Goal: Transaction & Acquisition: Book appointment/travel/reservation

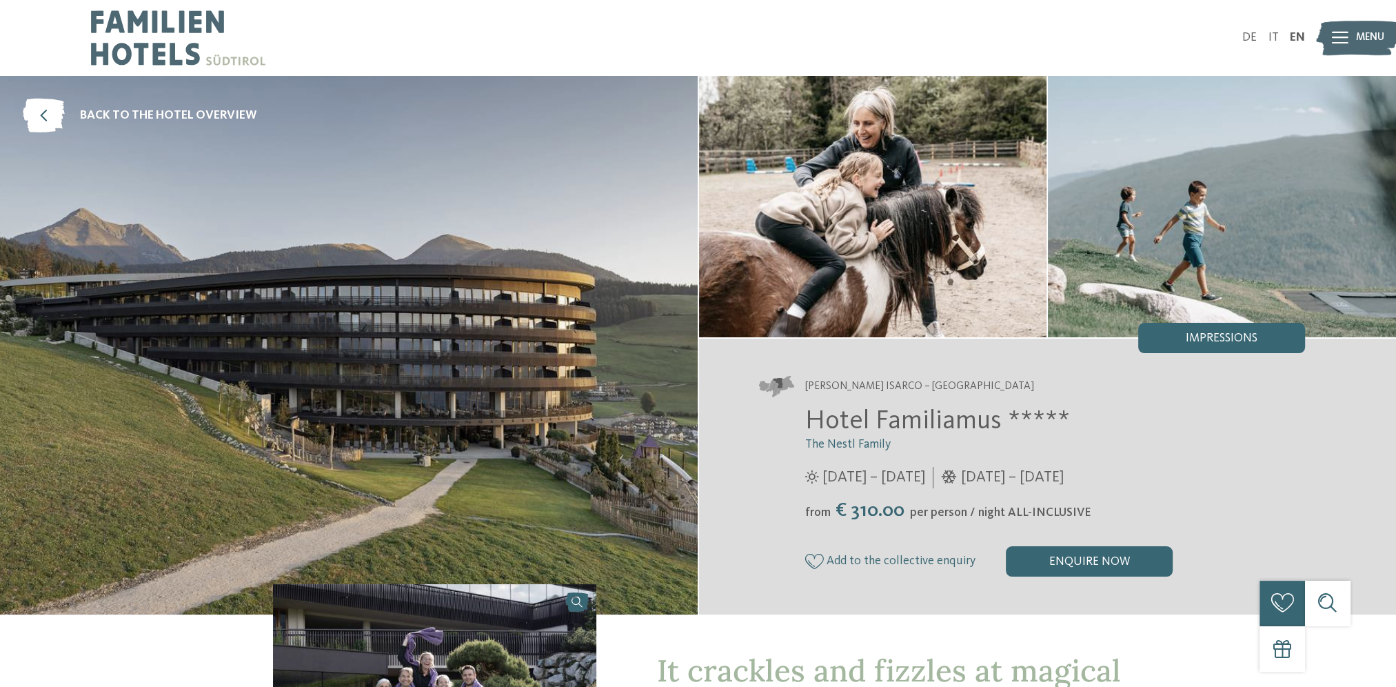
click at [1349, 33] on img at bounding box center [1357, 38] width 83 height 42
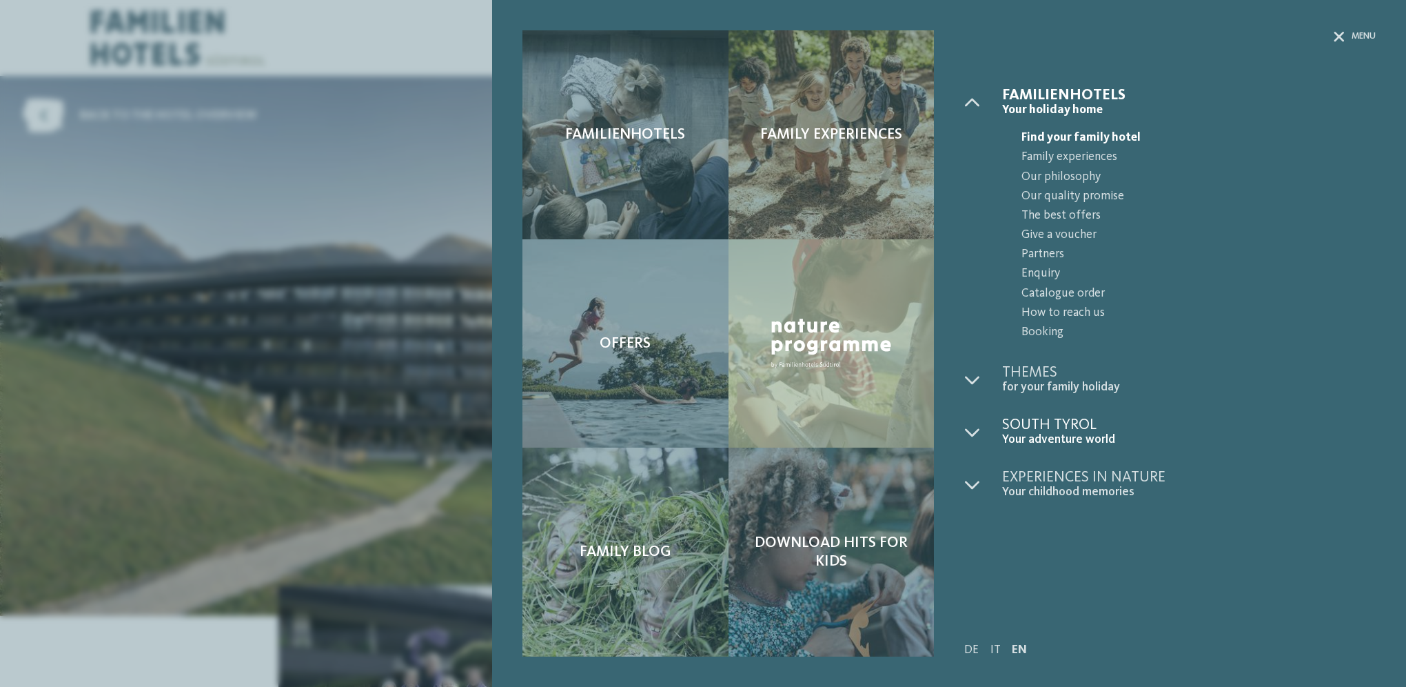
click at [1029, 433] on span "Your adventure world" at bounding box center [1189, 439] width 374 height 14
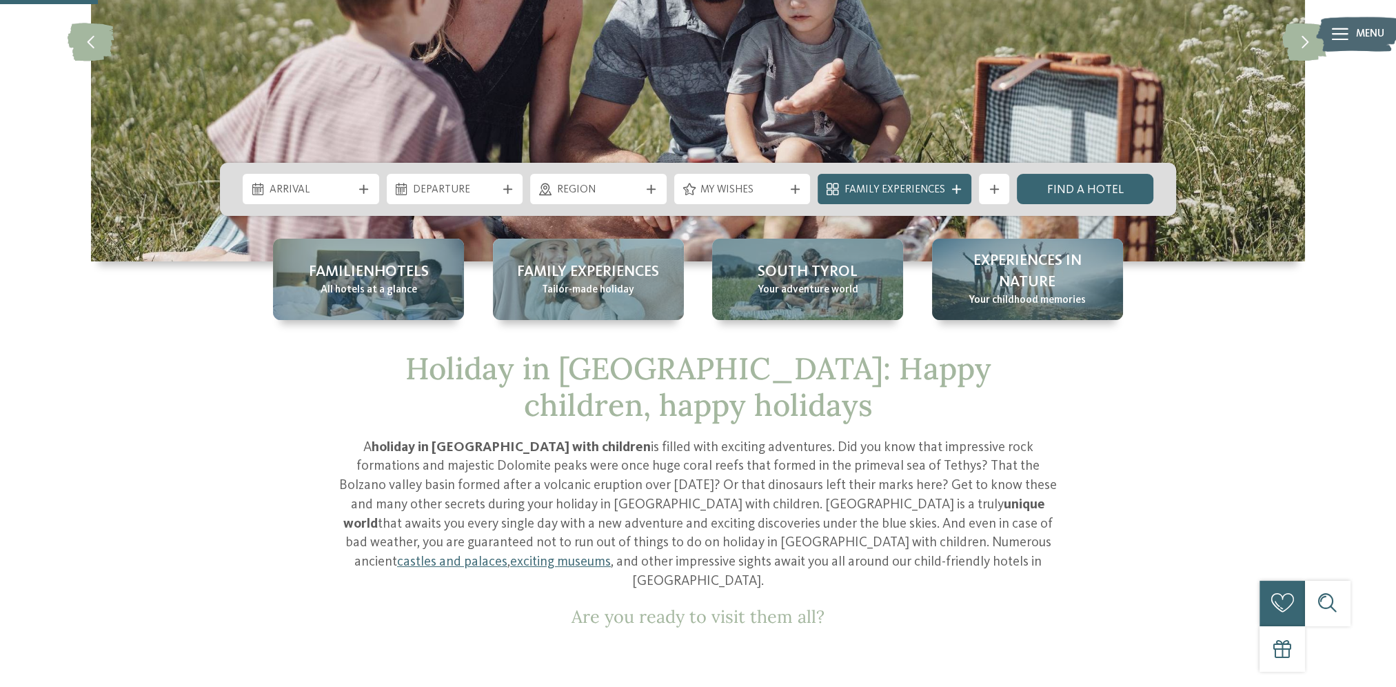
scroll to position [276, 0]
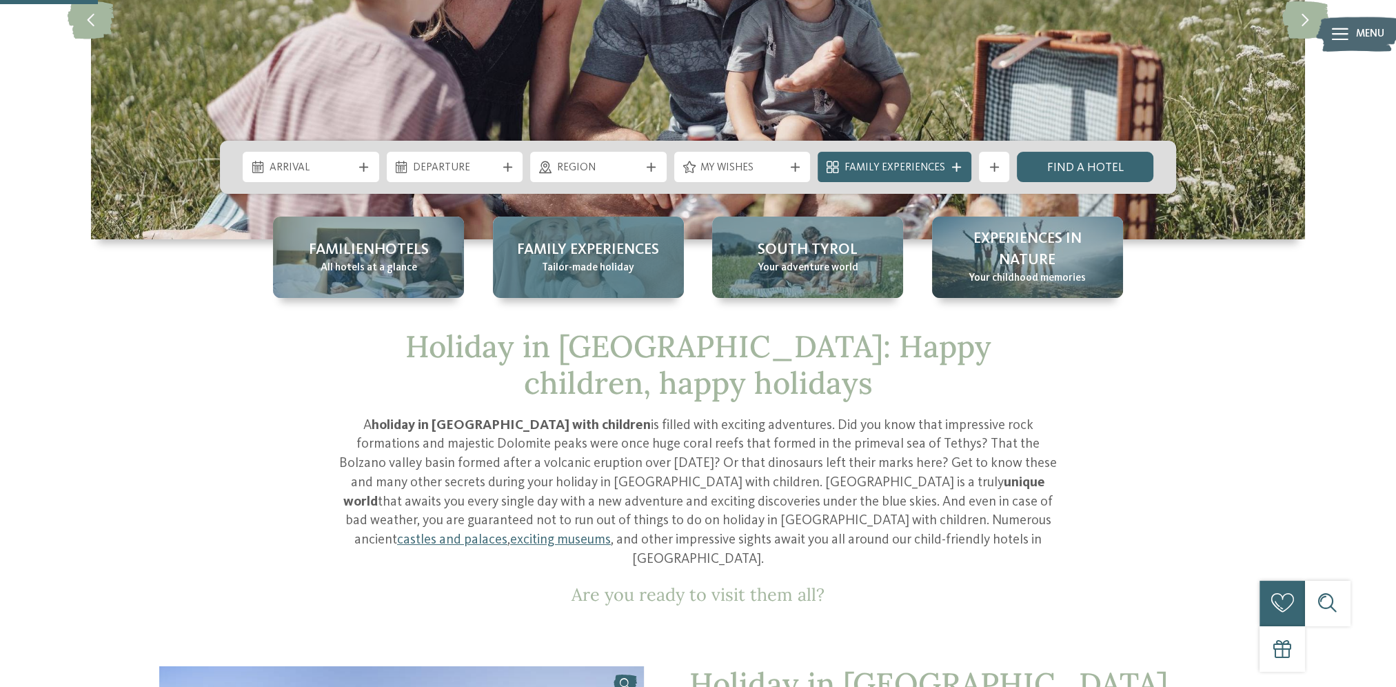
click at [580, 251] on span "Family Experiences" at bounding box center [588, 249] width 142 height 21
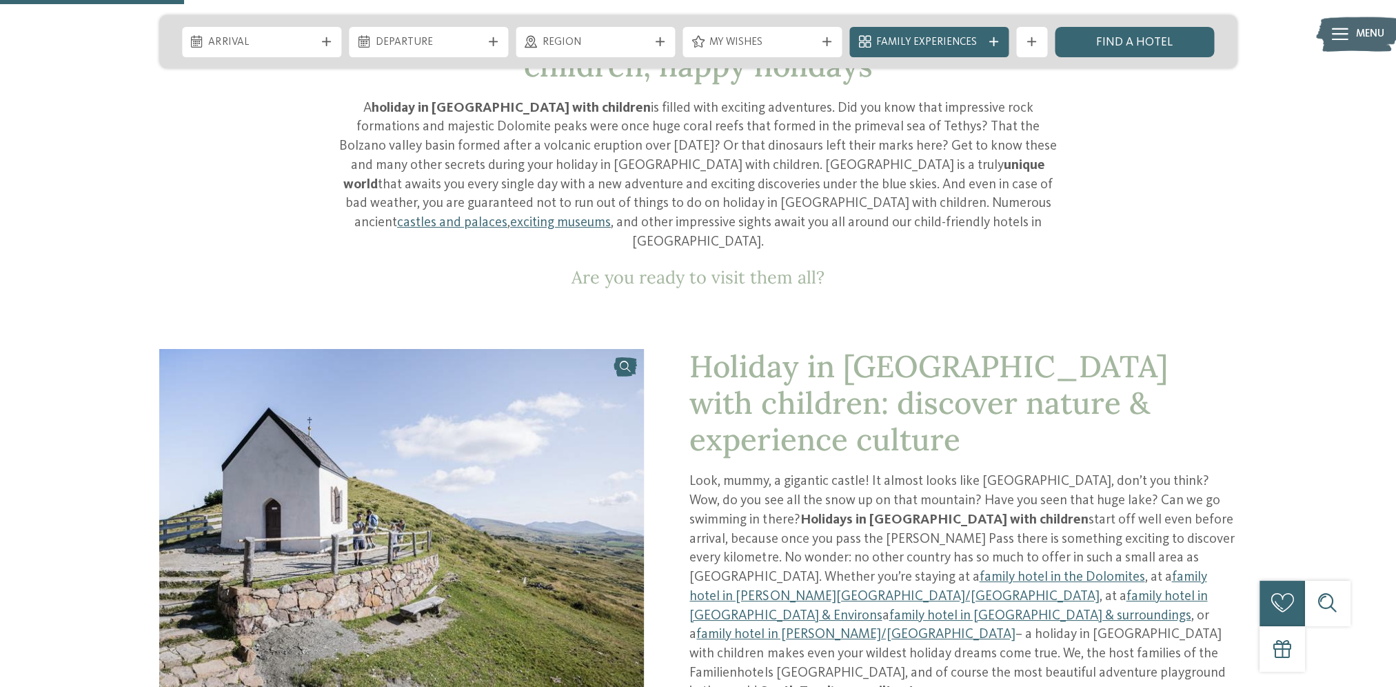
scroll to position [620, 0]
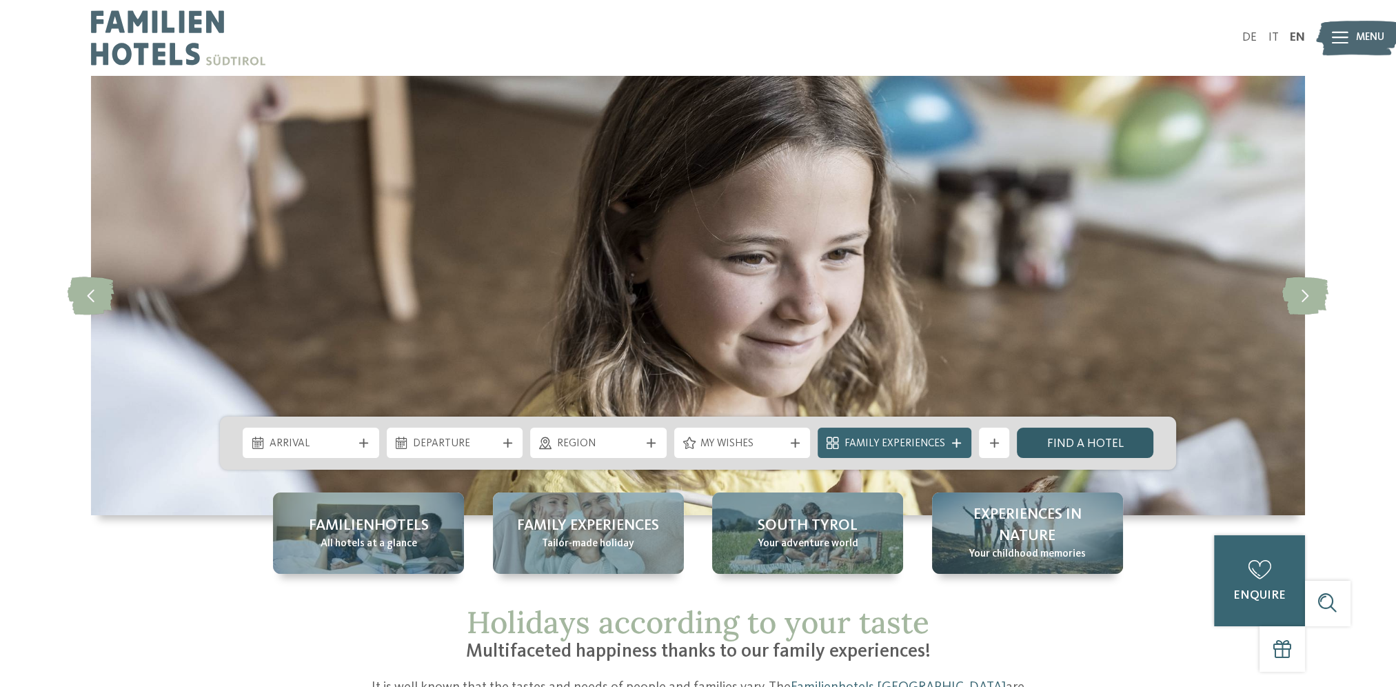
click at [1073, 443] on link "Find a hotel" at bounding box center [1085, 442] width 136 height 30
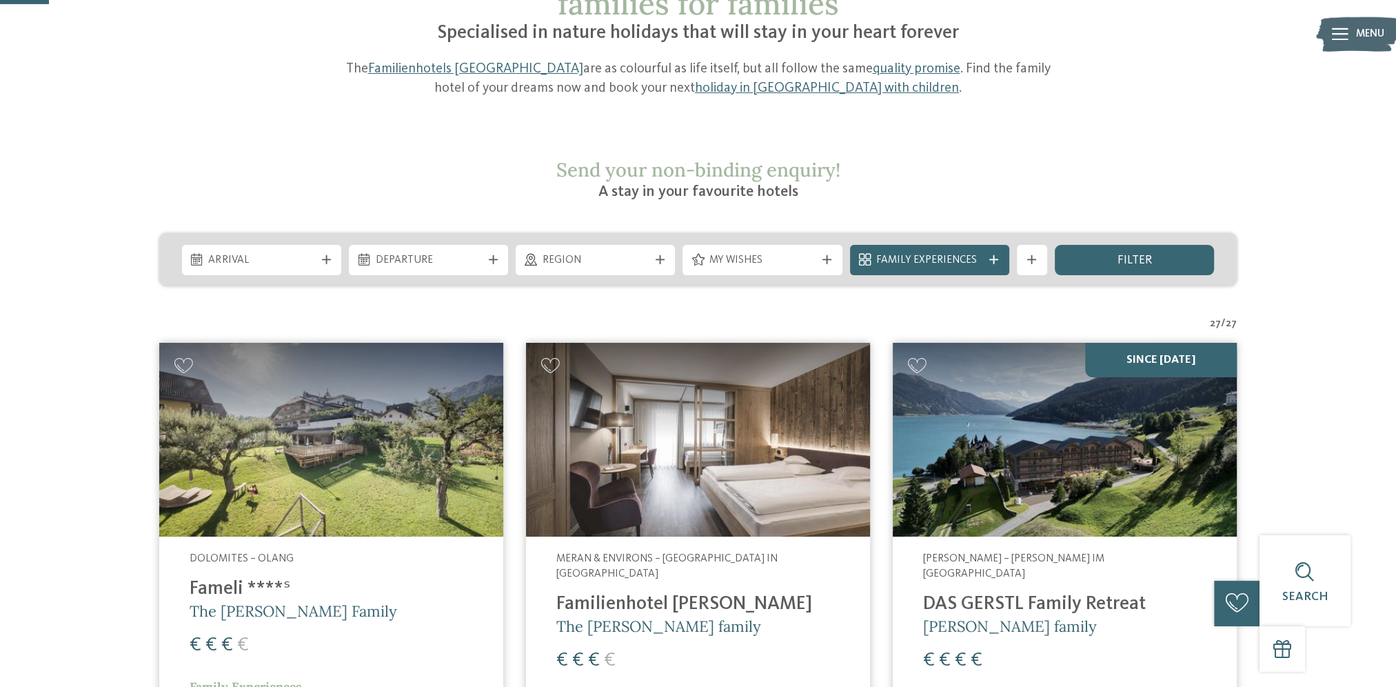
scroll to position [138, 0]
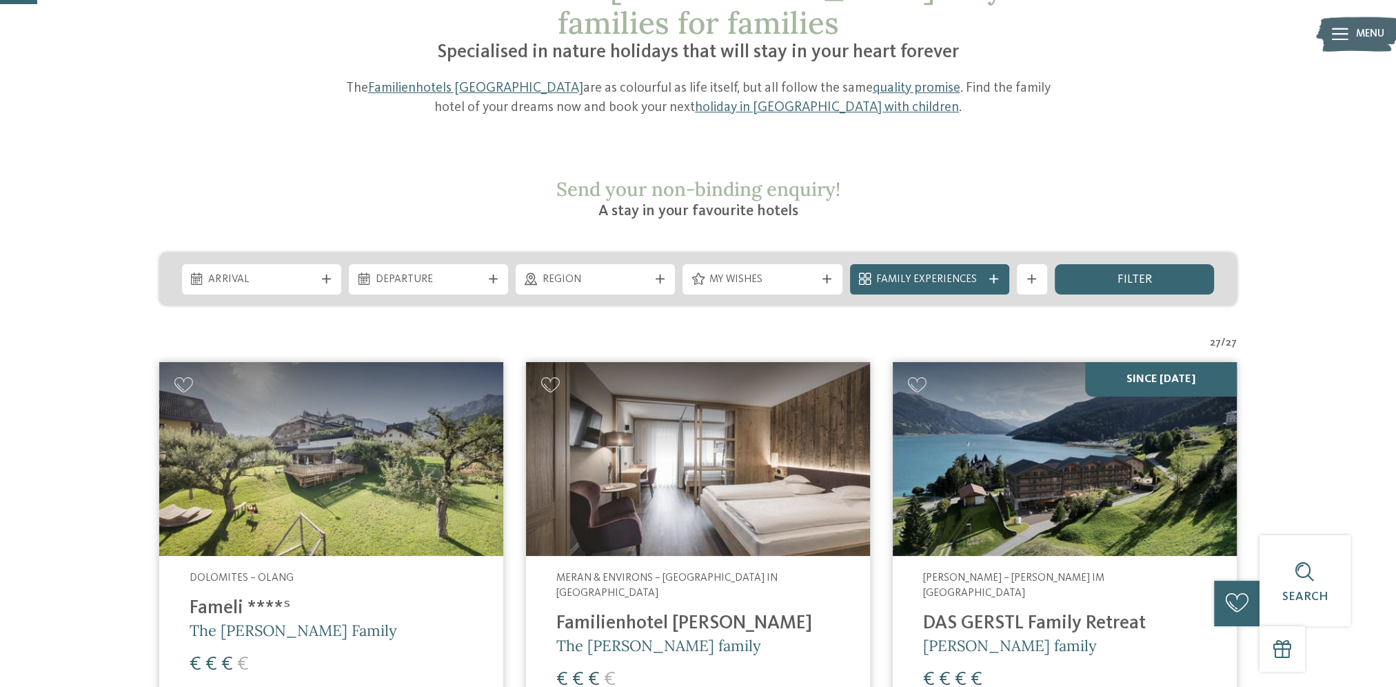
click at [1008, 478] on img at bounding box center [1065, 459] width 344 height 194
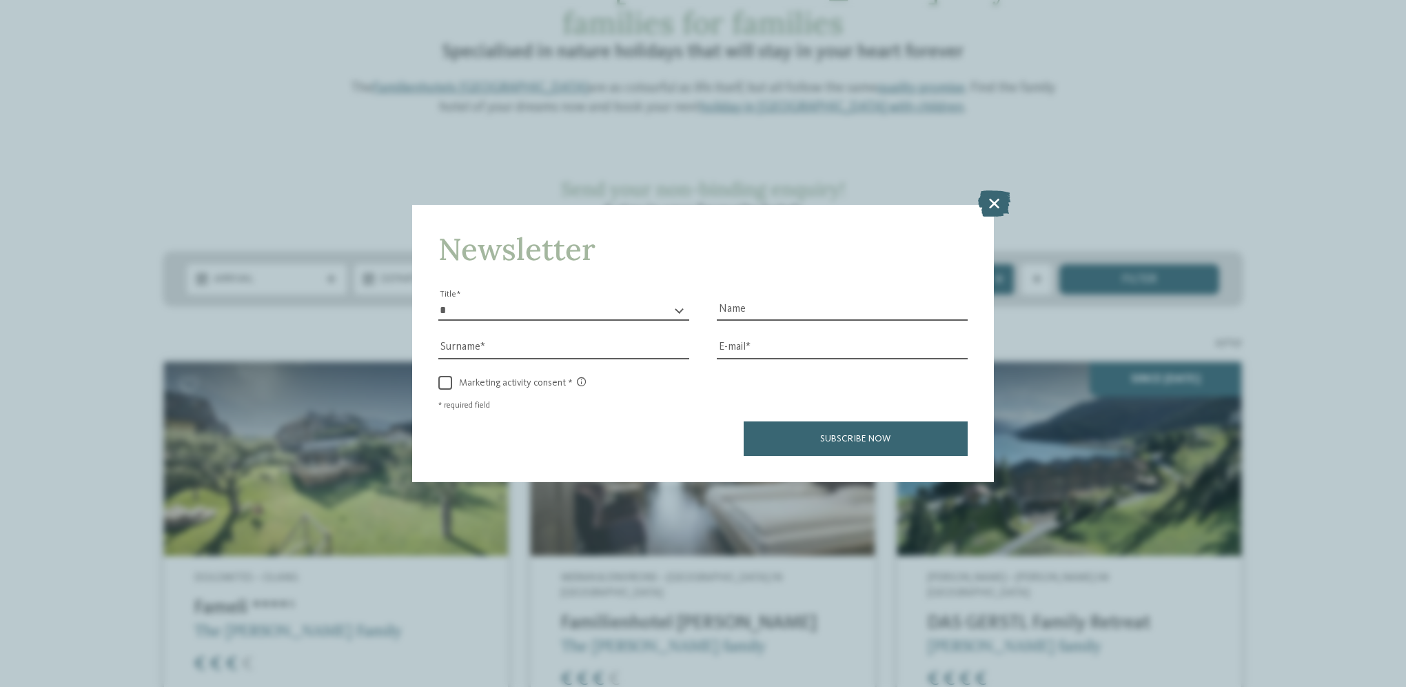
drag, startPoint x: 998, startPoint y: 202, endPoint x: 990, endPoint y: 203, distance: 8.4
click at [996, 203] on icon at bounding box center [994, 203] width 32 height 26
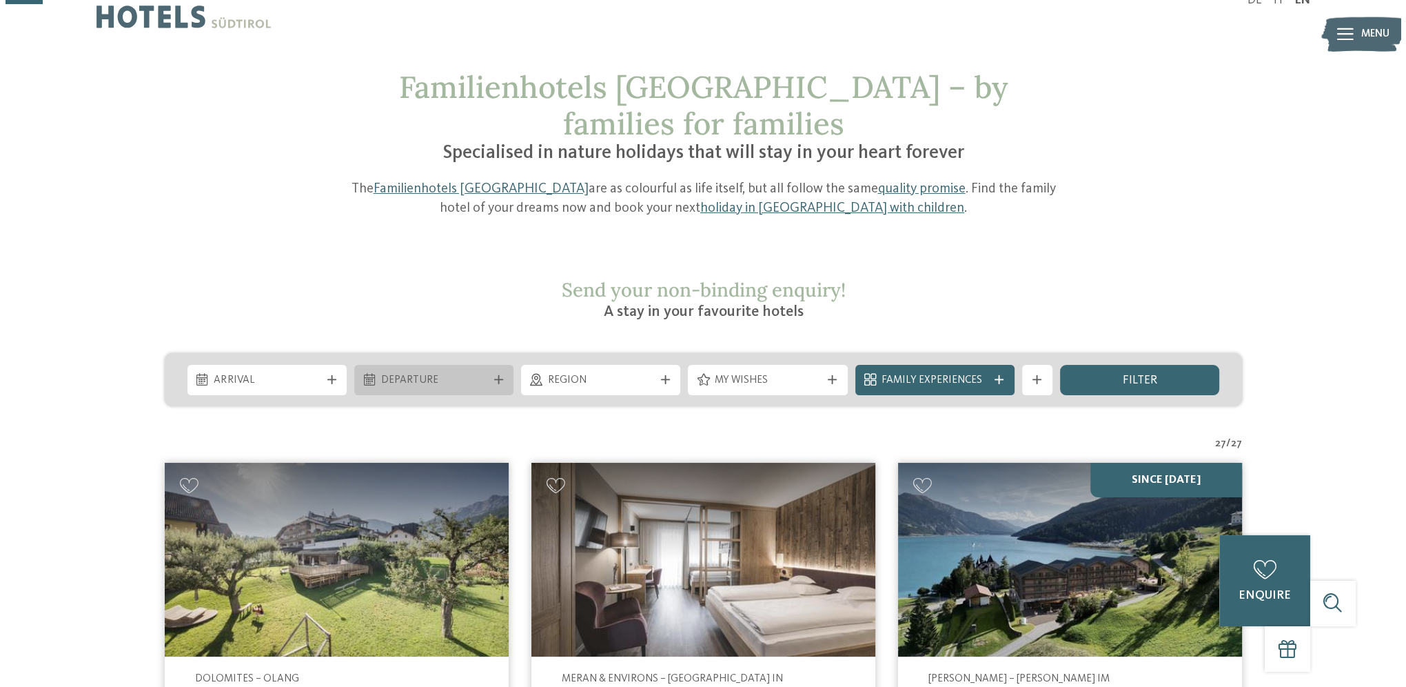
scroll to position [0, 0]
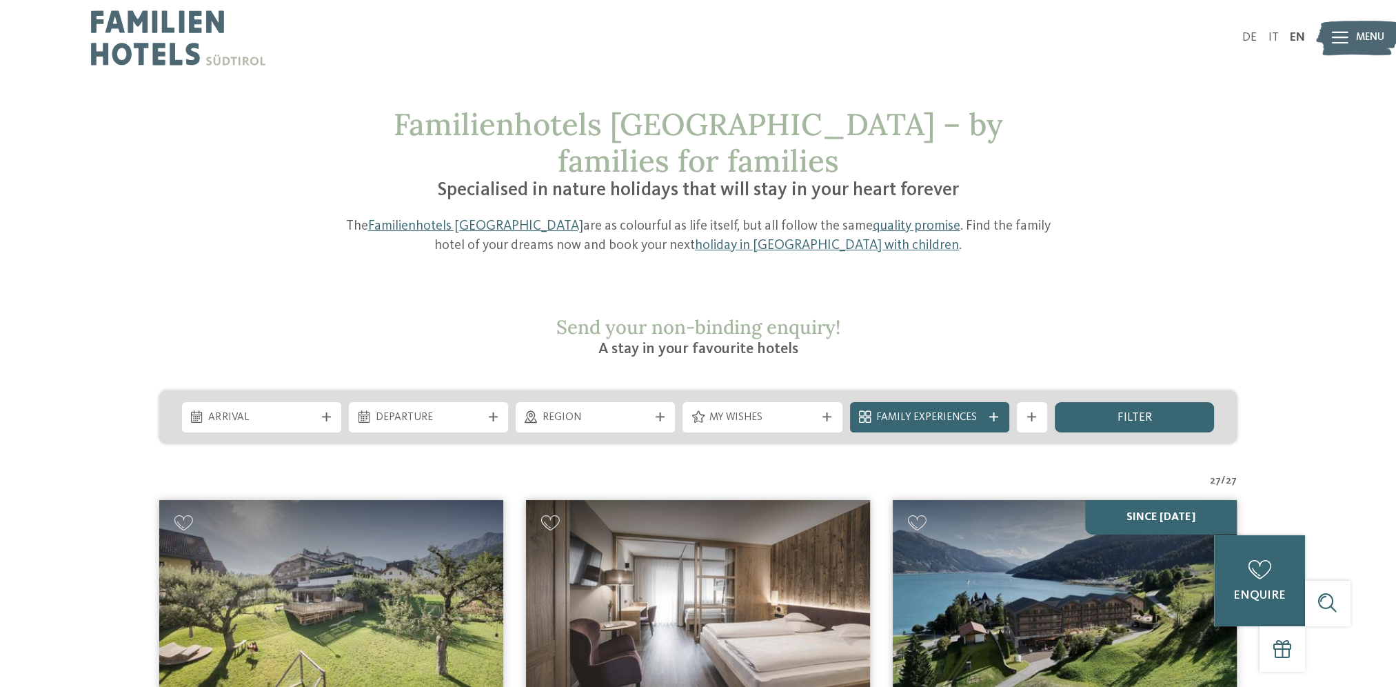
click at [1346, 46] on div at bounding box center [1340, 38] width 17 height 38
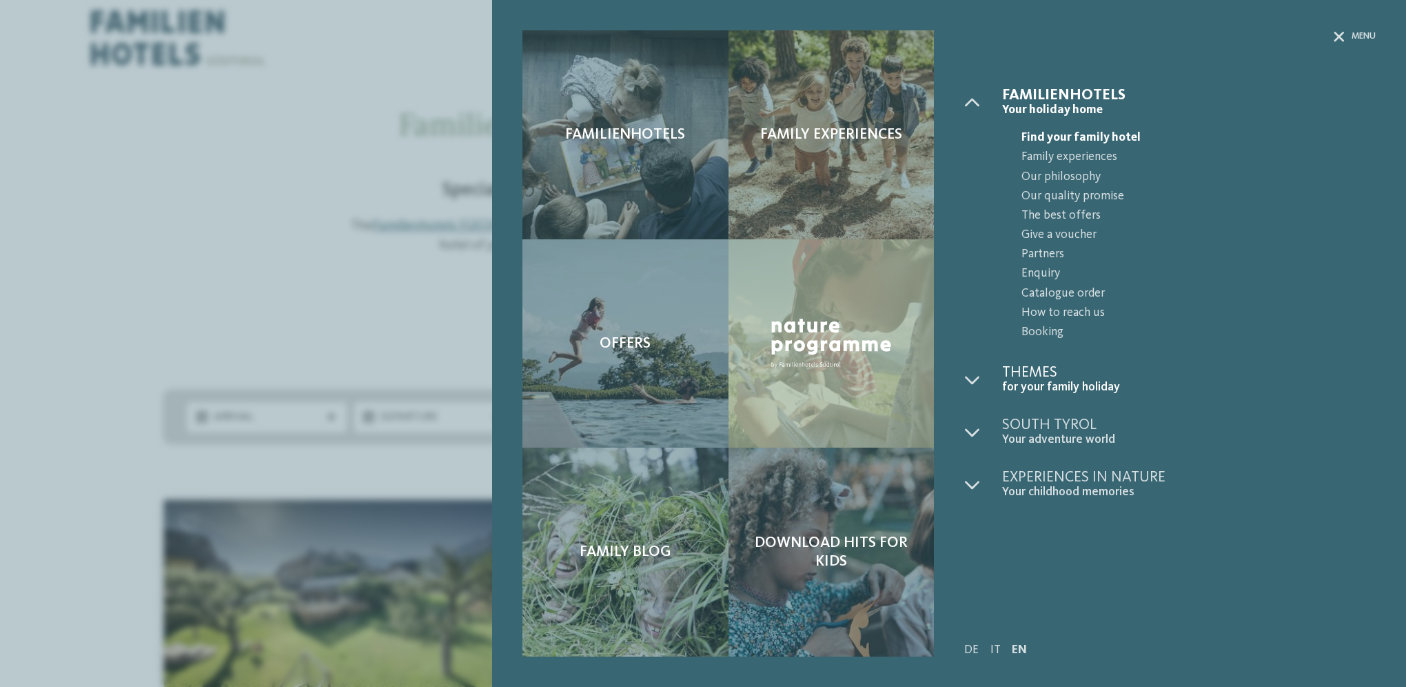
click at [1080, 388] on span "for your family holiday" at bounding box center [1189, 387] width 374 height 14
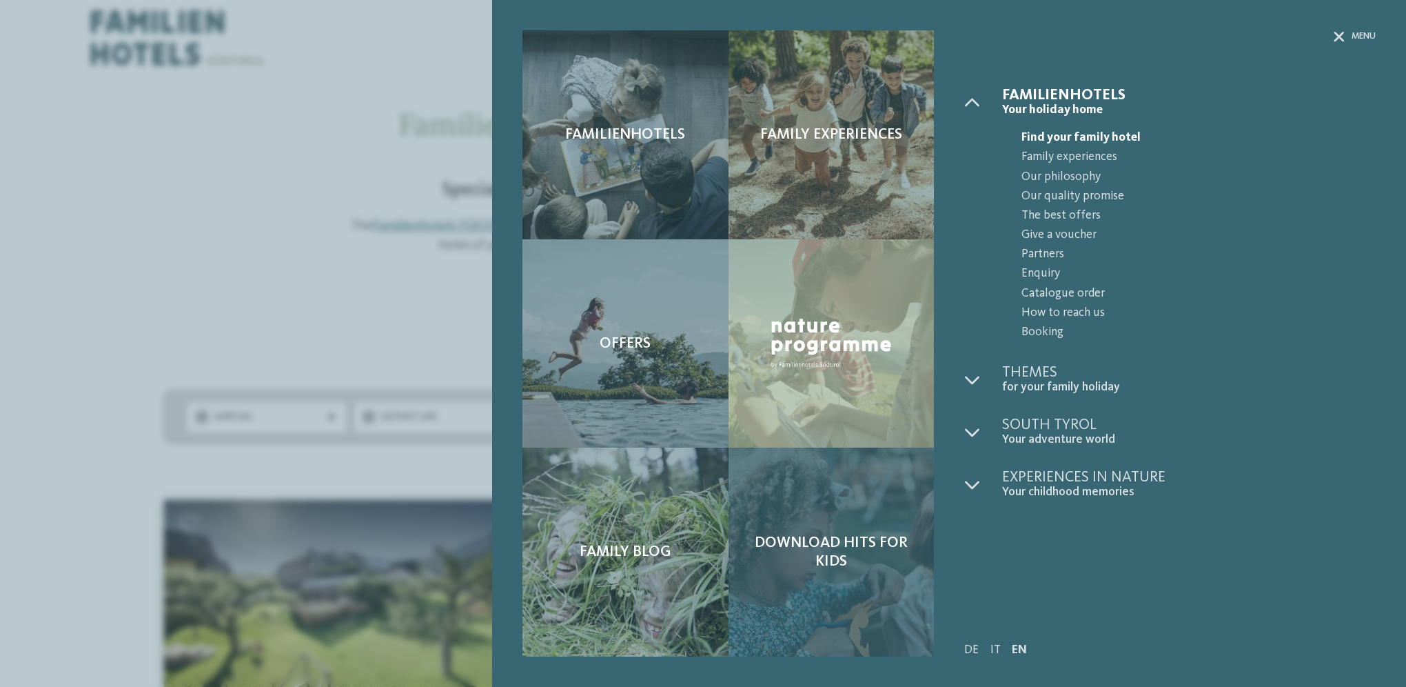
click at [850, 543] on span "Download hits for kids" at bounding box center [831, 552] width 175 height 37
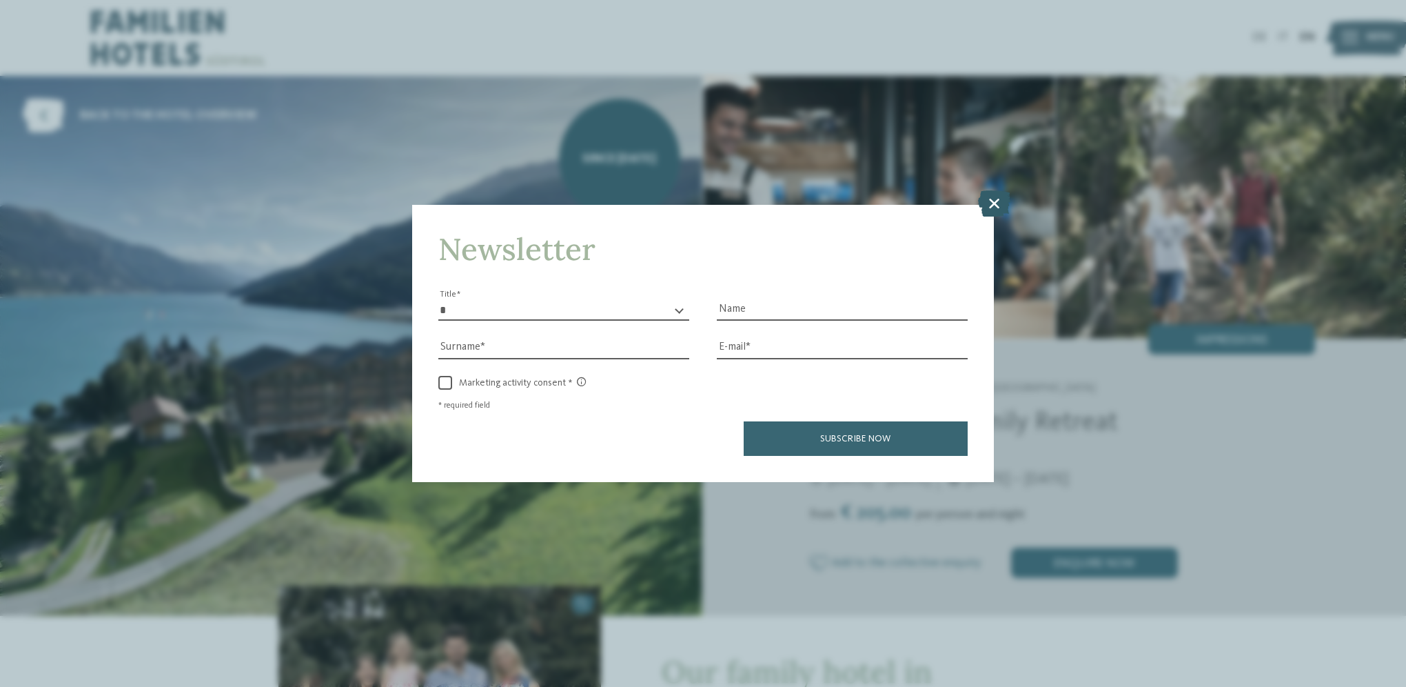
click at [988, 207] on icon at bounding box center [994, 203] width 32 height 26
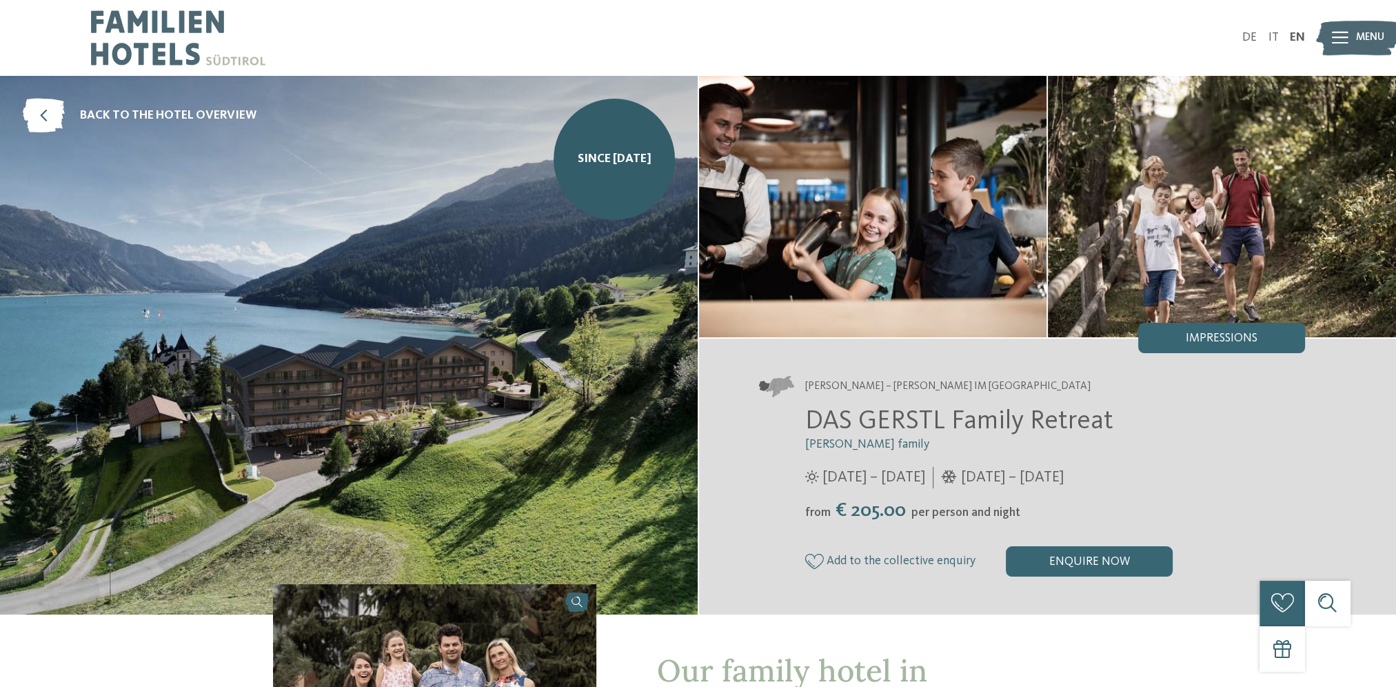
click at [600, 180] on div "SINCE [DATE]" at bounding box center [614, 159] width 121 height 121
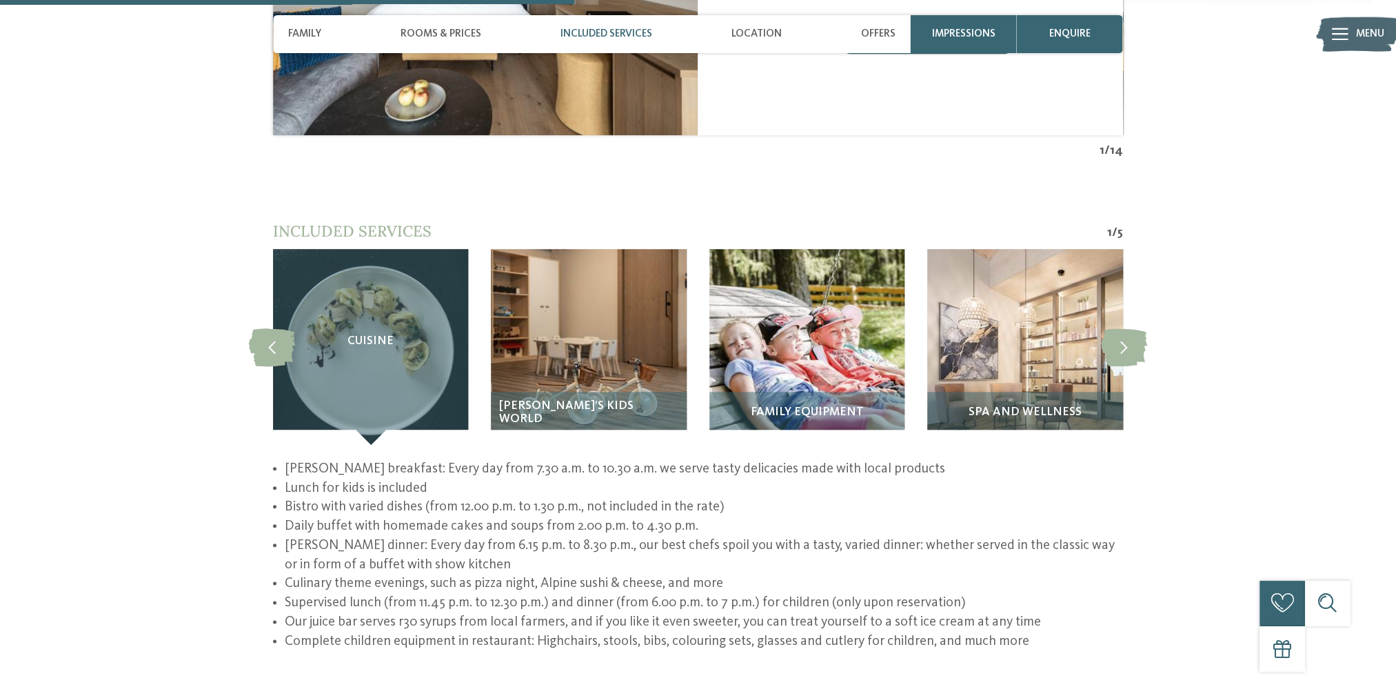
scroll to position [2068, 0]
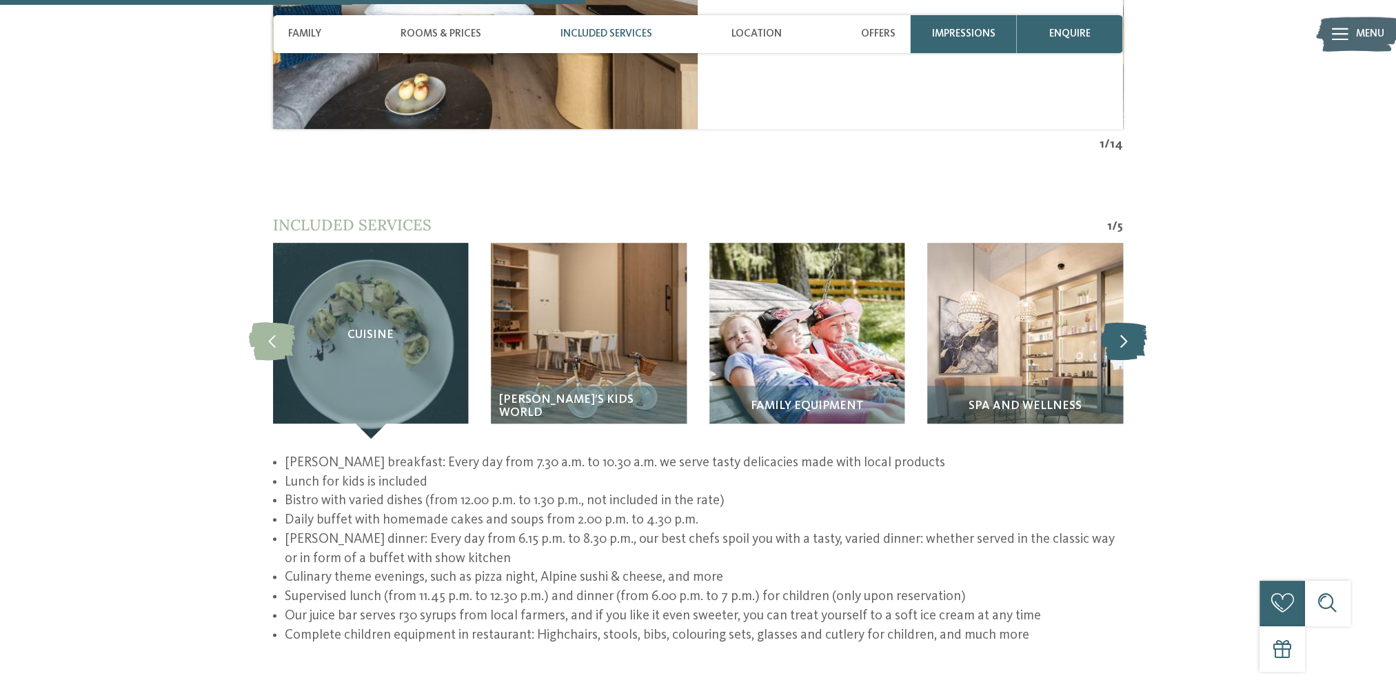
click at [1129, 322] on icon at bounding box center [1124, 341] width 46 height 38
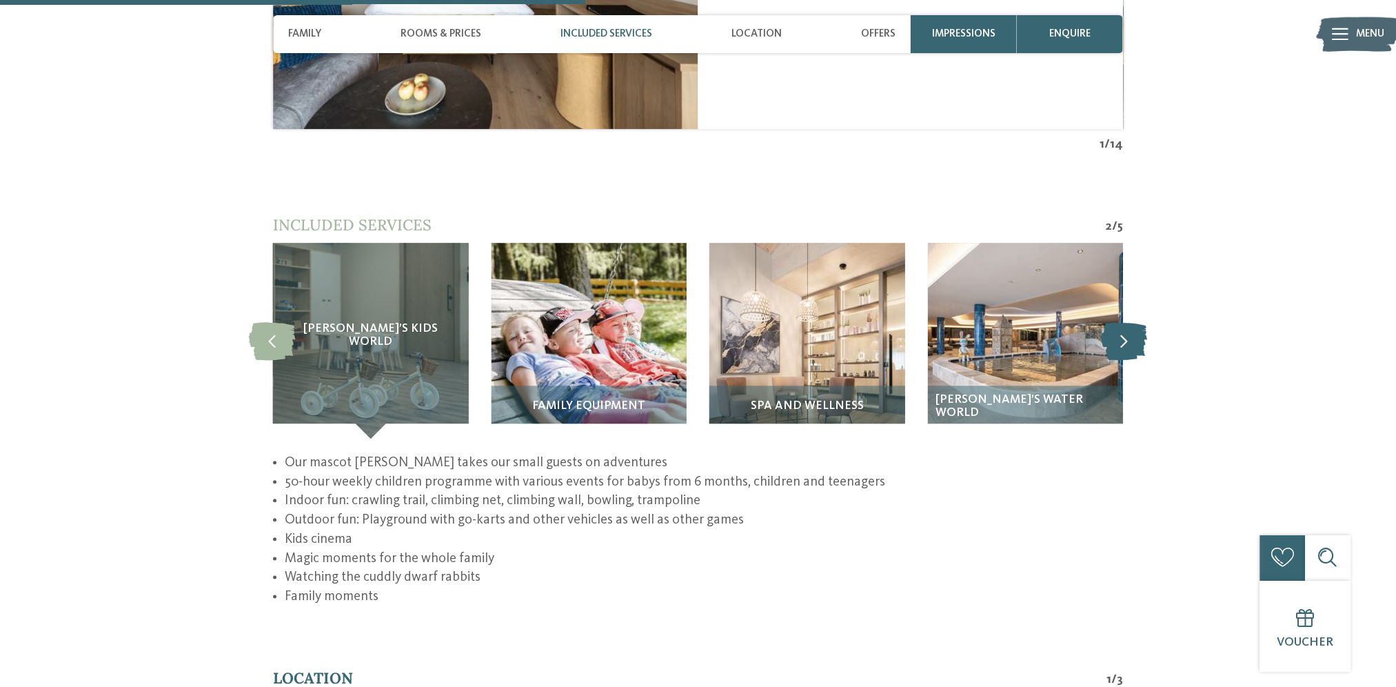
click at [1129, 322] on icon at bounding box center [1124, 341] width 46 height 38
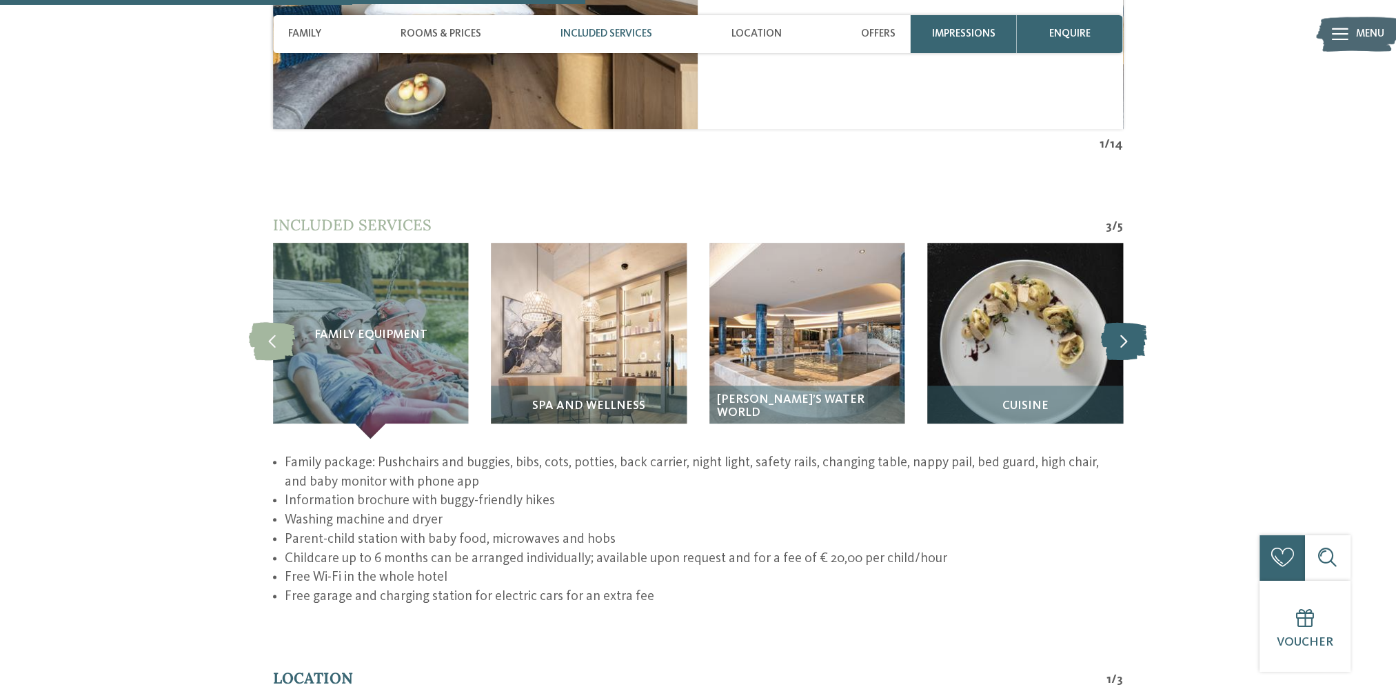
click at [1129, 322] on icon at bounding box center [1124, 341] width 46 height 38
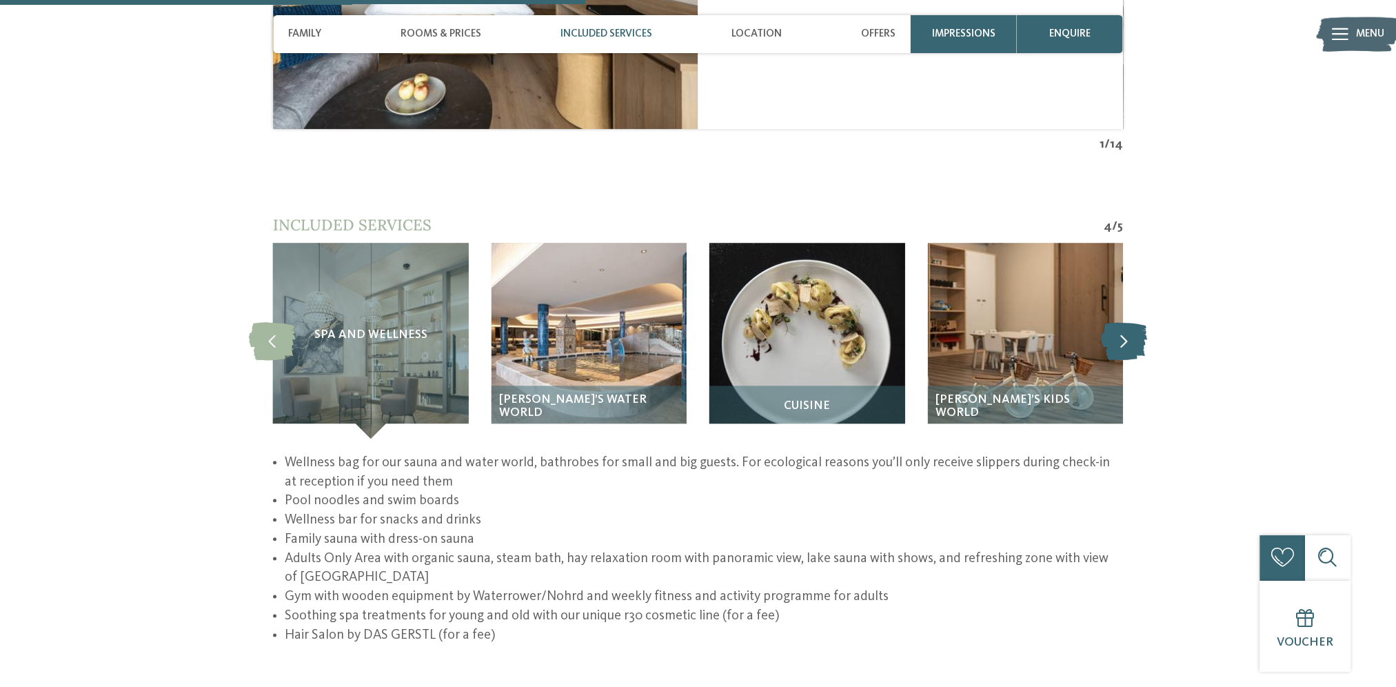
click at [1129, 322] on icon at bounding box center [1124, 341] width 46 height 38
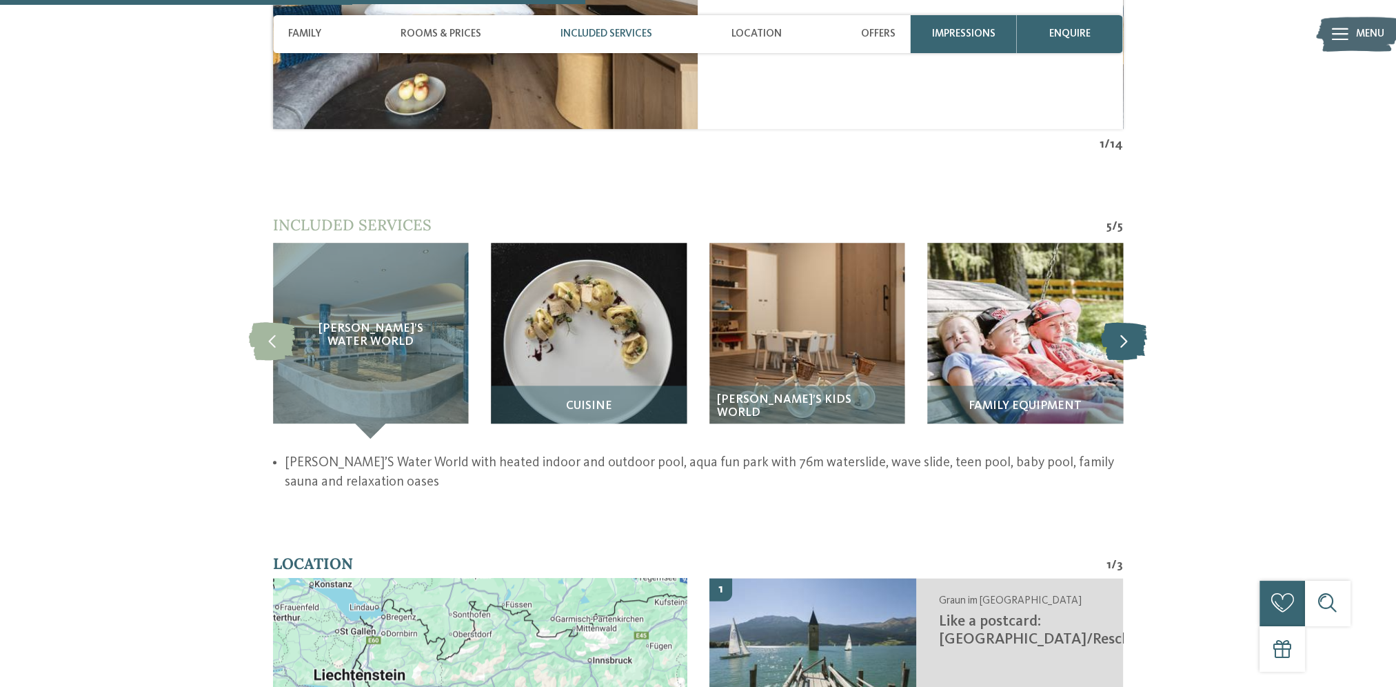
click at [1129, 322] on icon at bounding box center [1124, 341] width 46 height 38
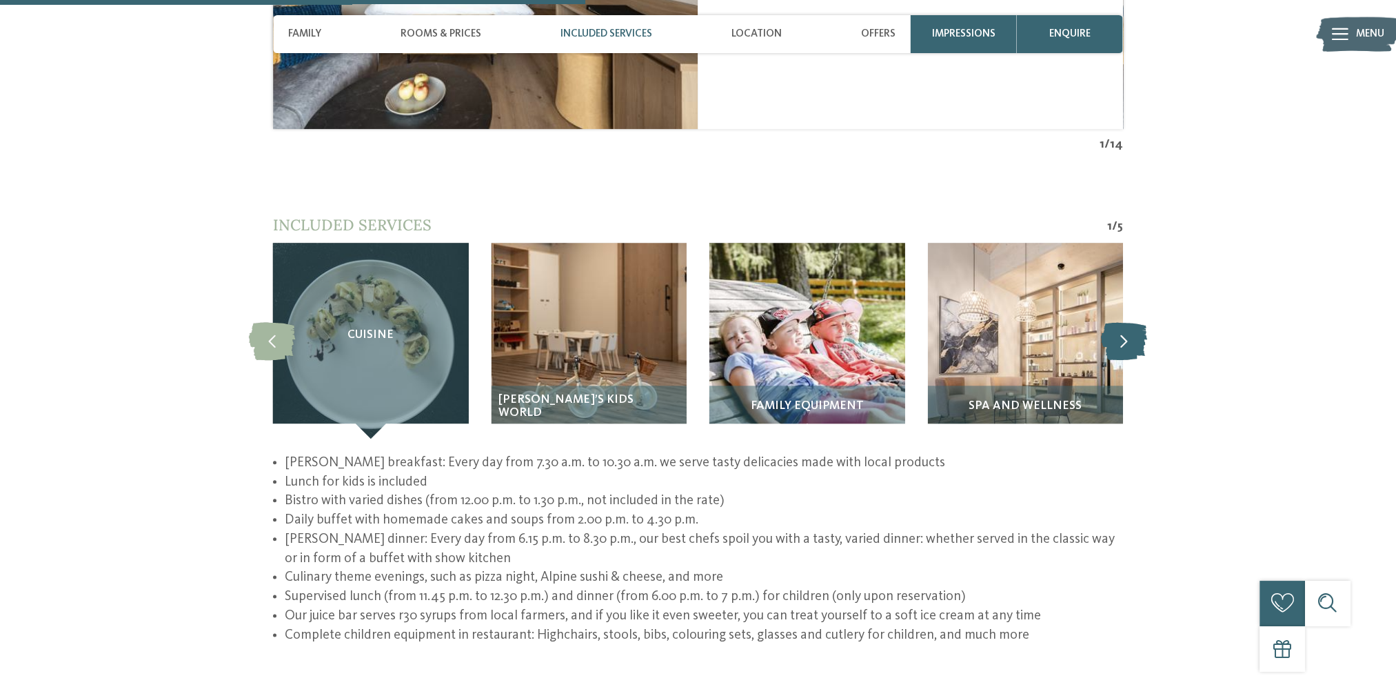
click at [1129, 322] on icon at bounding box center [1124, 341] width 46 height 38
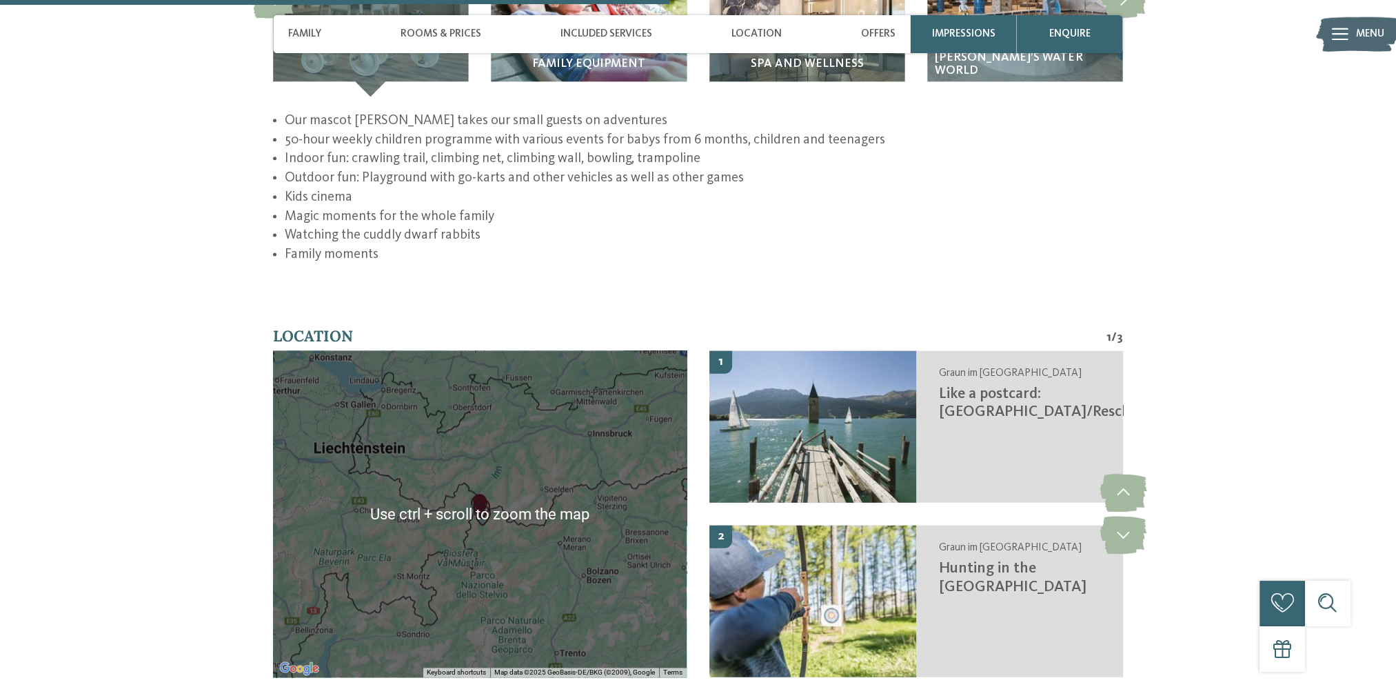
scroll to position [2413, 0]
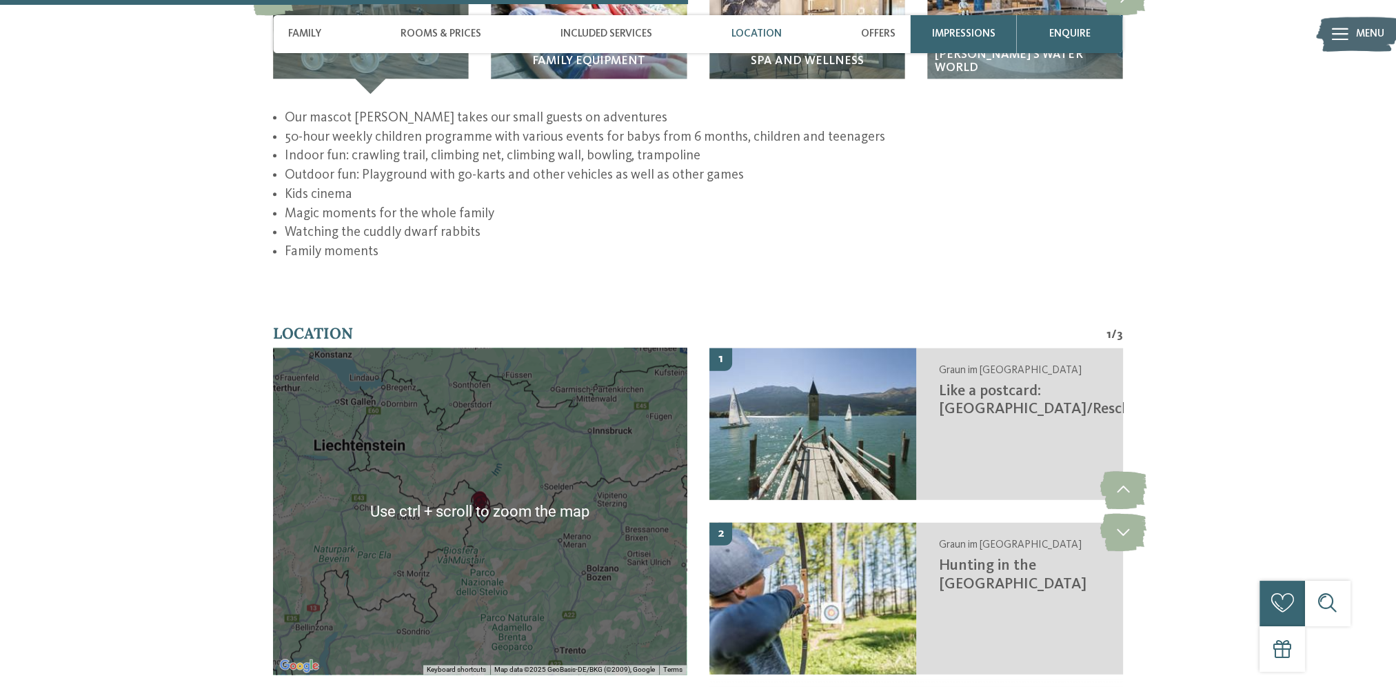
click at [510, 478] on div at bounding box center [480, 510] width 414 height 326
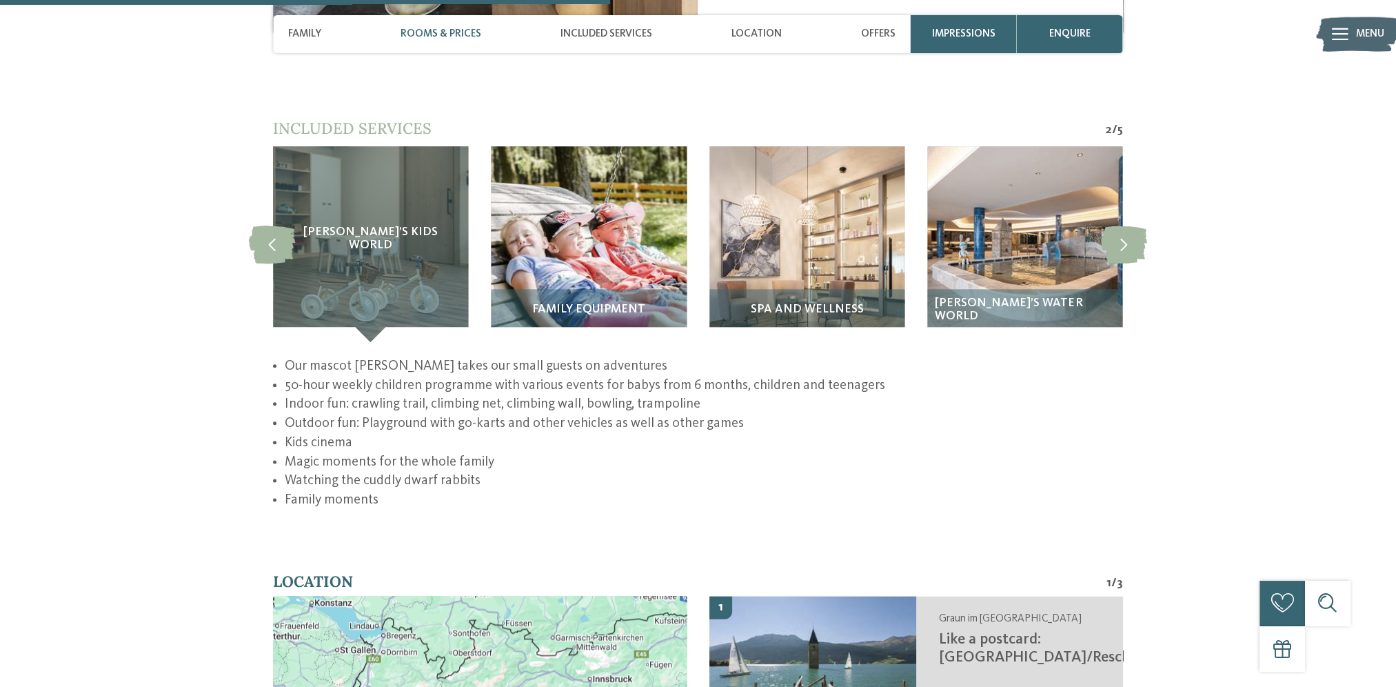
scroll to position [2137, 0]
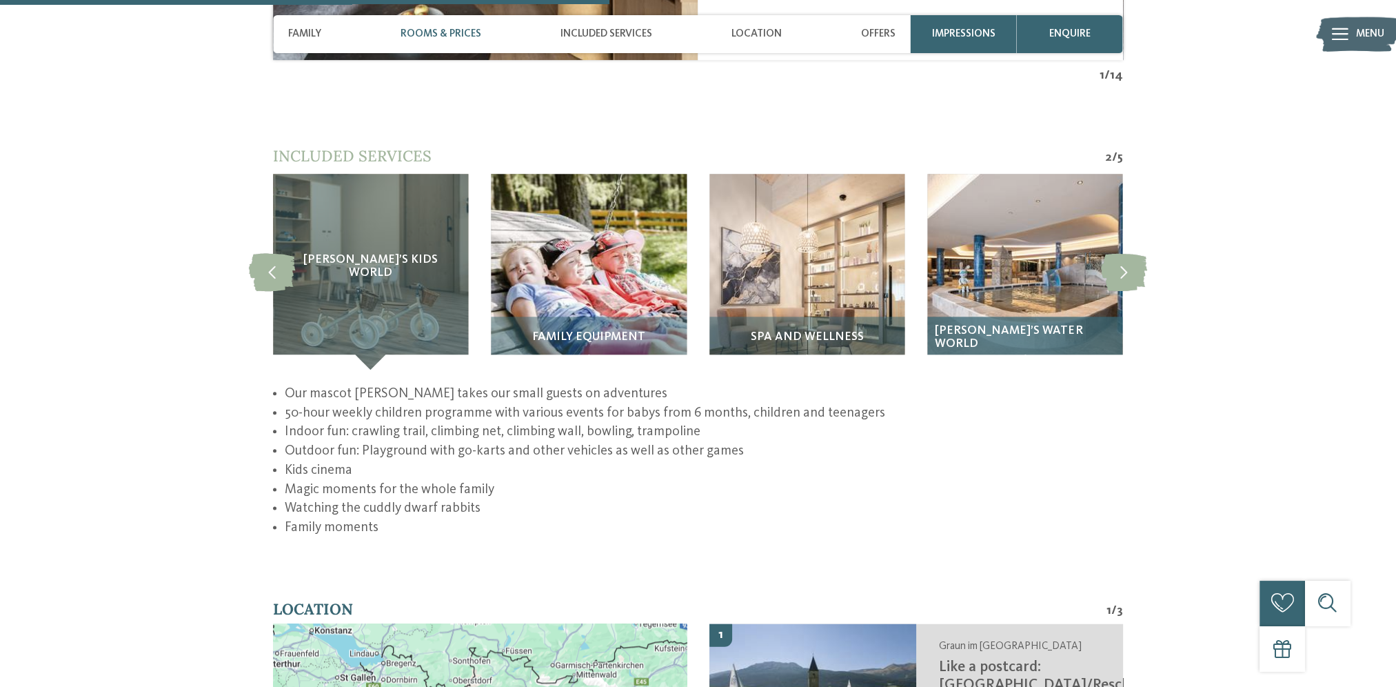
click at [1042, 325] on div "GERSTI’s Water World" at bounding box center [1024, 342] width 195 height 53
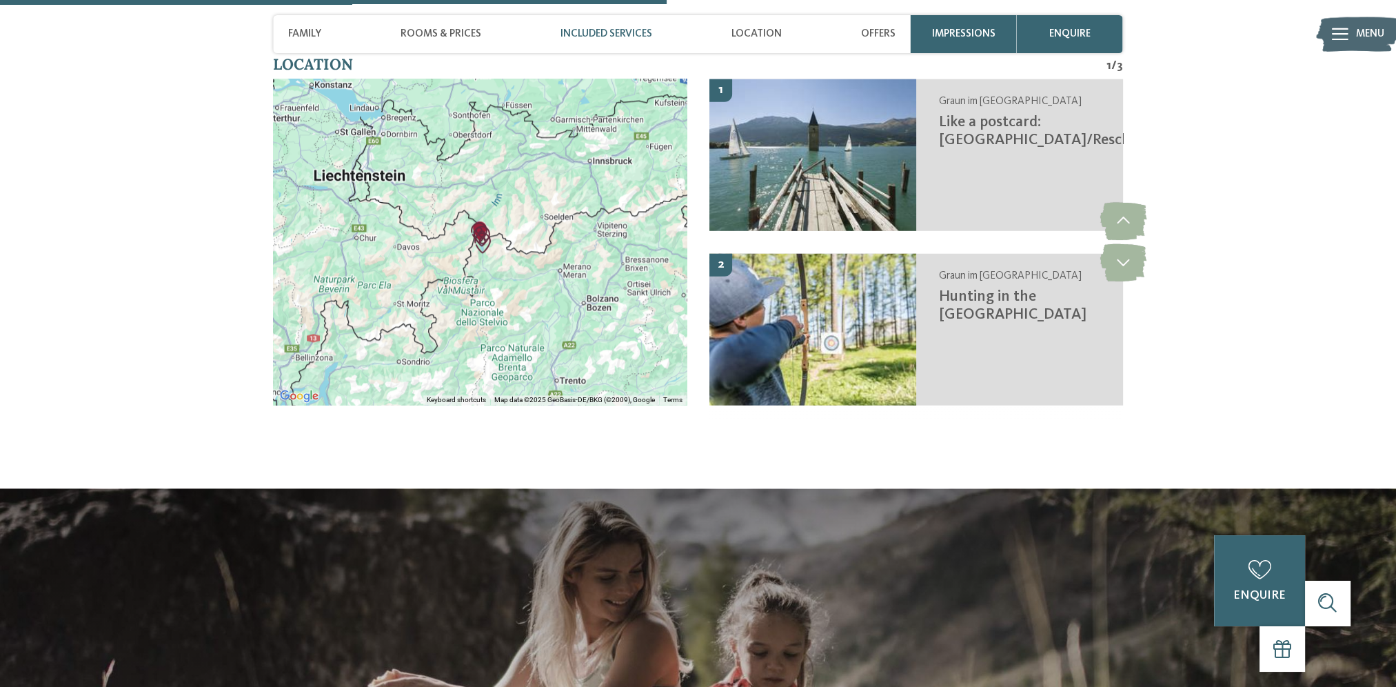
scroll to position [2275, 0]
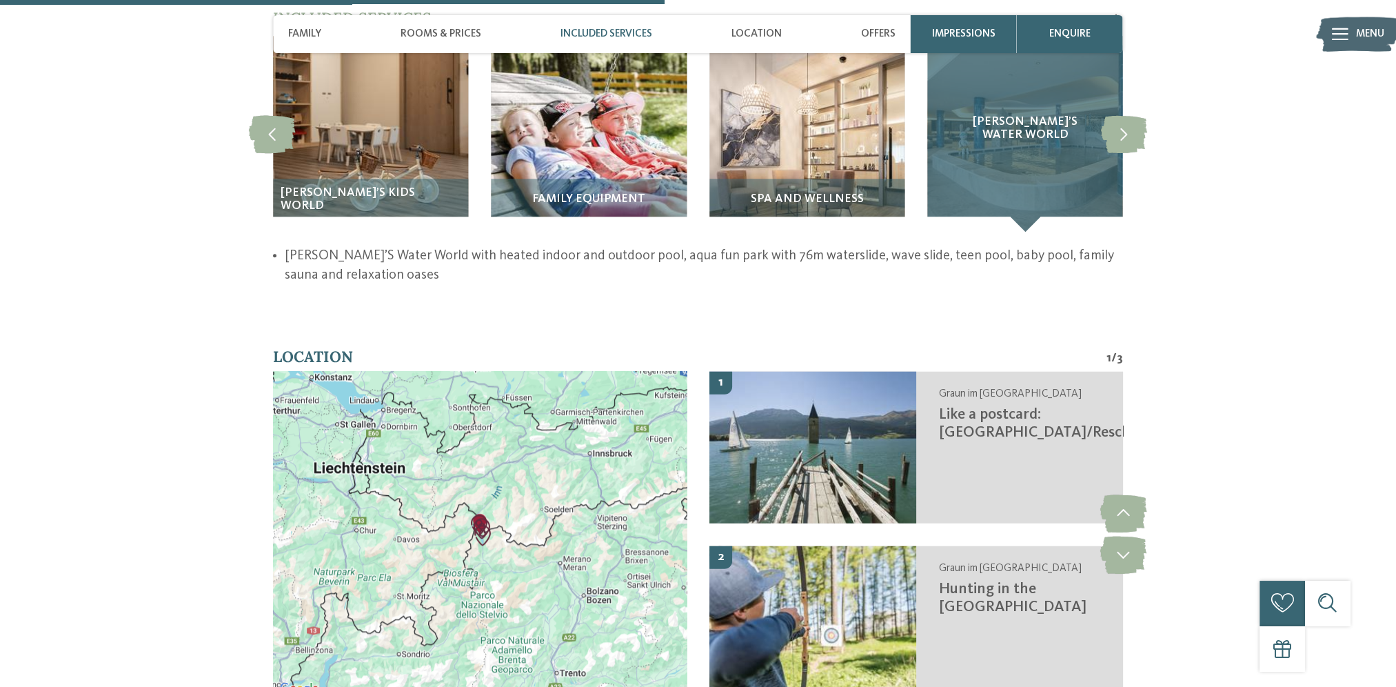
click at [1024, 115] on span "GERSTI’s Water World" at bounding box center [1024, 128] width 134 height 27
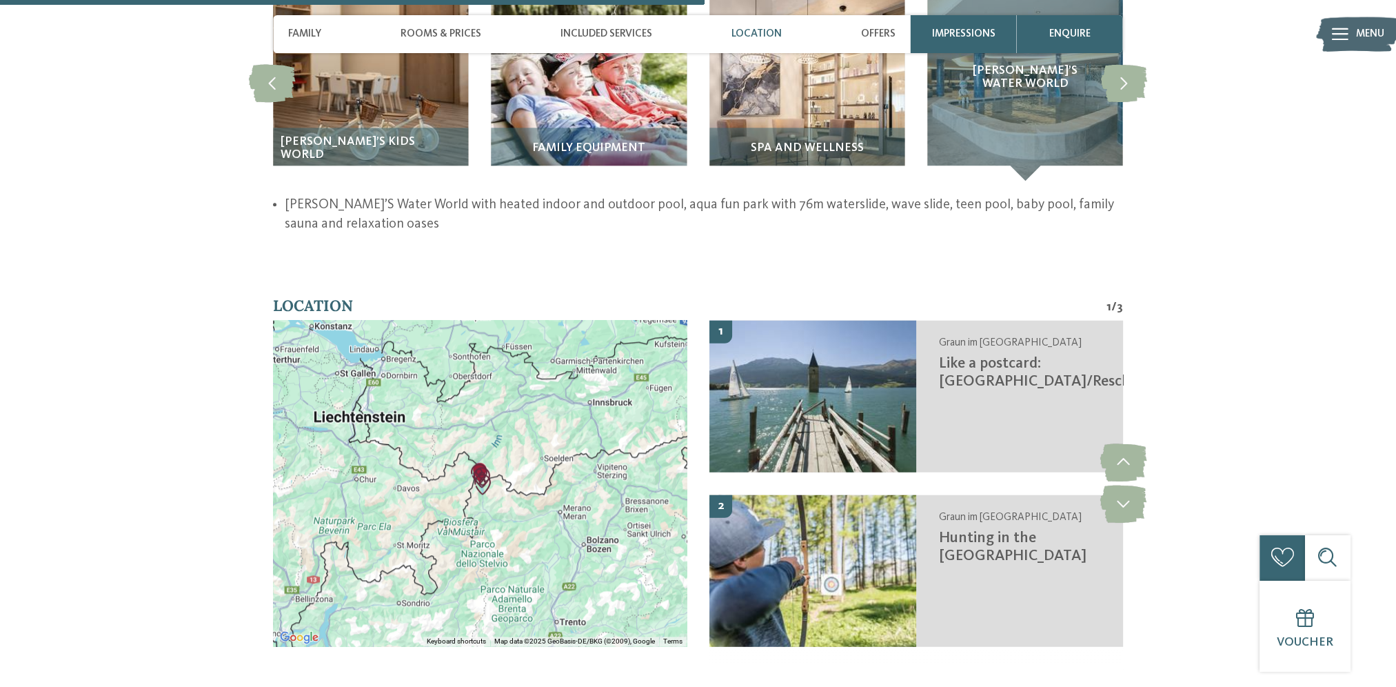
scroll to position [2137, 0]
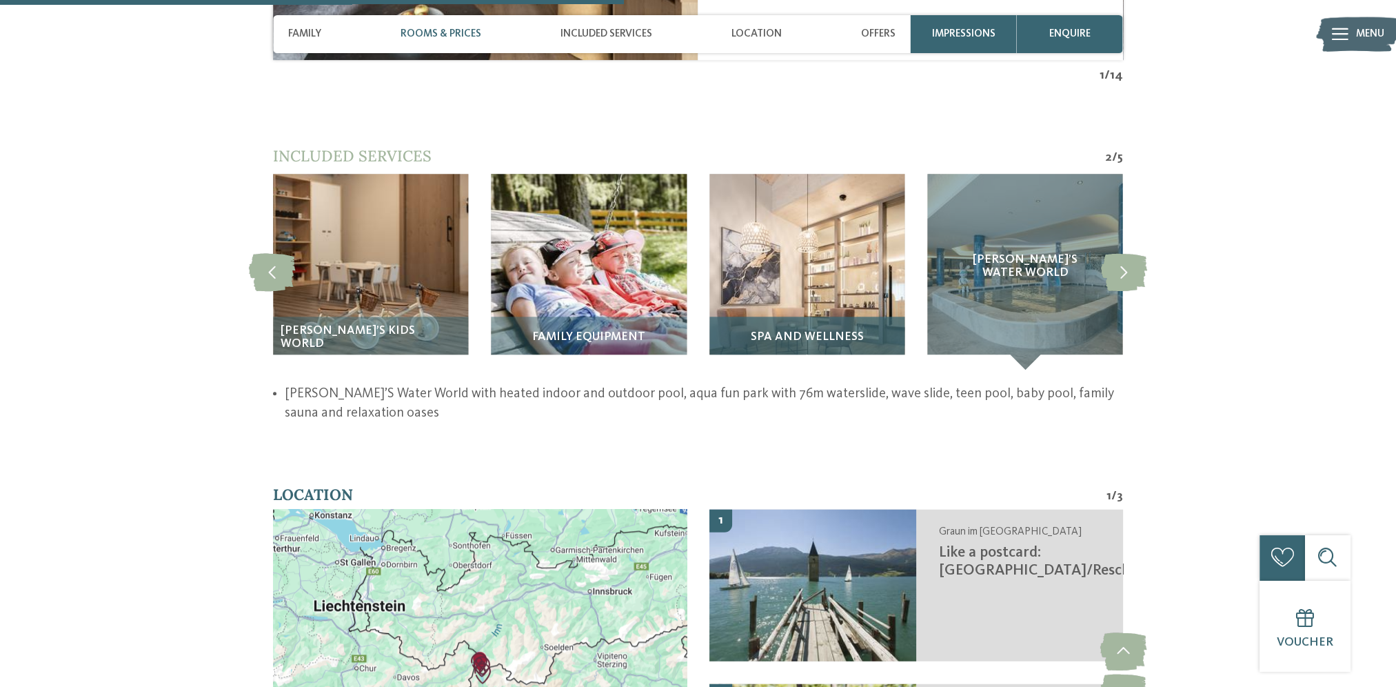
click at [820, 272] on img at bounding box center [806, 271] width 195 height 195
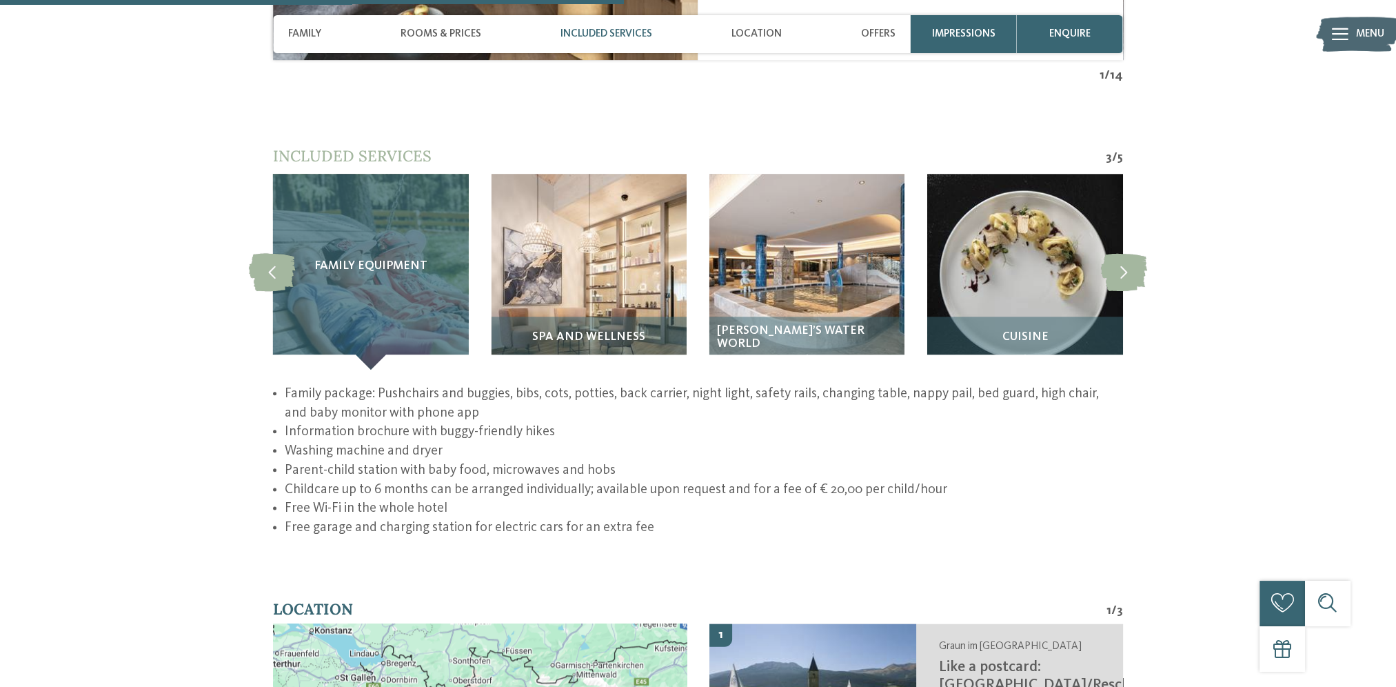
click at [349, 259] on span "Family equipment" at bounding box center [370, 265] width 113 height 13
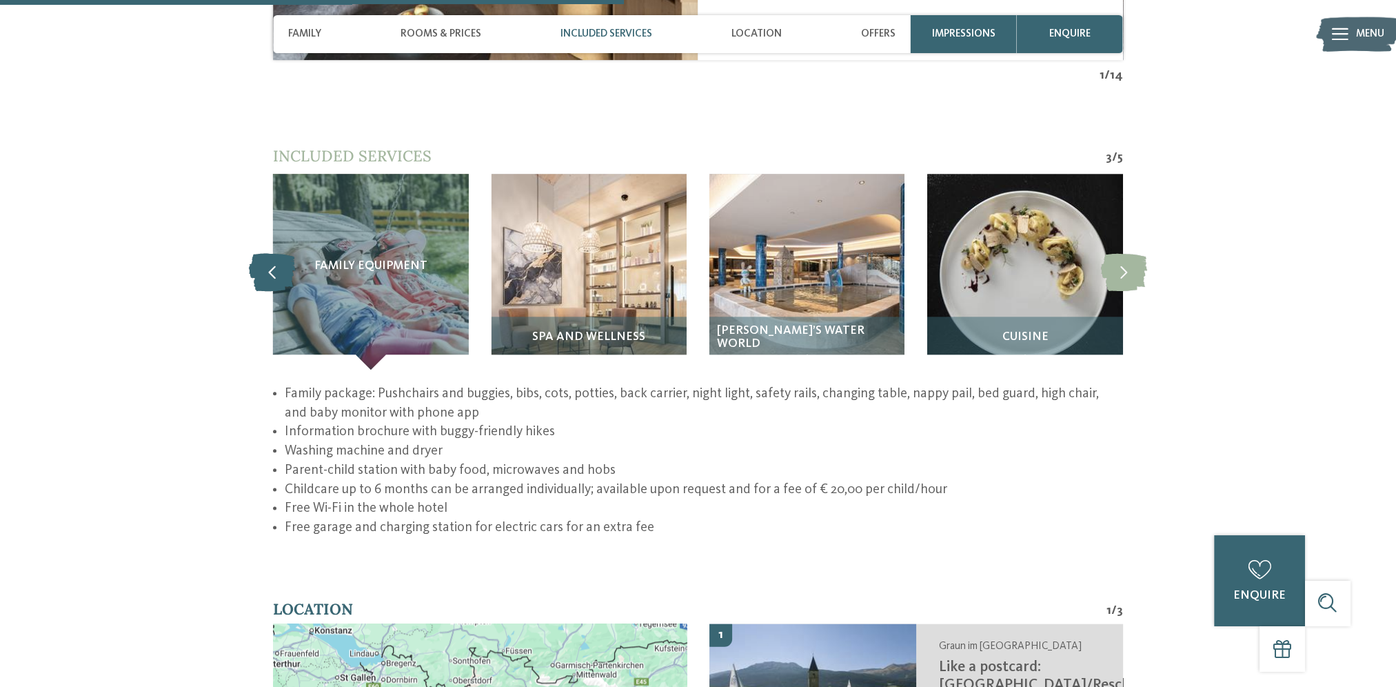
click at [277, 257] on icon at bounding box center [272, 272] width 47 height 38
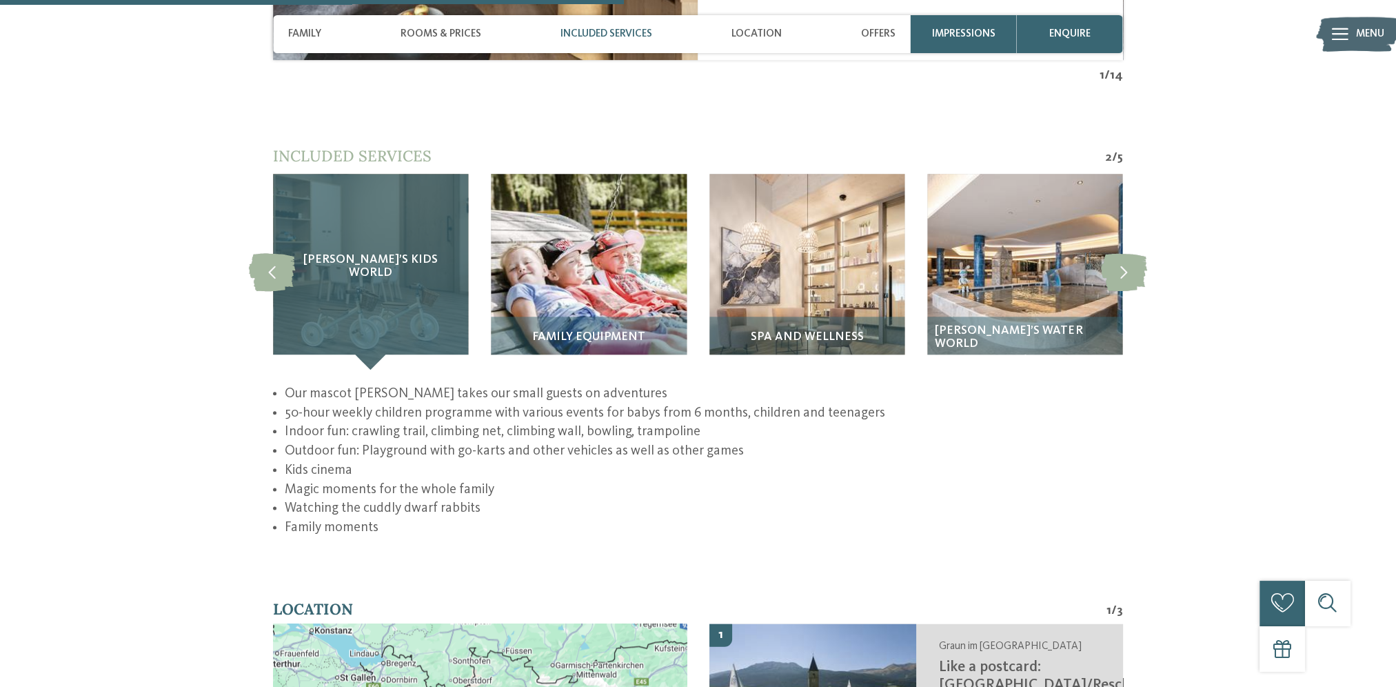
click at [369, 262] on div "GERSTI’s Kids World" at bounding box center [370, 271] width 195 height 195
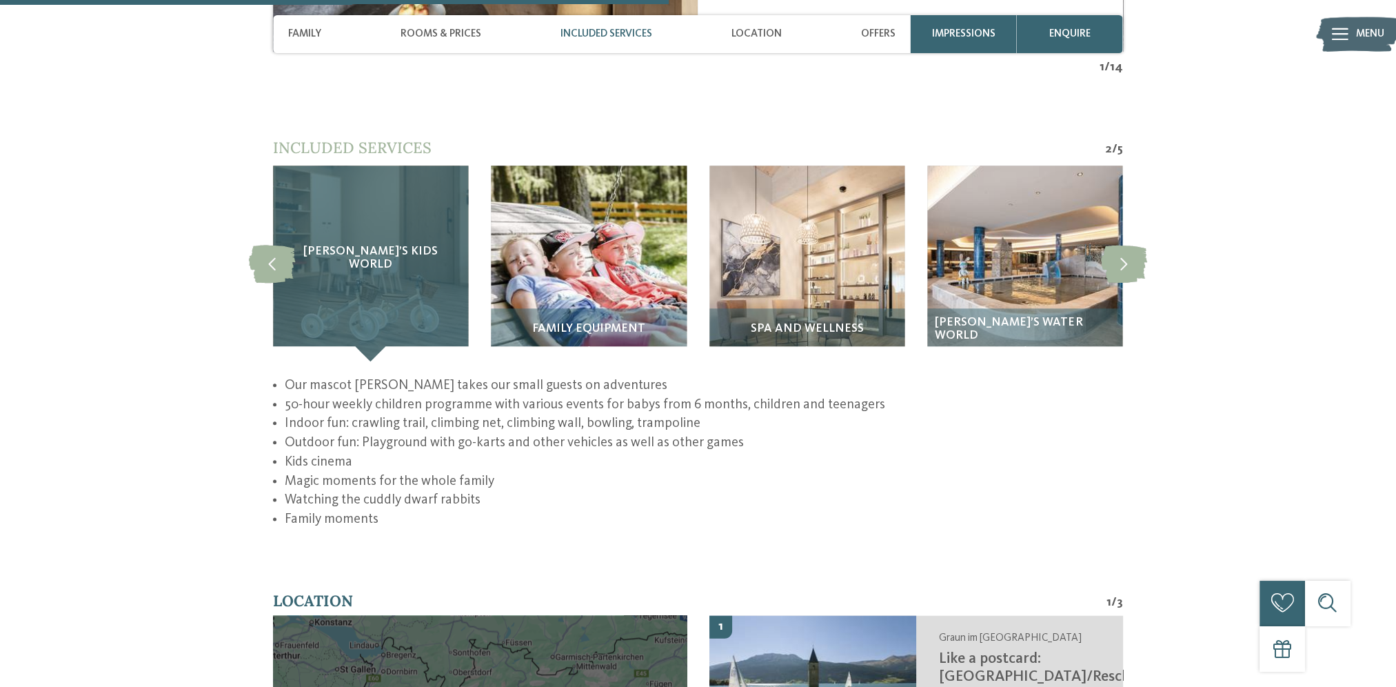
scroll to position [1930, 0]
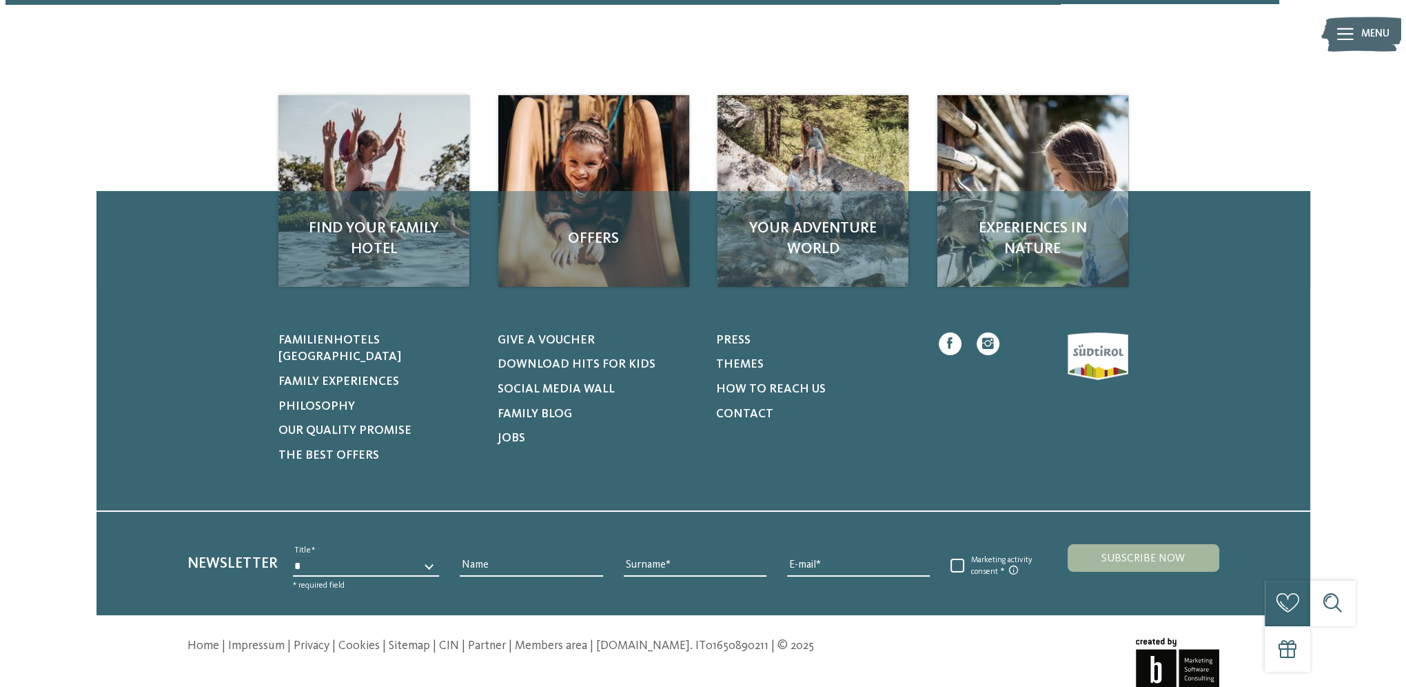
scroll to position [1208, 0]
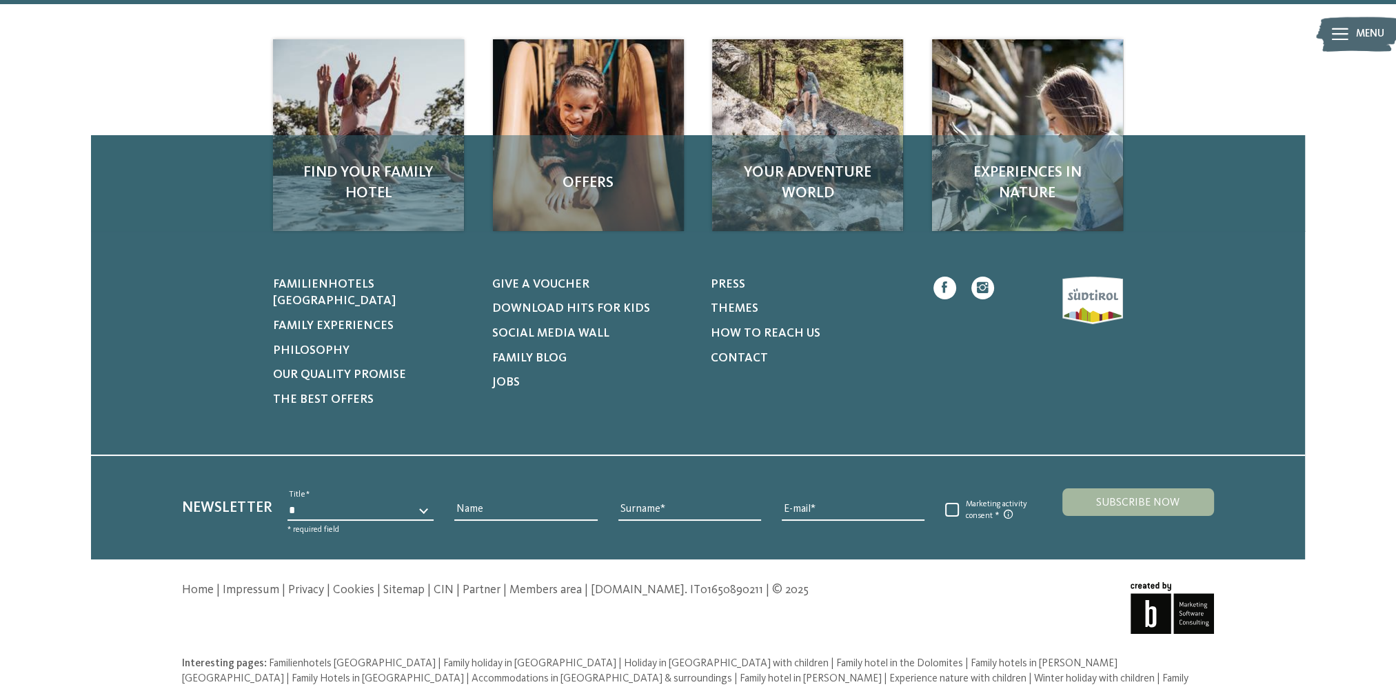
click at [1359, 33] on span "Menu" at bounding box center [1370, 34] width 28 height 15
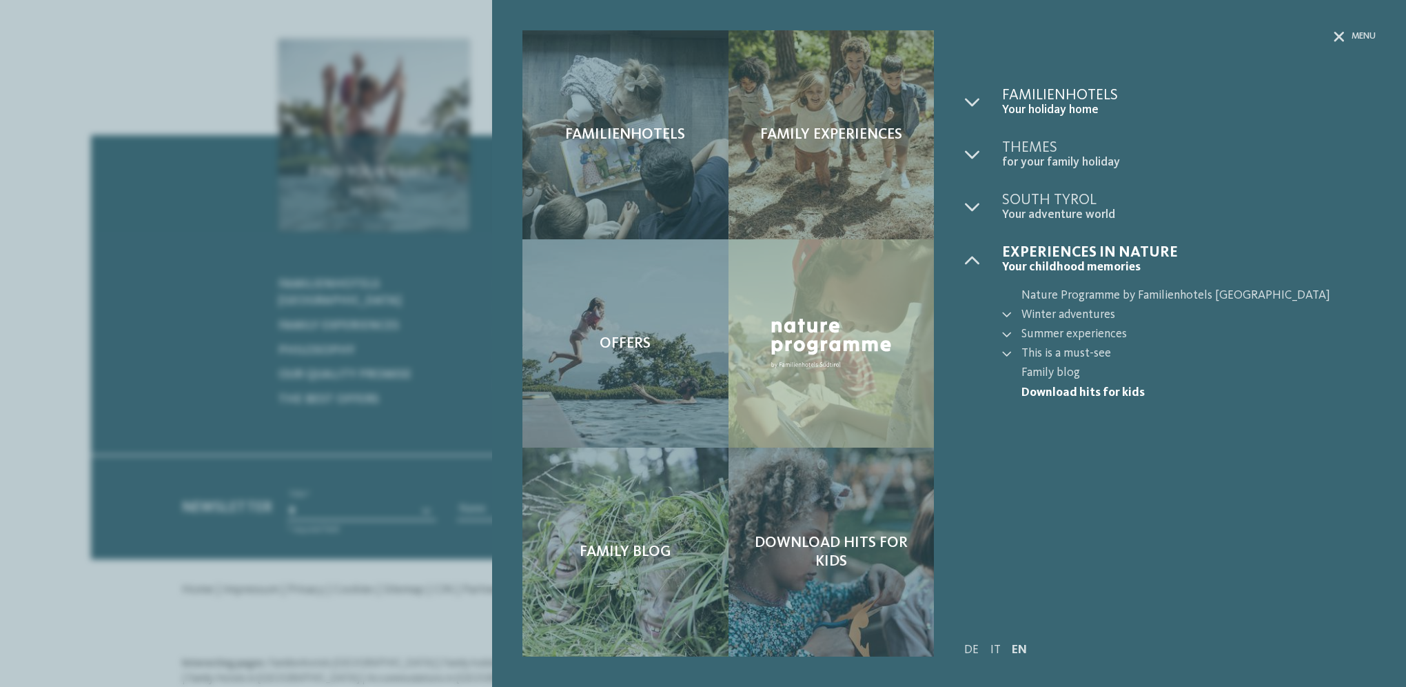
click at [1063, 109] on span "Your holiday home" at bounding box center [1189, 110] width 374 height 14
click at [972, 103] on icon at bounding box center [971, 101] width 15 height 15
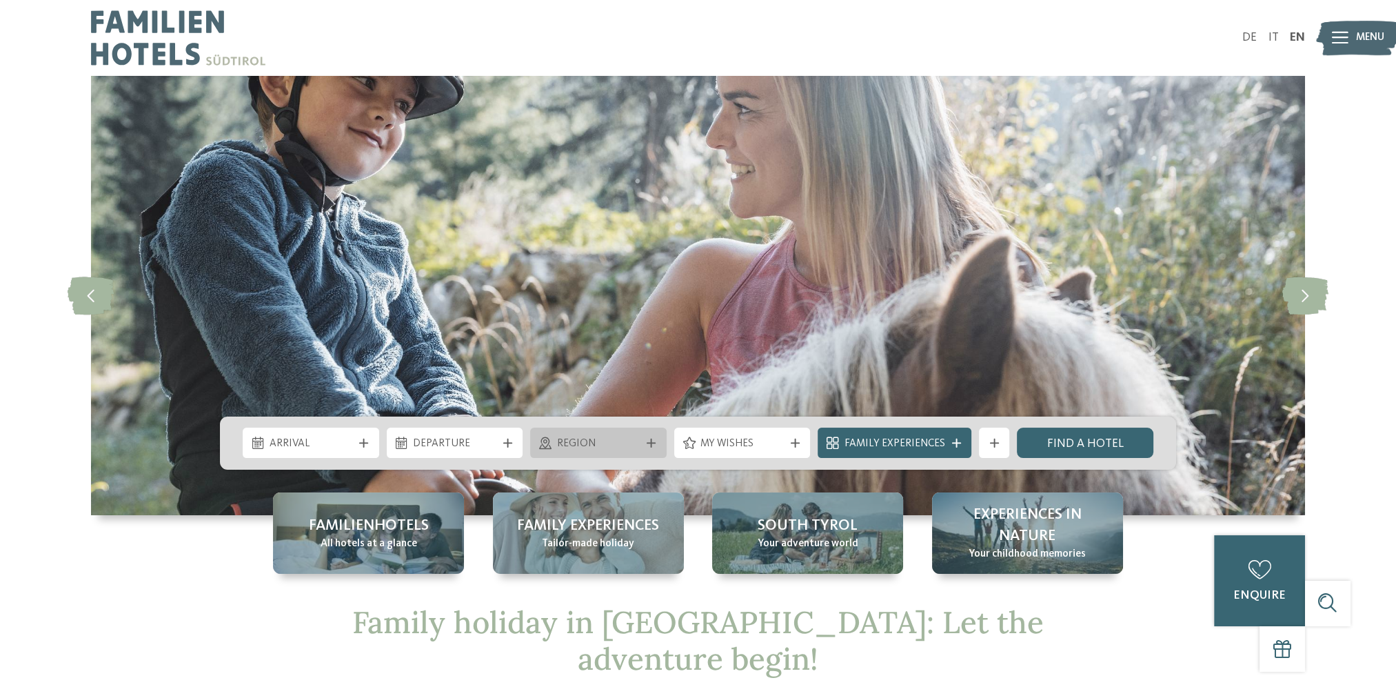
click at [661, 443] on div "Region" at bounding box center [598, 442] width 136 height 30
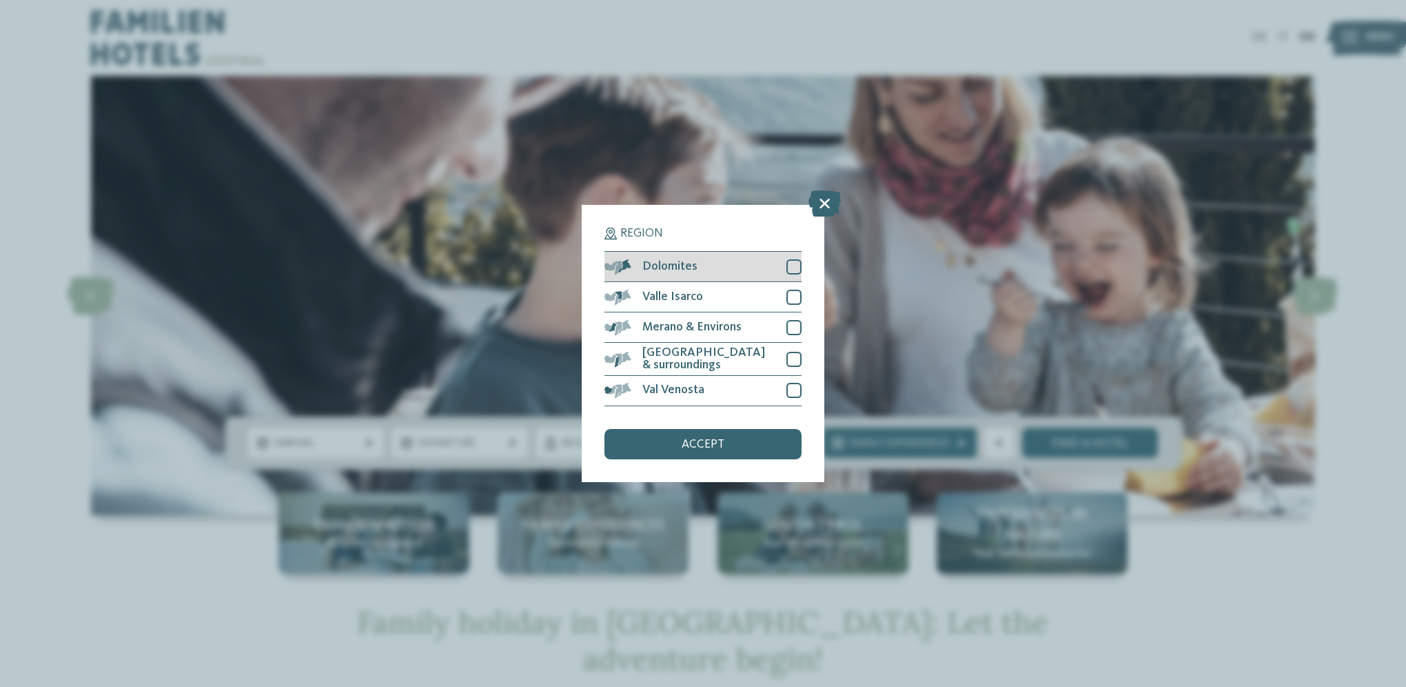
click at [791, 266] on div at bounding box center [793, 266] width 15 height 15
click at [709, 444] on span "accept" at bounding box center [703, 444] width 43 height 12
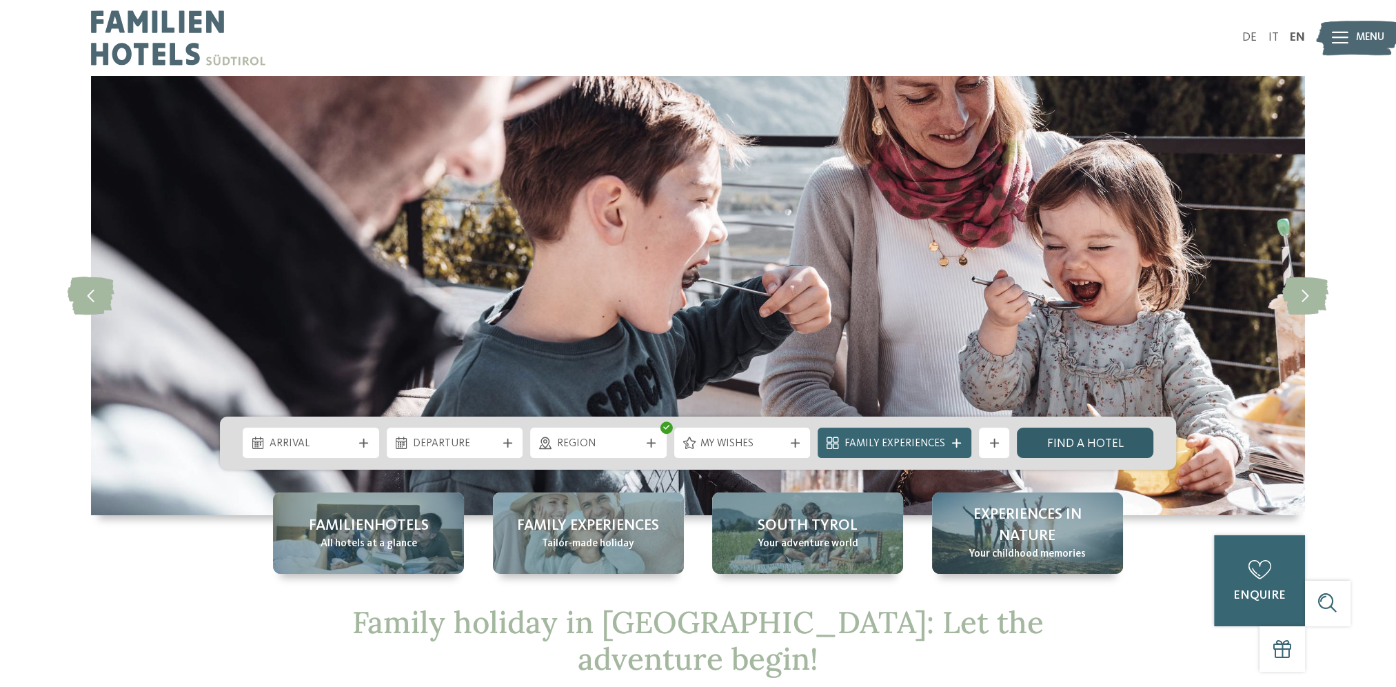
click at [1063, 434] on link "Find a hotel" at bounding box center [1085, 442] width 136 height 30
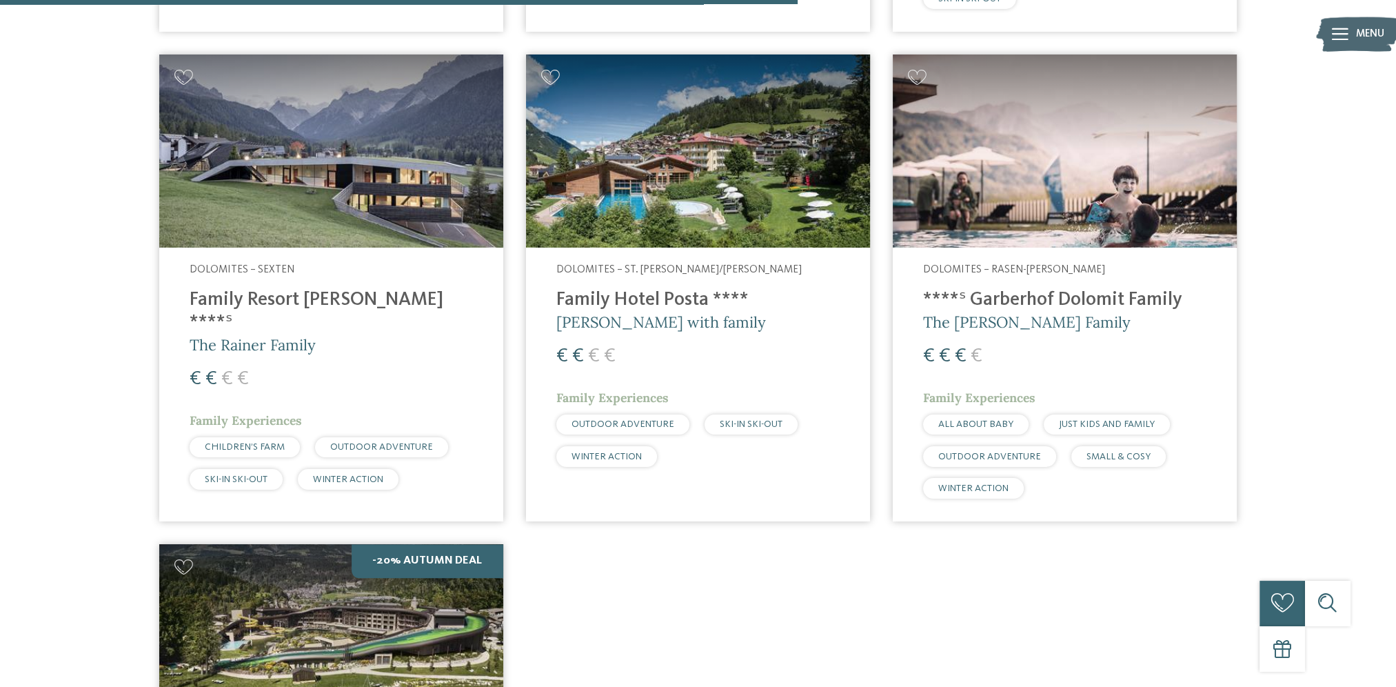
scroll to position [1816, 0]
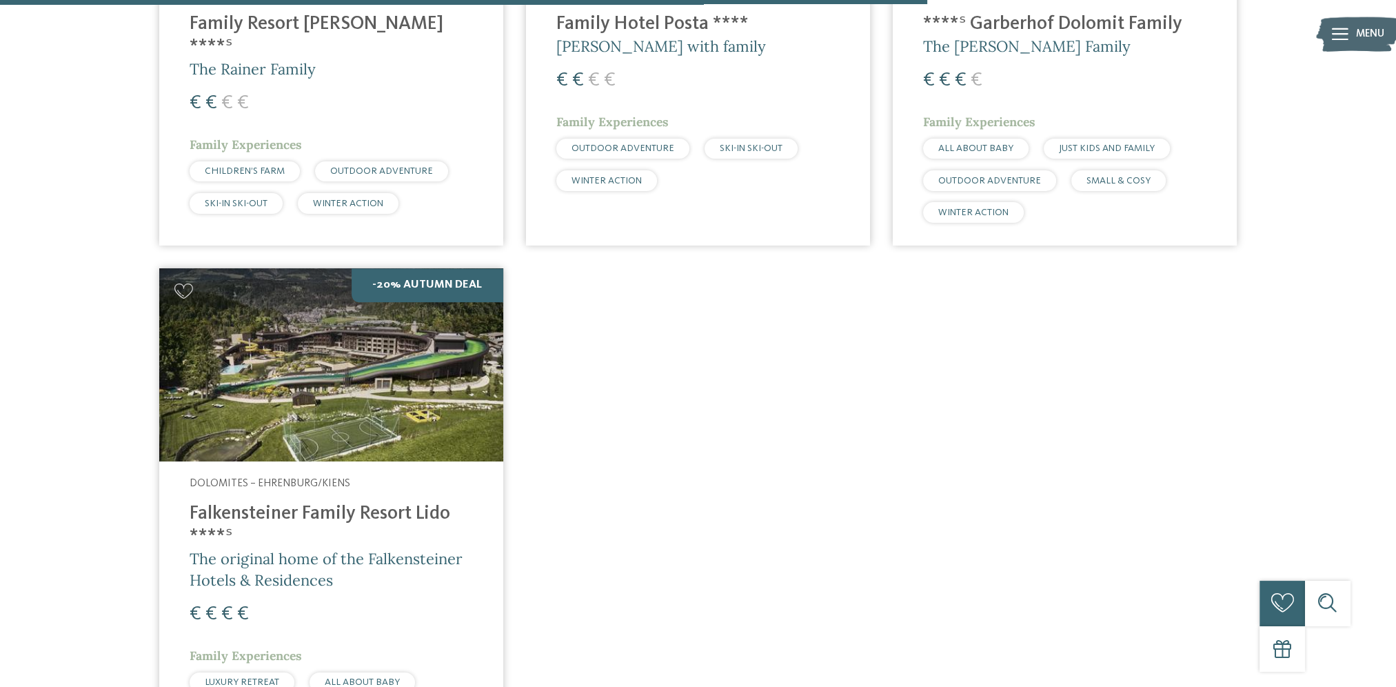
click at [416, 345] on img at bounding box center [331, 365] width 344 height 194
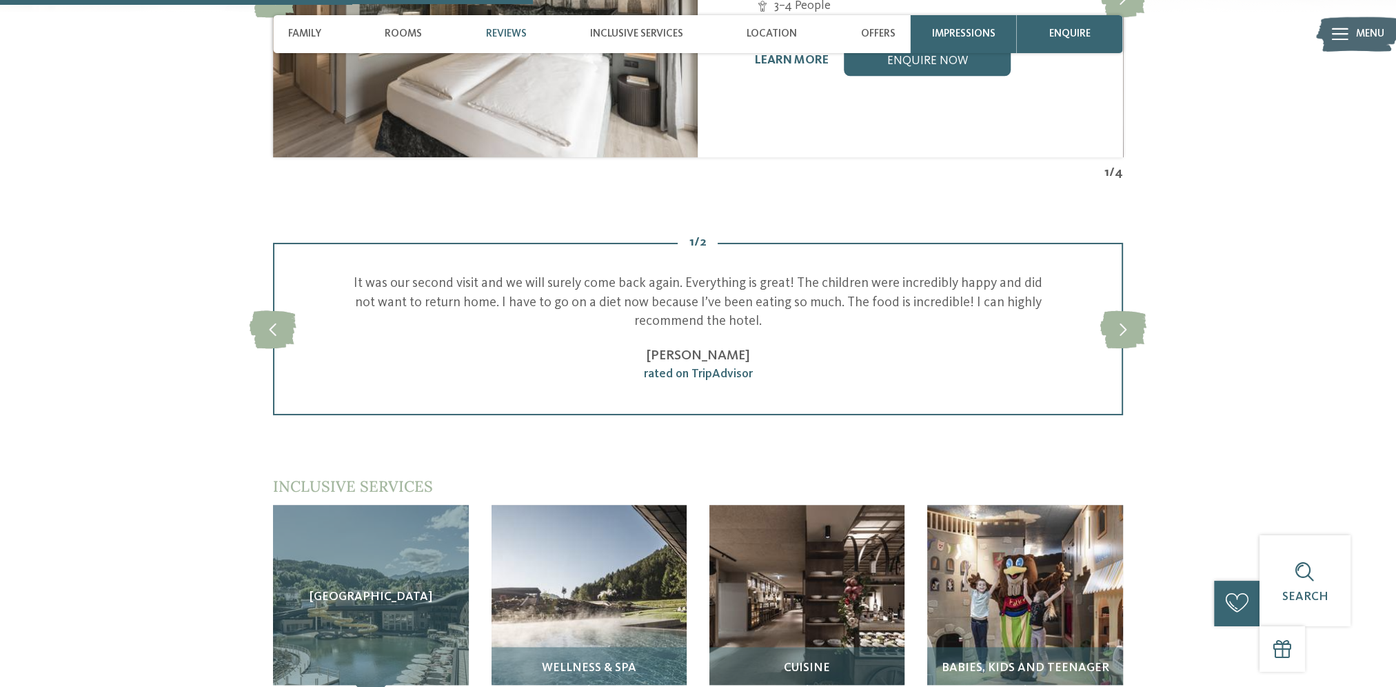
scroll to position [1654, 0]
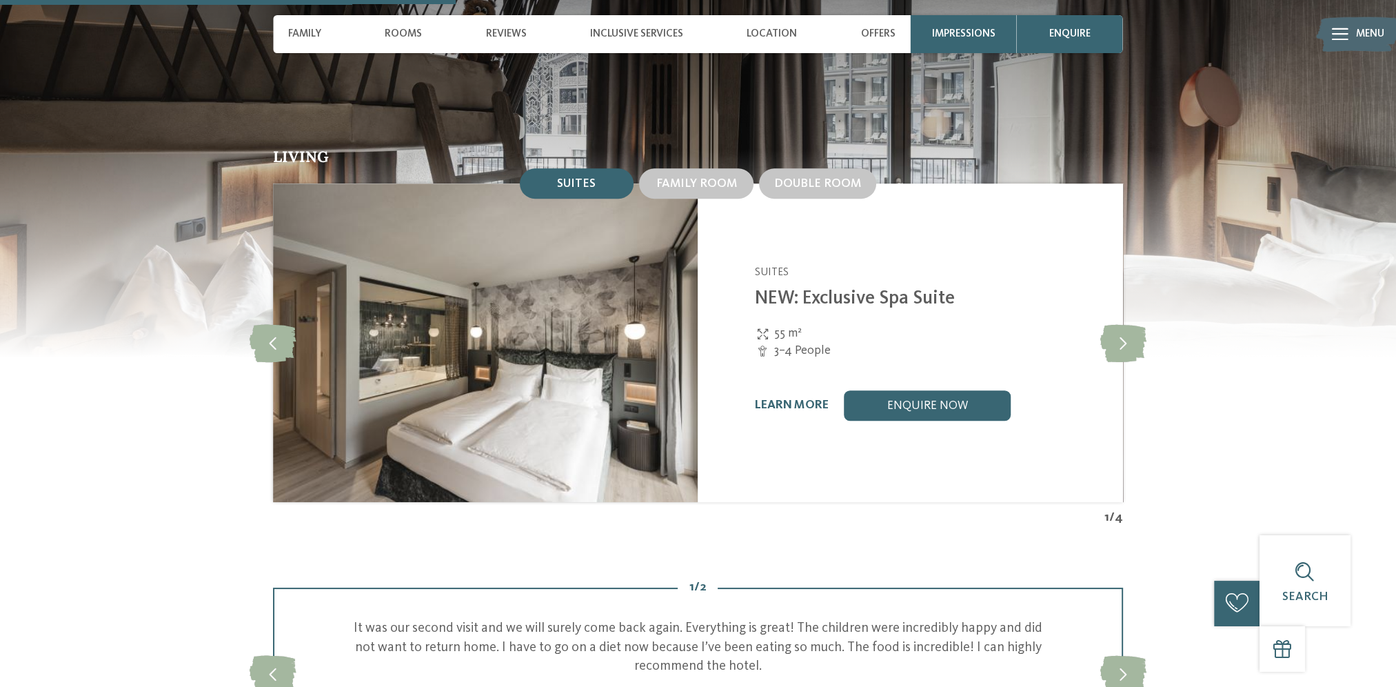
click at [587, 178] on span "Suites" at bounding box center [576, 184] width 39 height 12
click at [1121, 324] on icon at bounding box center [1122, 343] width 46 height 38
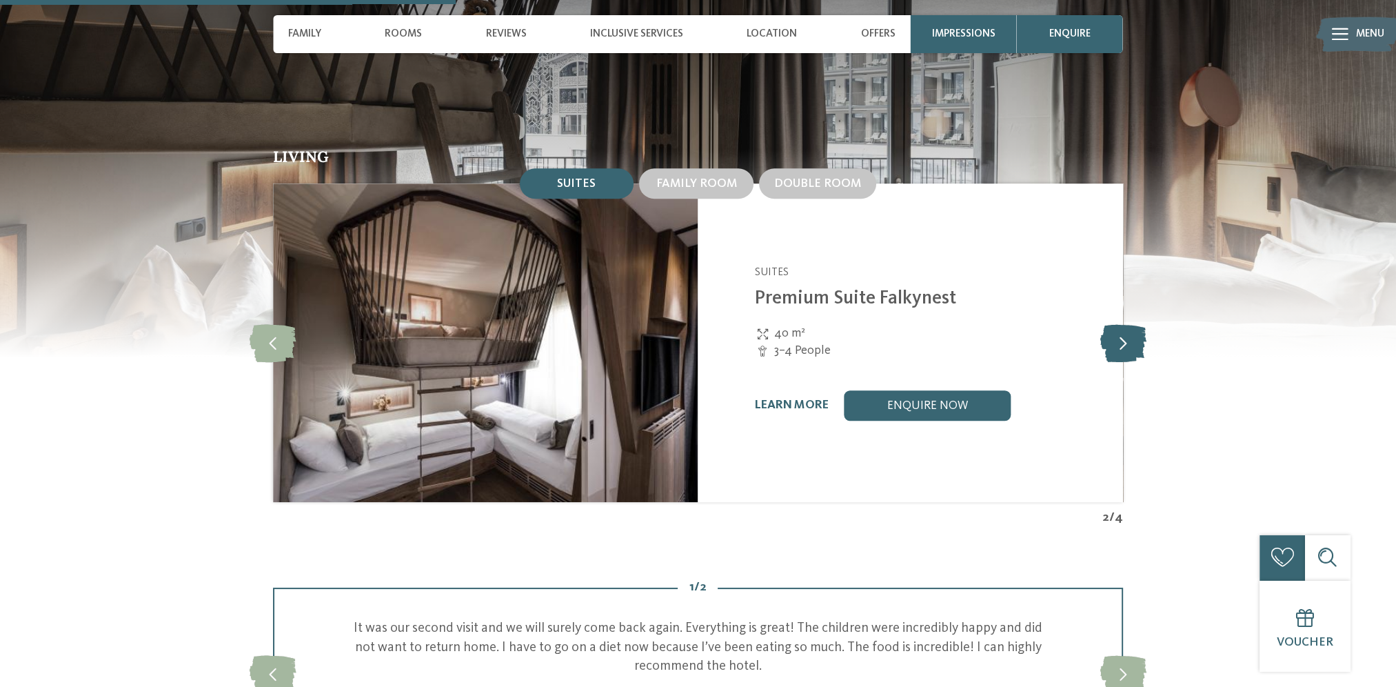
click at [1121, 324] on icon at bounding box center [1122, 343] width 46 height 38
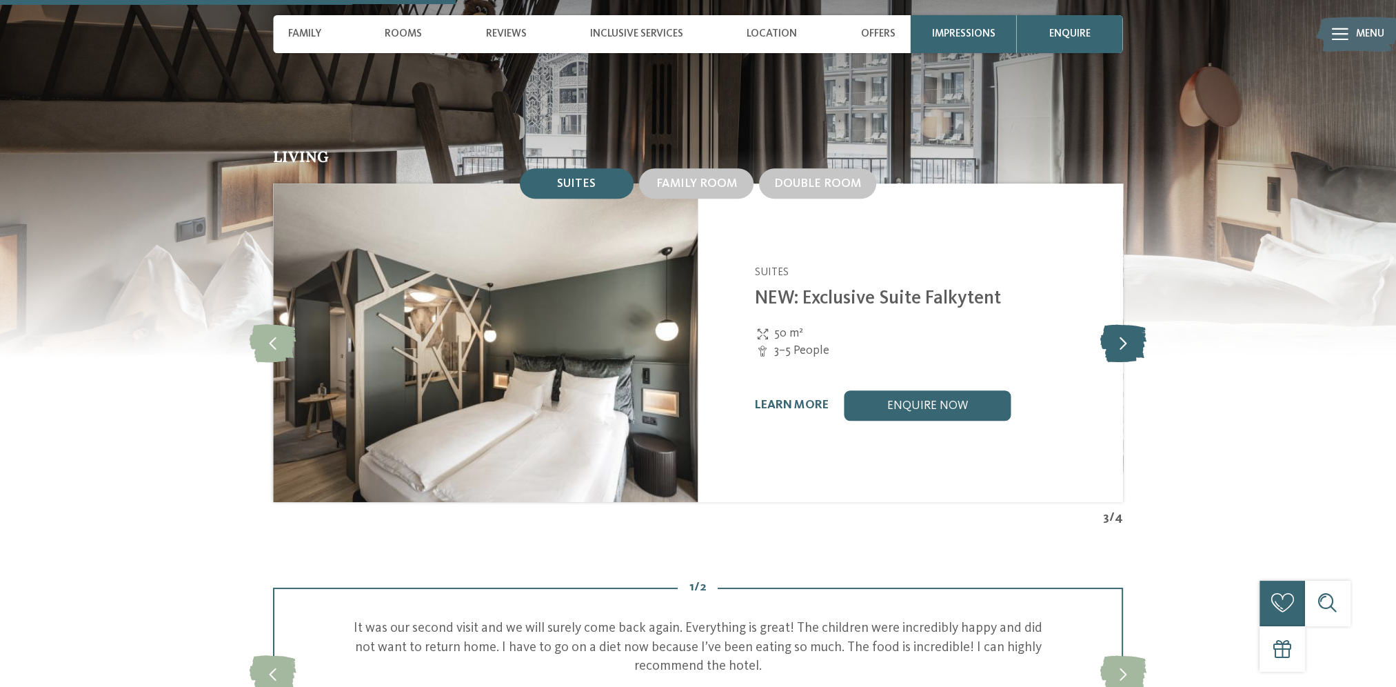
click at [1121, 324] on icon at bounding box center [1122, 343] width 46 height 38
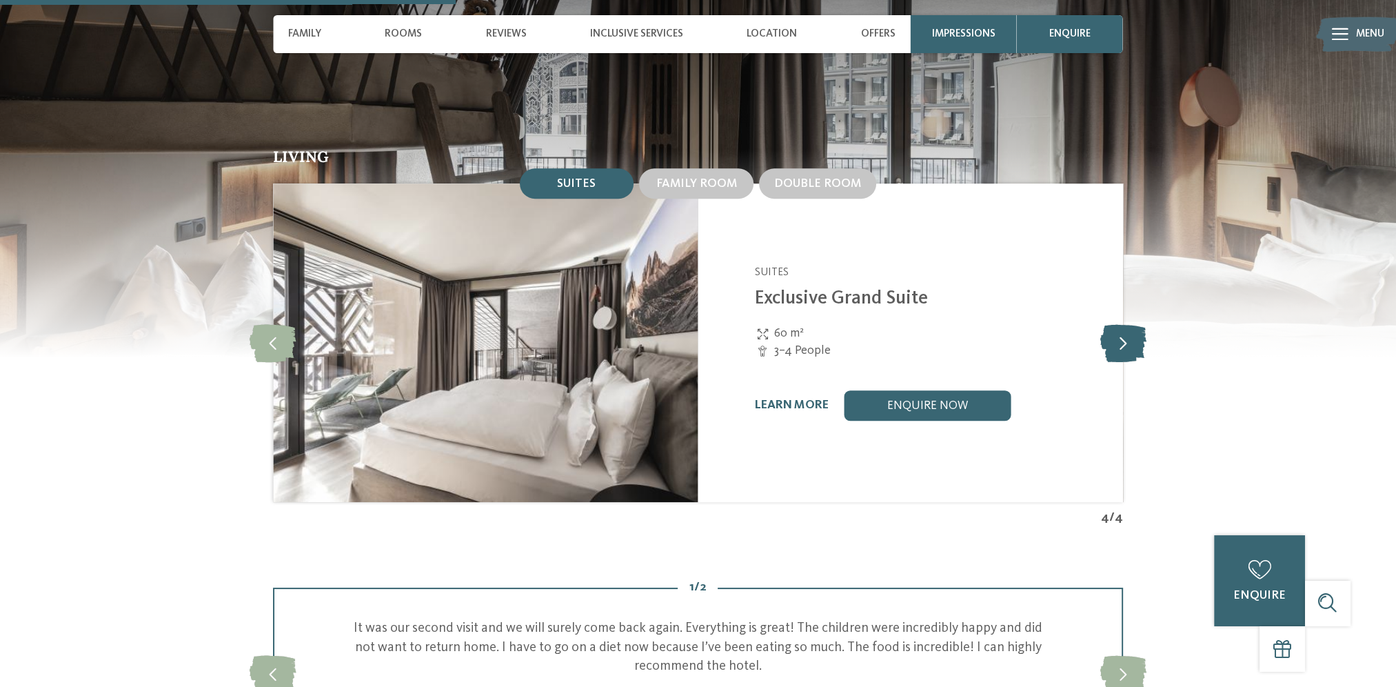
click at [1121, 324] on icon at bounding box center [1122, 343] width 46 height 38
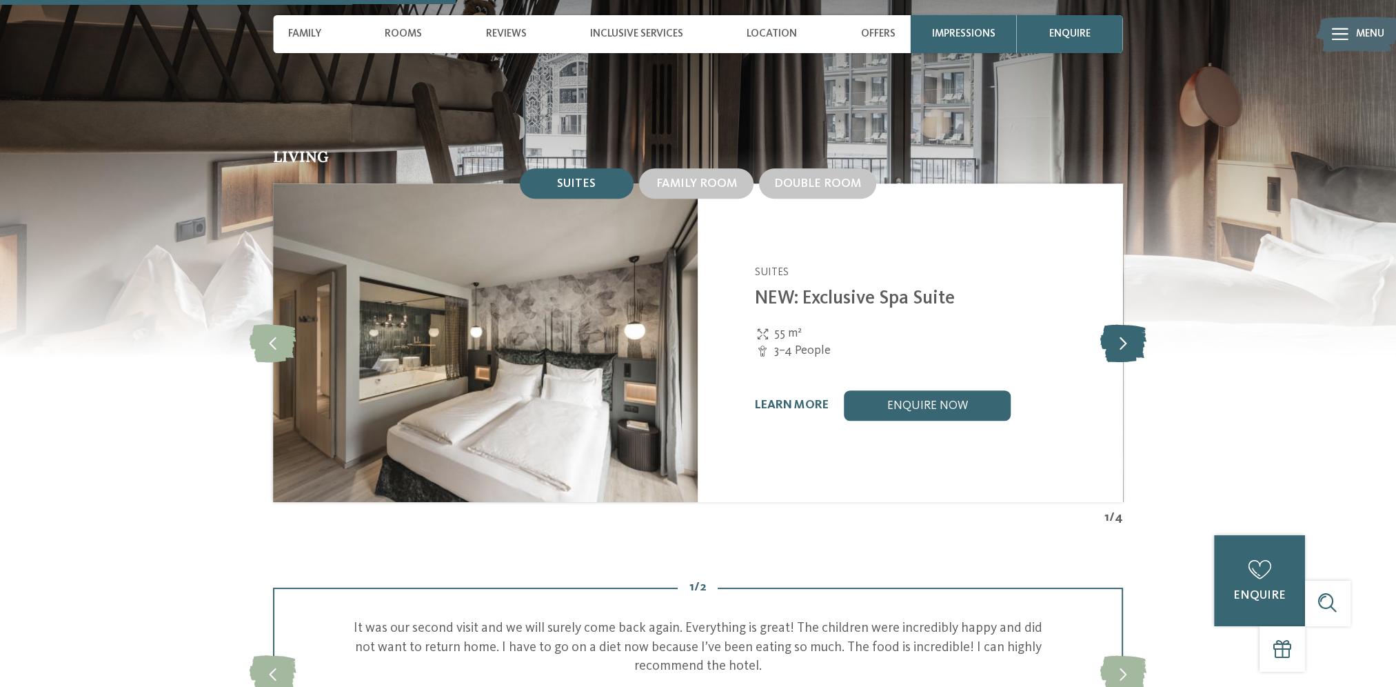
click at [1121, 324] on icon at bounding box center [1122, 343] width 46 height 38
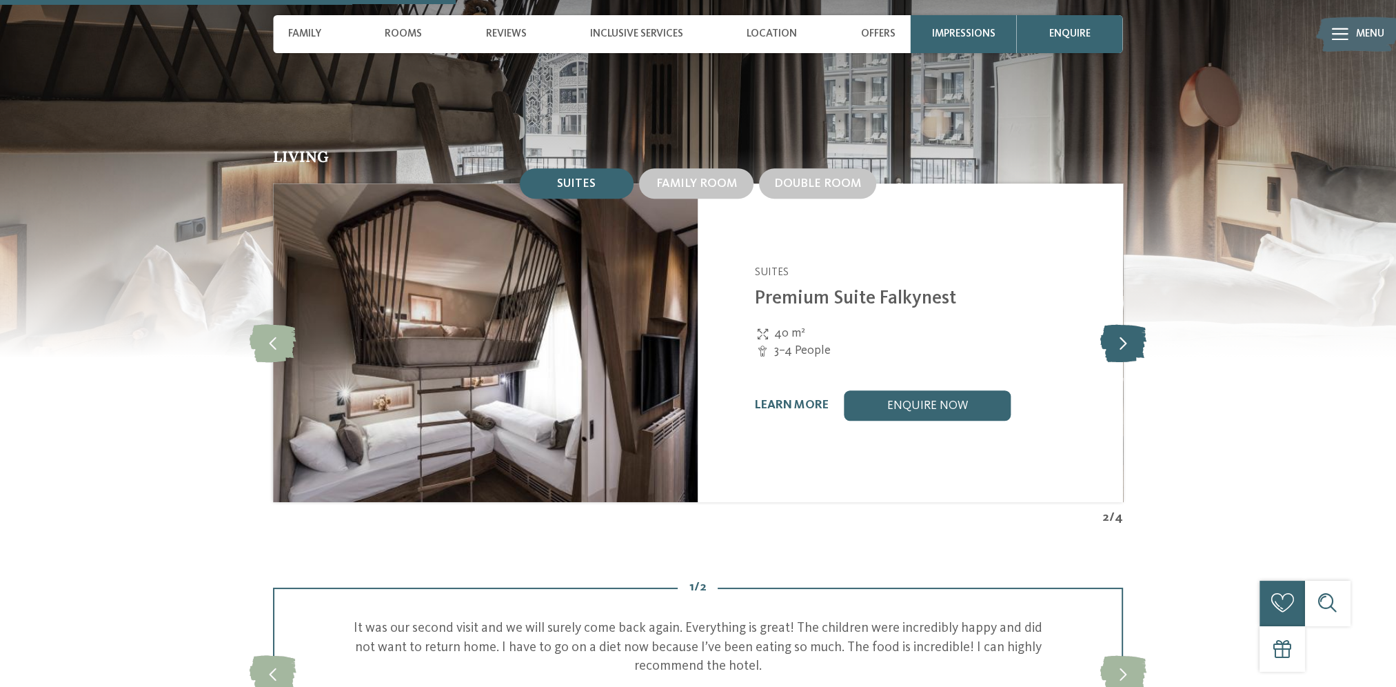
click at [1121, 324] on icon at bounding box center [1122, 343] width 46 height 38
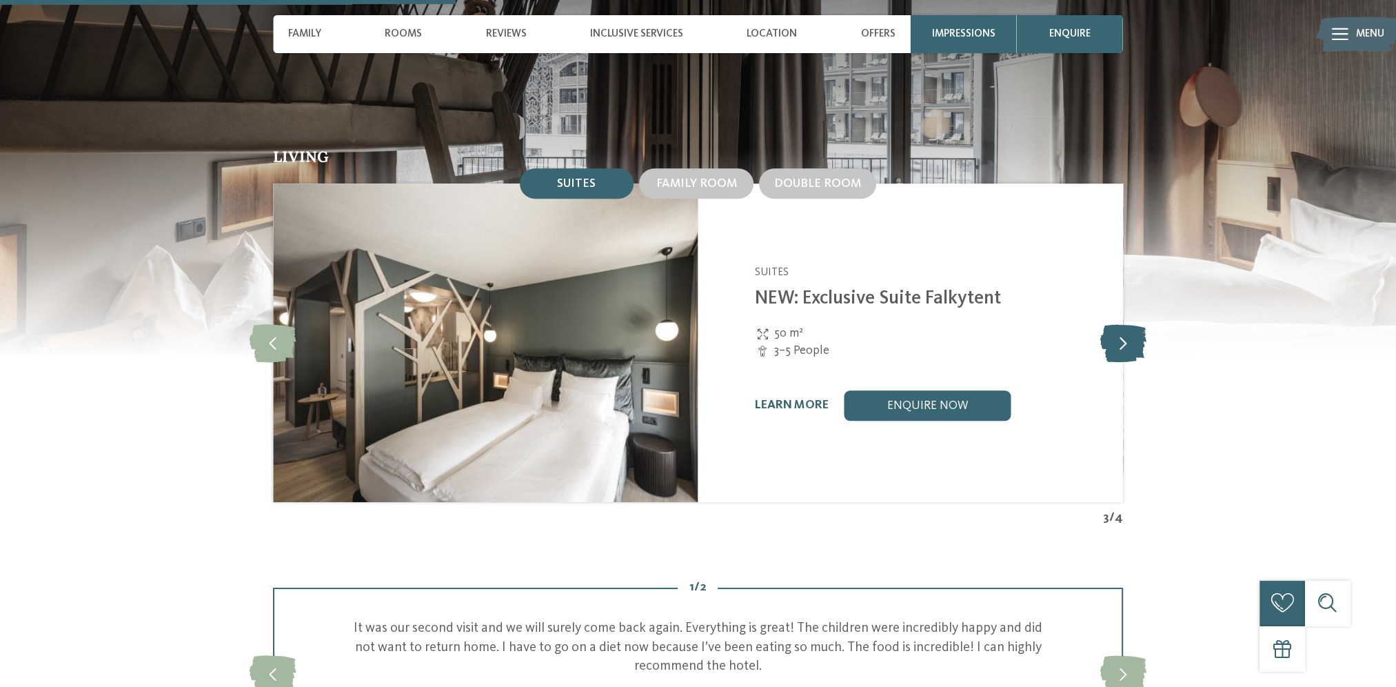
click at [1121, 324] on icon at bounding box center [1122, 343] width 46 height 38
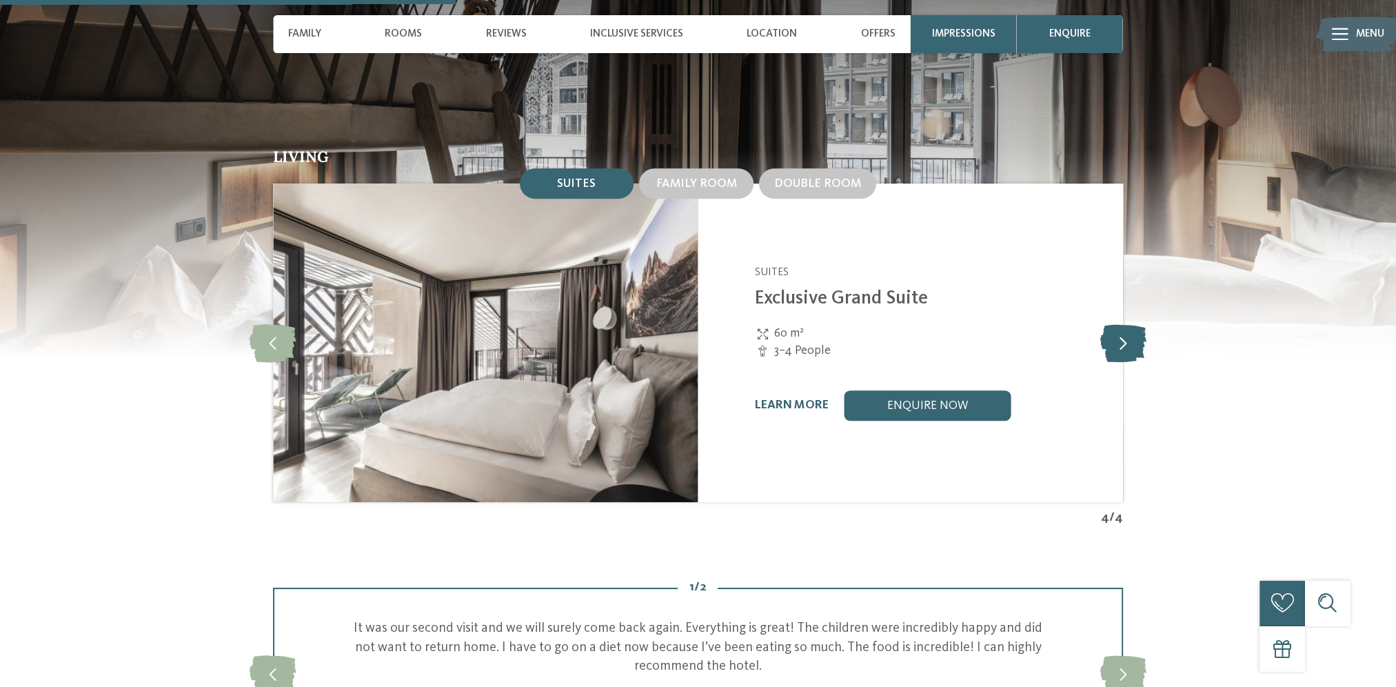
click at [1121, 324] on icon at bounding box center [1122, 343] width 46 height 38
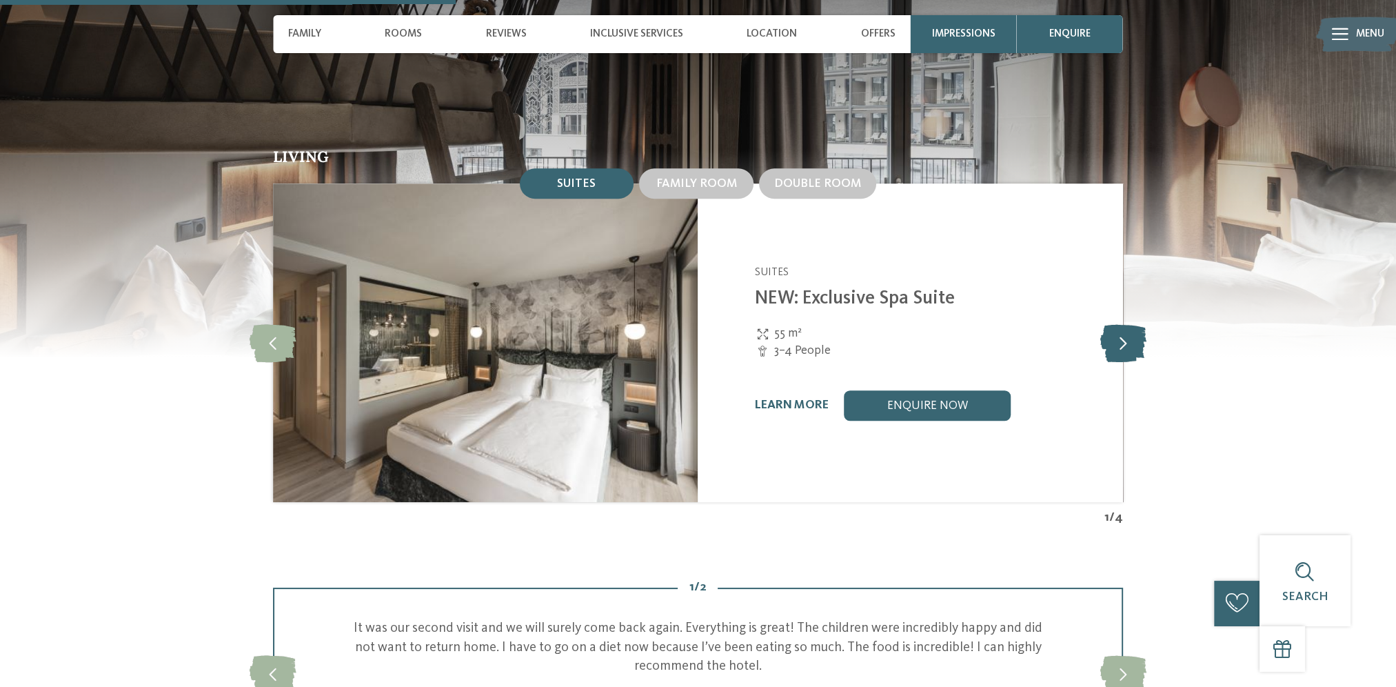
click at [1121, 324] on icon at bounding box center [1122, 343] width 46 height 38
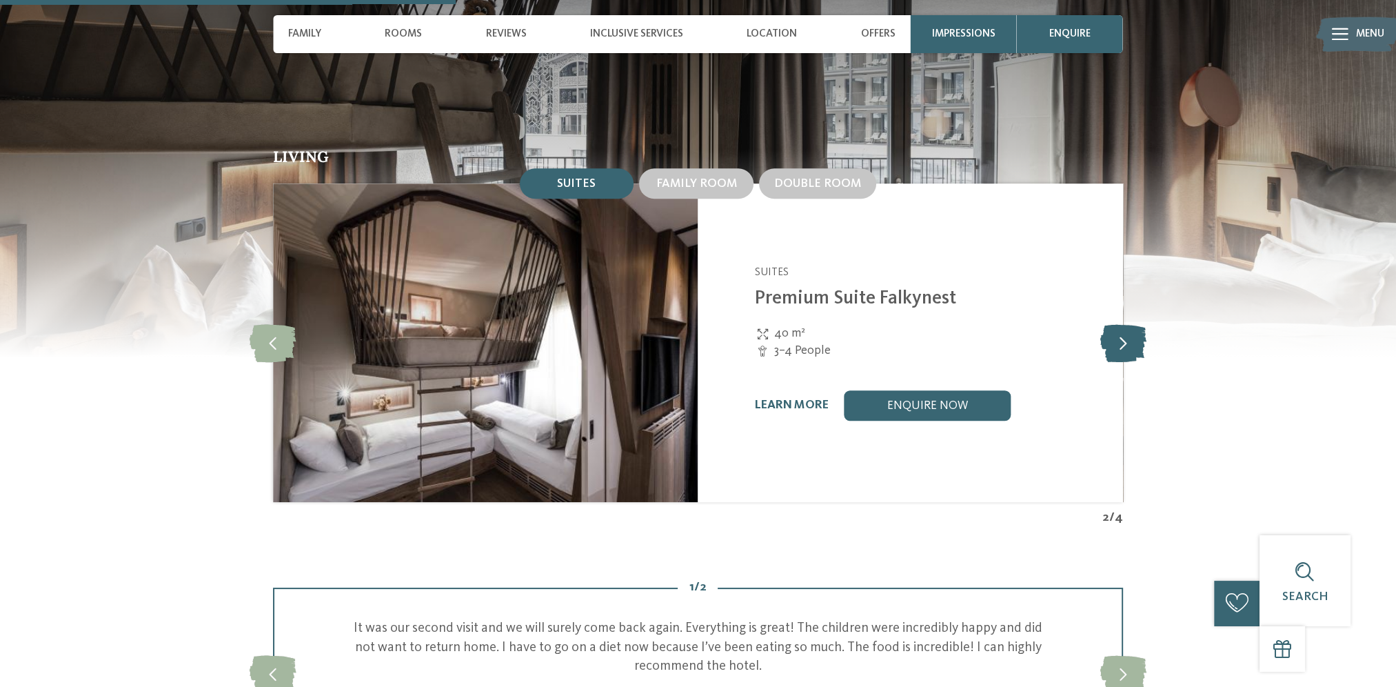
click at [1121, 324] on icon at bounding box center [1122, 343] width 46 height 38
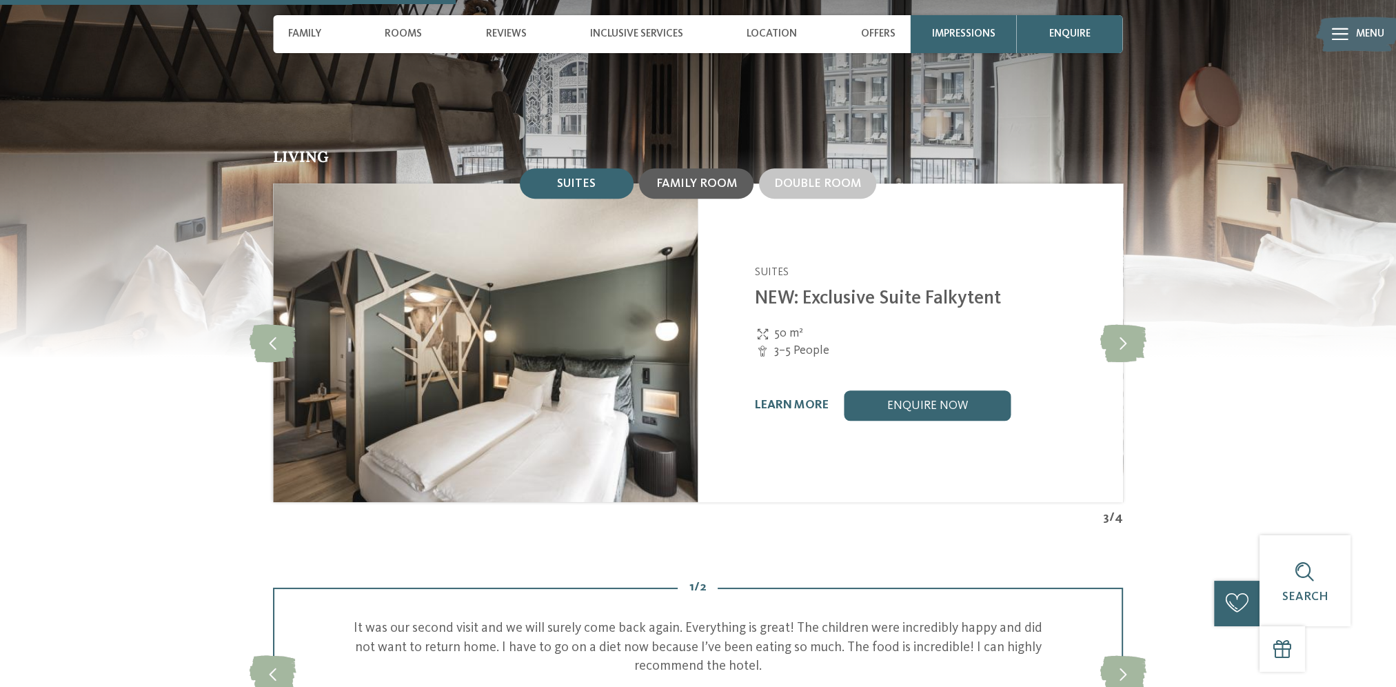
click at [739, 168] on div "Family room" at bounding box center [696, 183] width 114 height 30
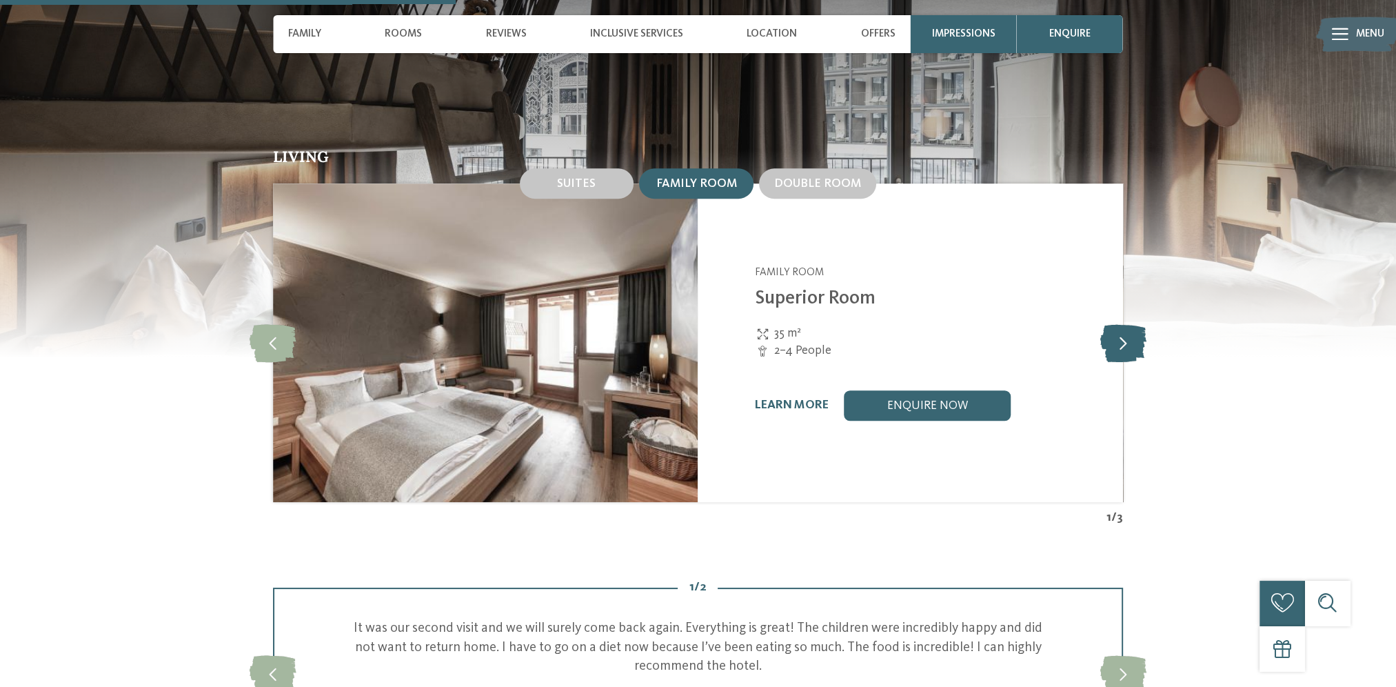
click at [1107, 324] on icon at bounding box center [1122, 343] width 46 height 38
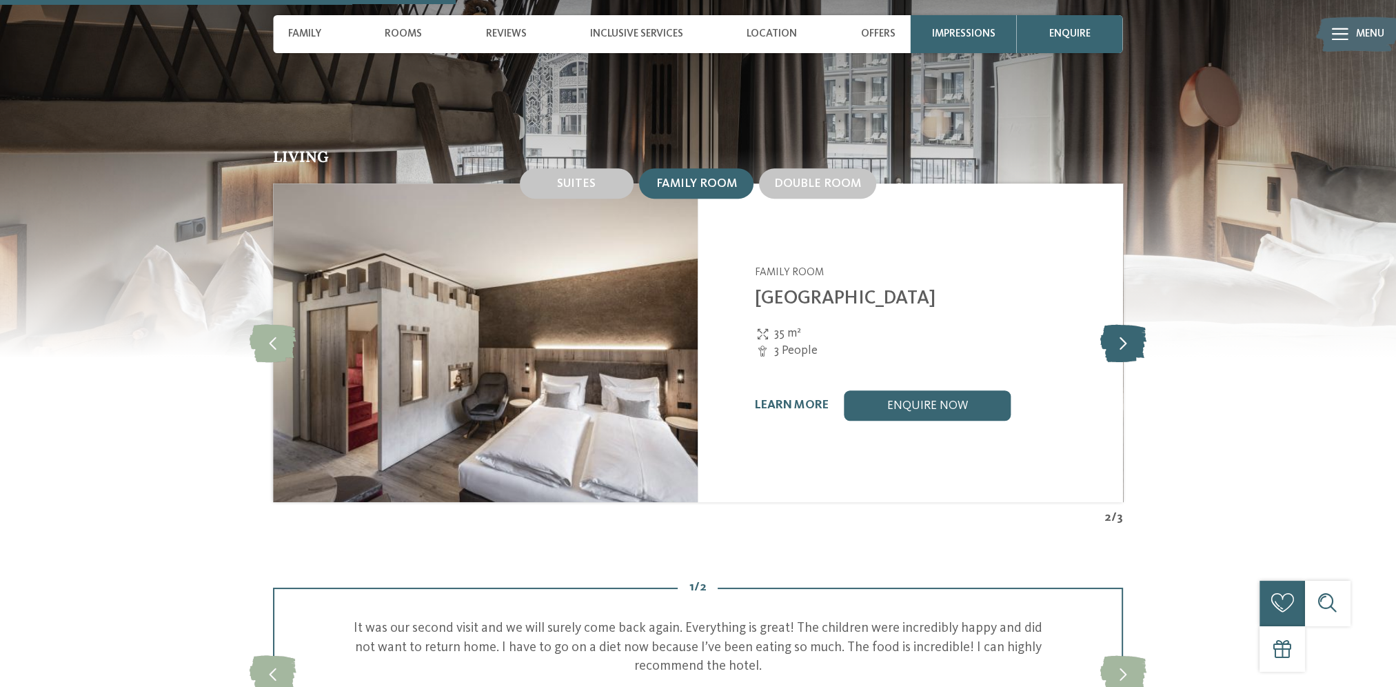
click at [1107, 324] on icon at bounding box center [1122, 343] width 46 height 38
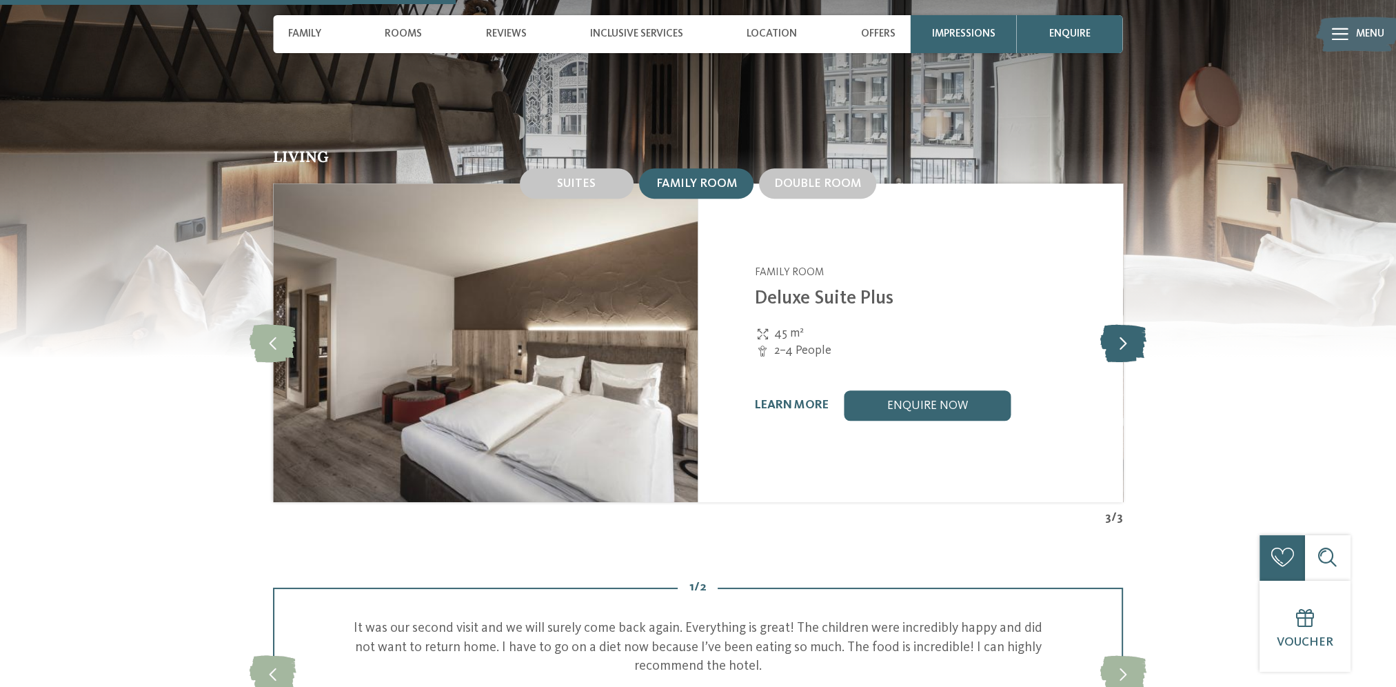
click at [1107, 324] on icon at bounding box center [1122, 343] width 46 height 38
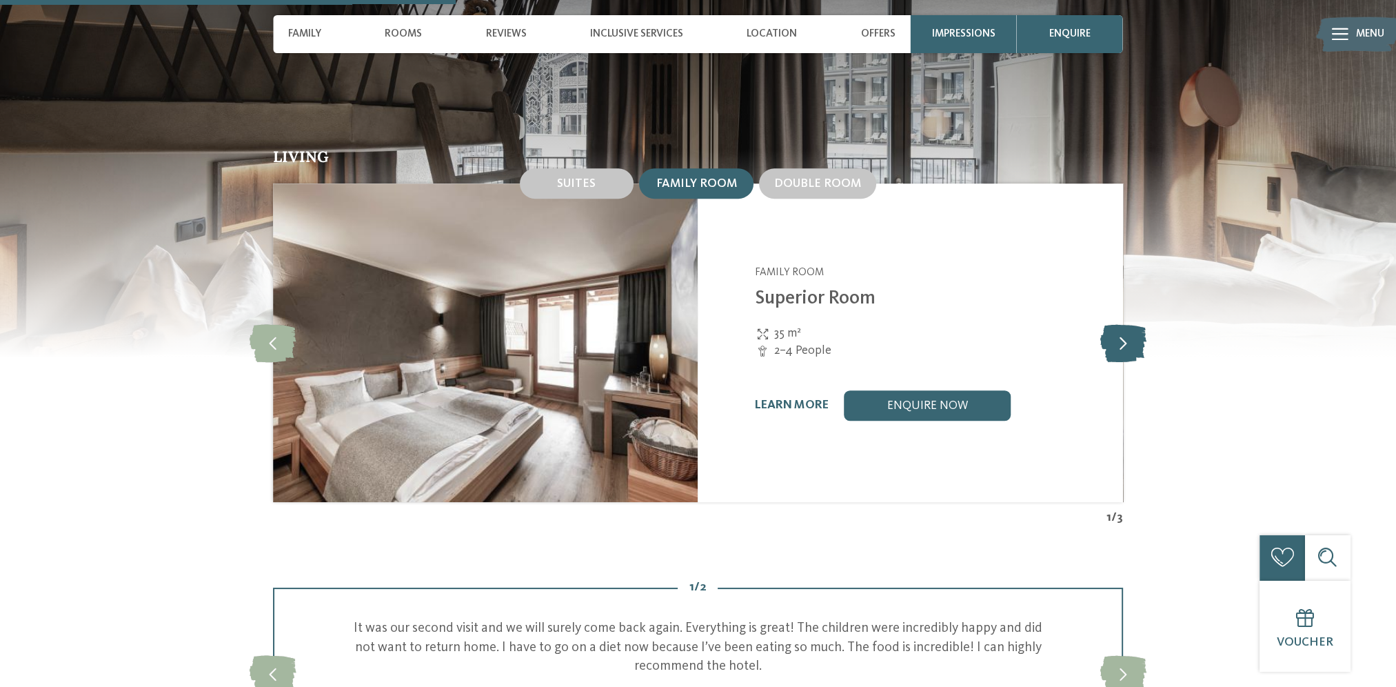
click at [1107, 324] on icon at bounding box center [1122, 343] width 46 height 38
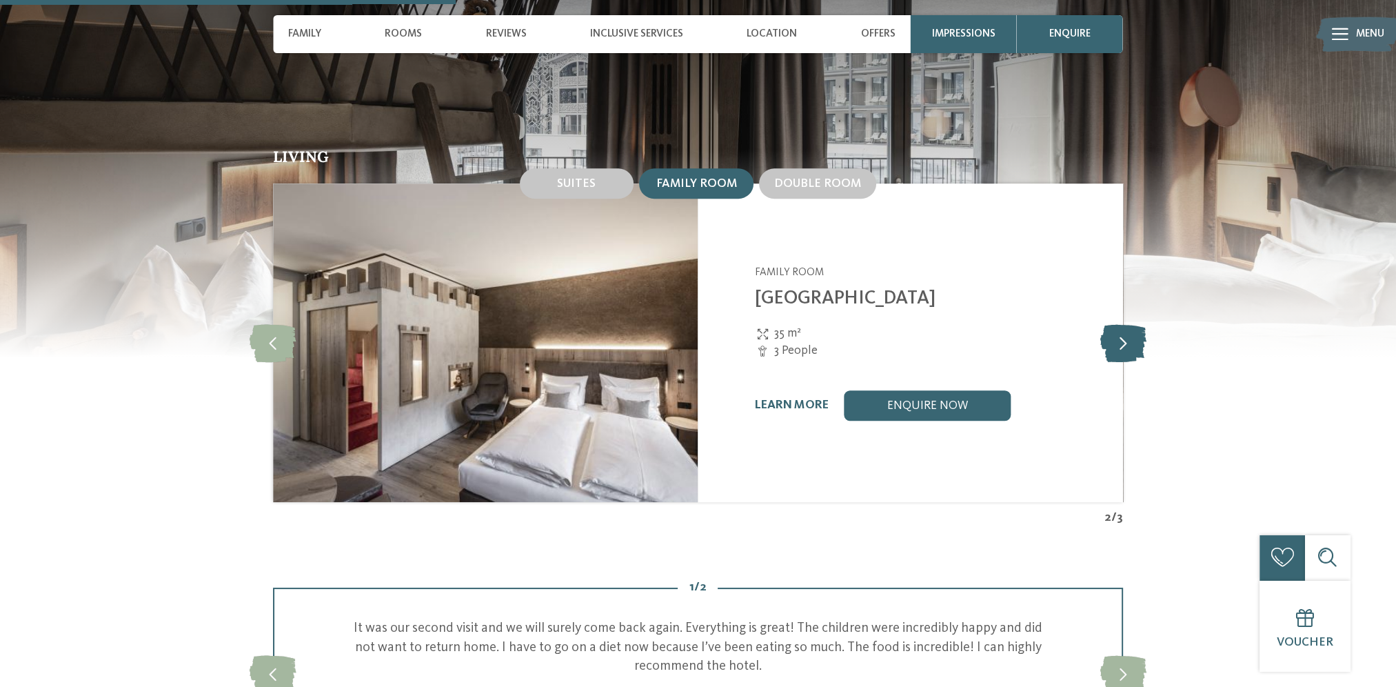
click at [1107, 324] on icon at bounding box center [1122, 343] width 46 height 38
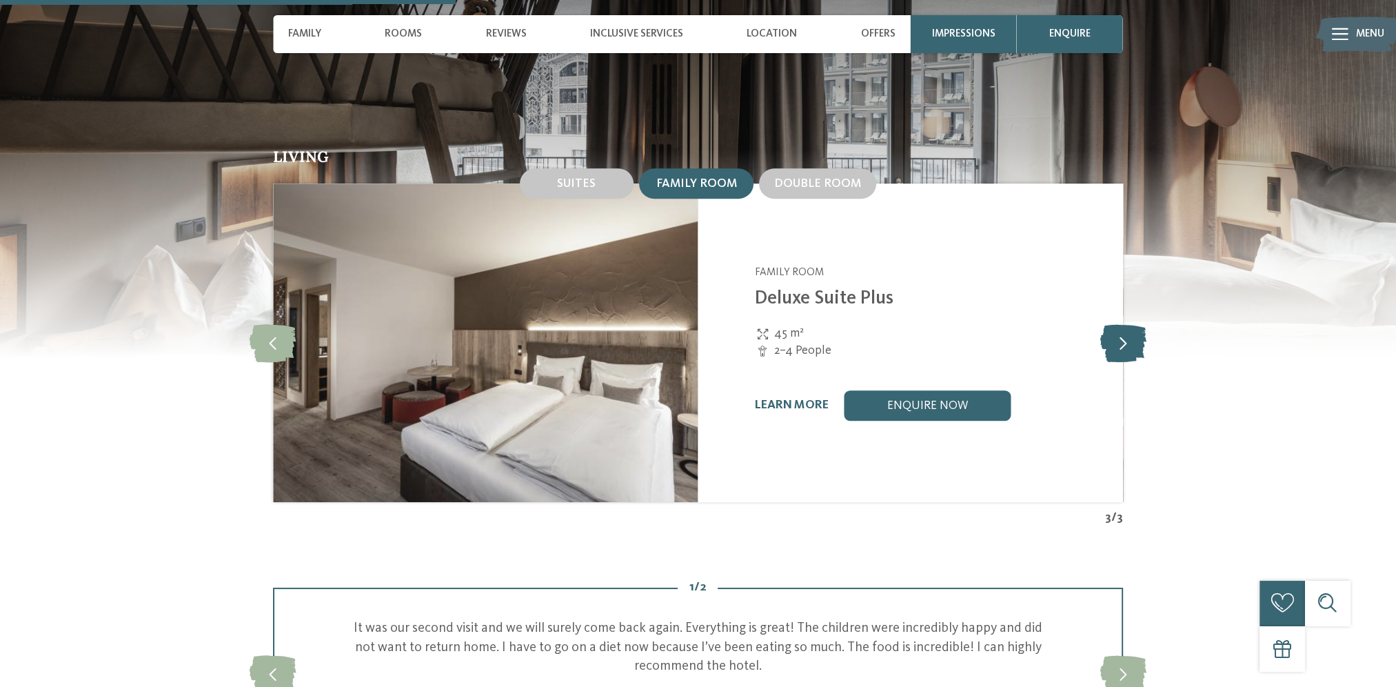
click at [1107, 324] on icon at bounding box center [1122, 343] width 46 height 38
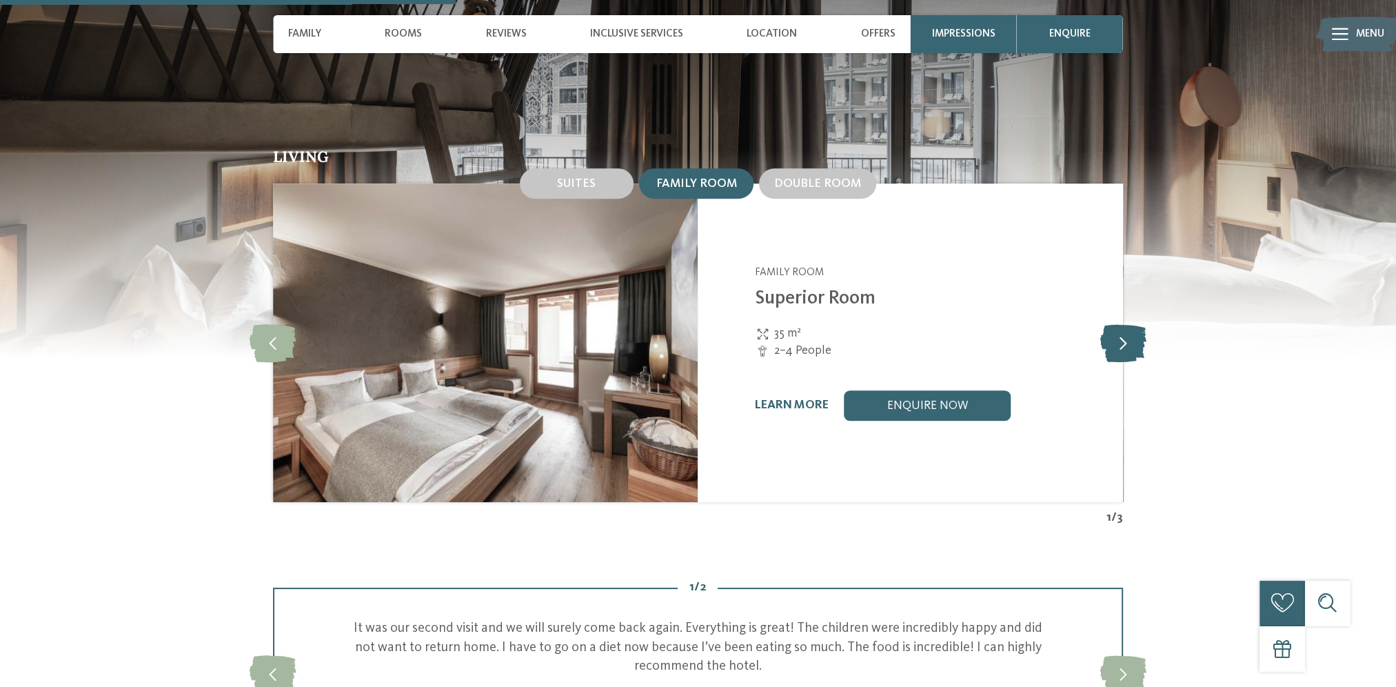
click at [1107, 324] on icon at bounding box center [1122, 343] width 46 height 38
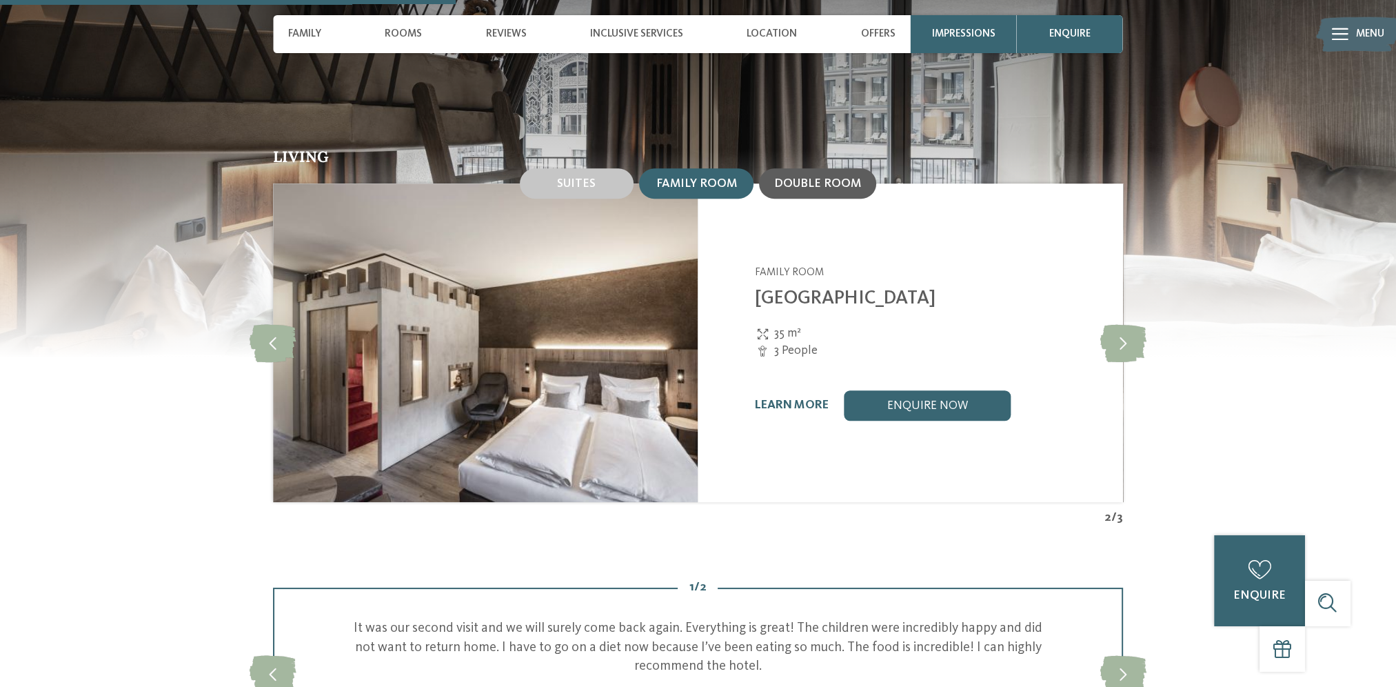
click at [809, 178] on span "Double room" at bounding box center [817, 184] width 87 height 12
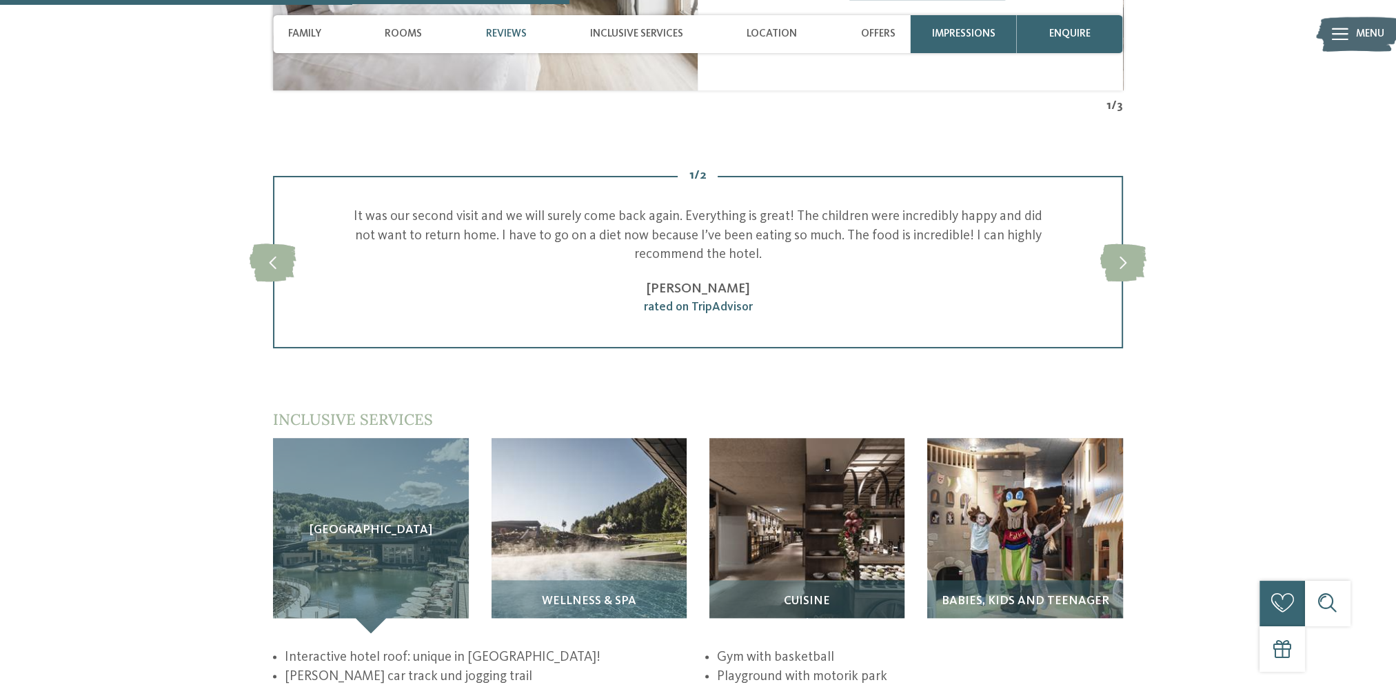
scroll to position [2068, 0]
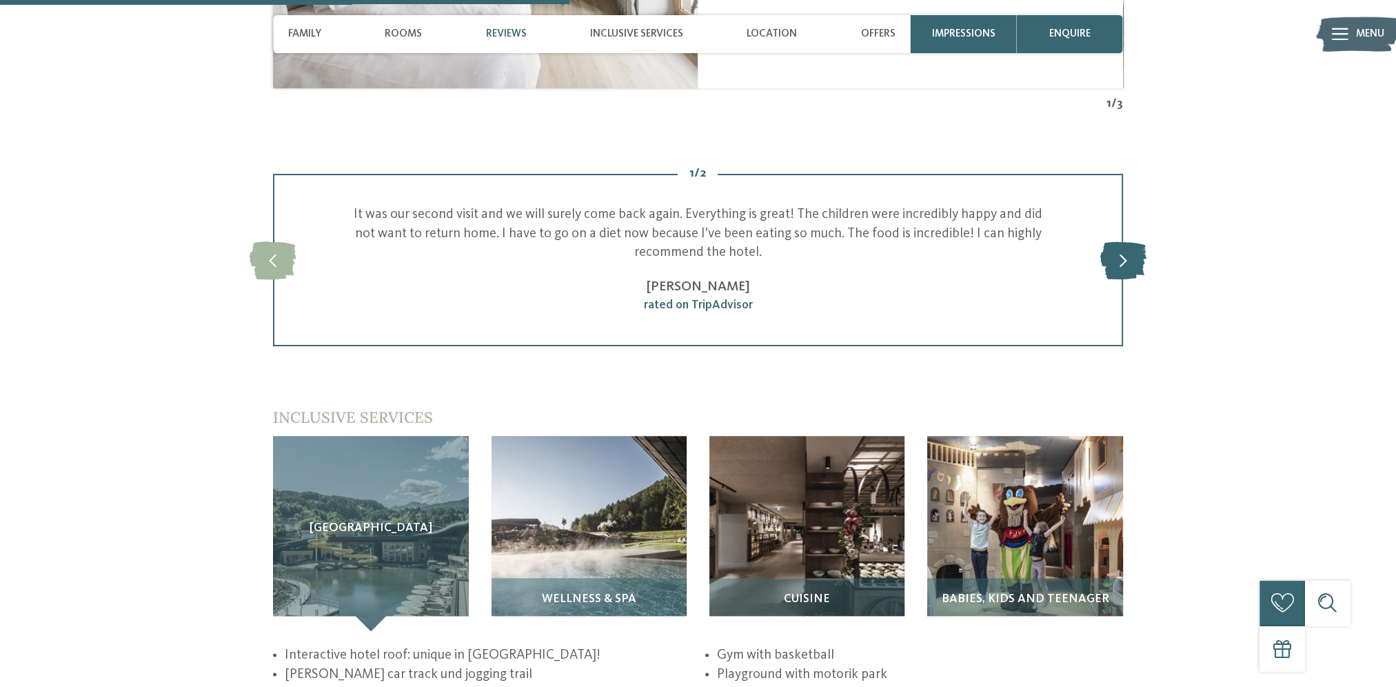
click at [1119, 241] on icon at bounding box center [1122, 260] width 46 height 38
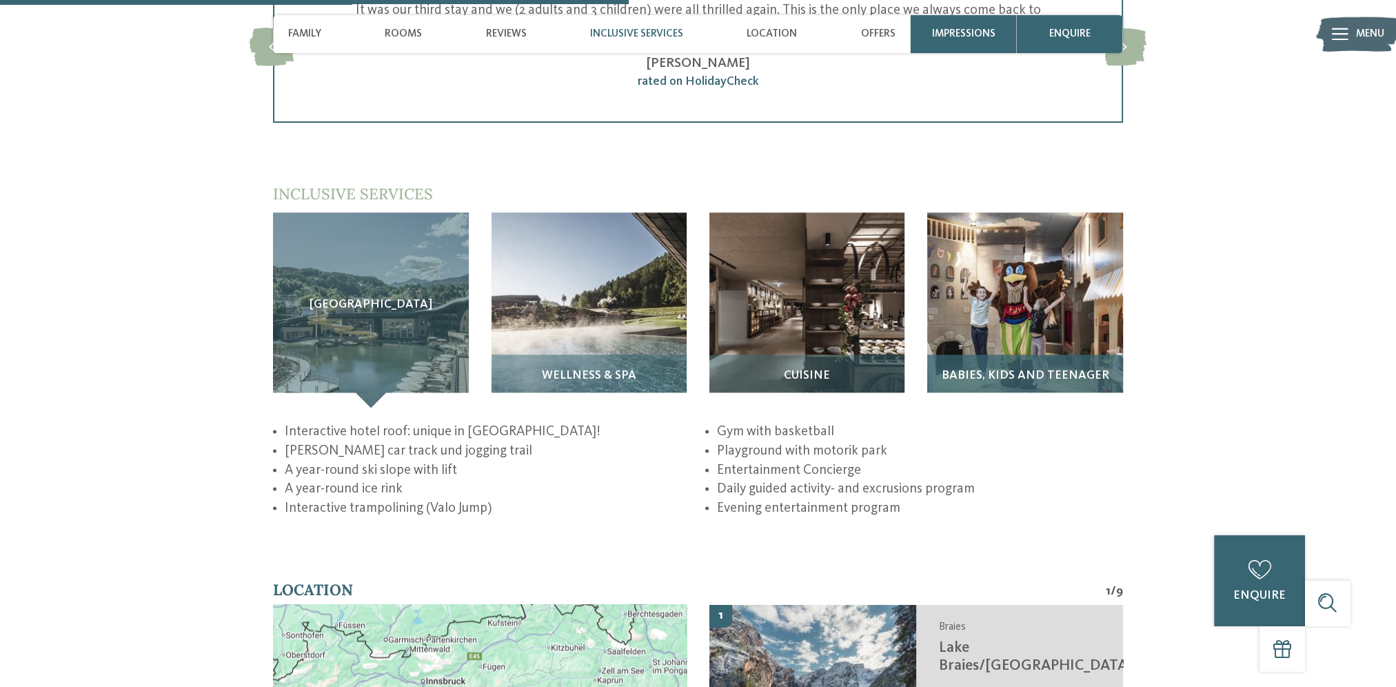
scroll to position [2275, 0]
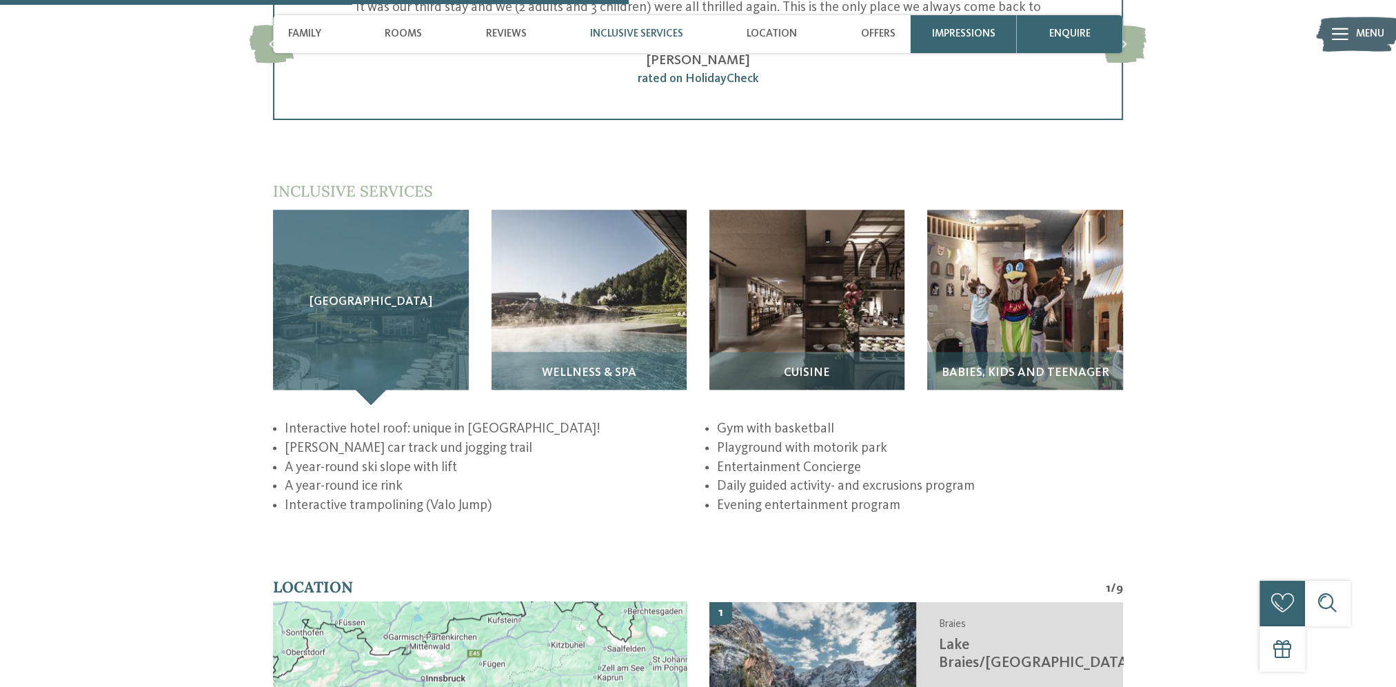
click at [384, 300] on div "Sky Adventure Park" at bounding box center [370, 307] width 195 height 195
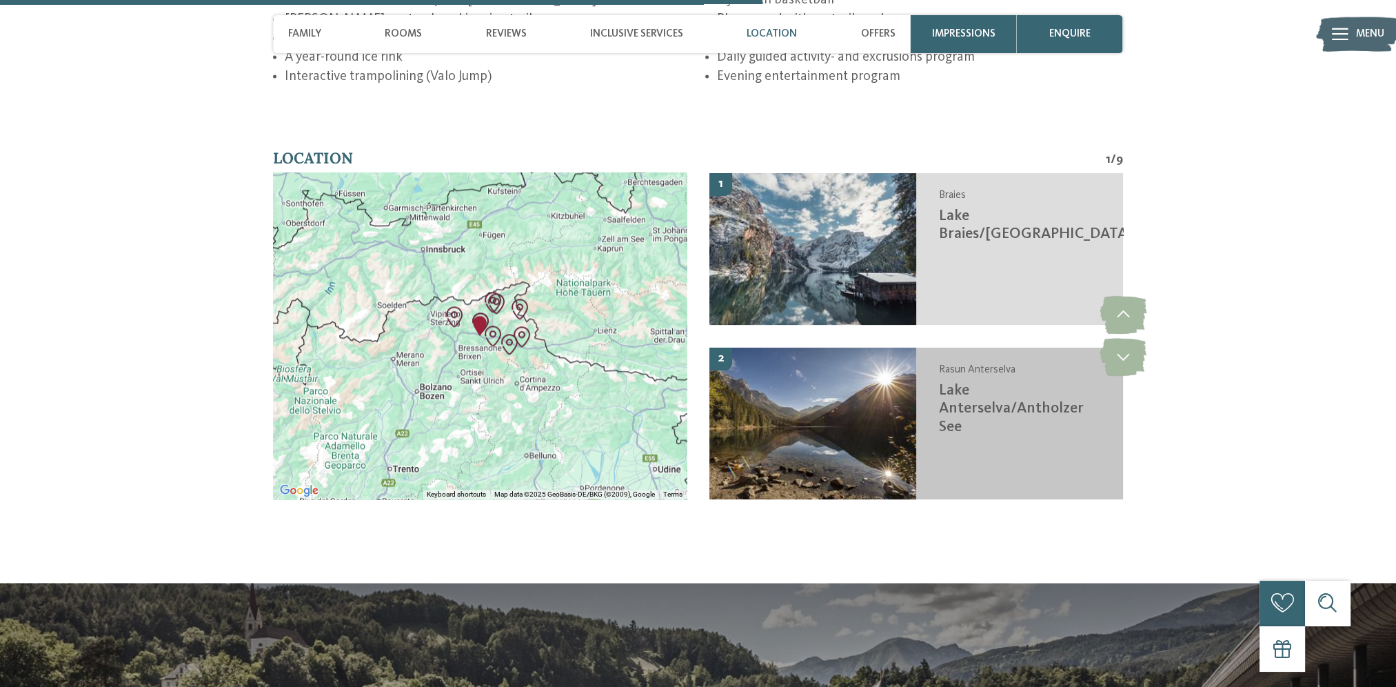
scroll to position [2619, 0]
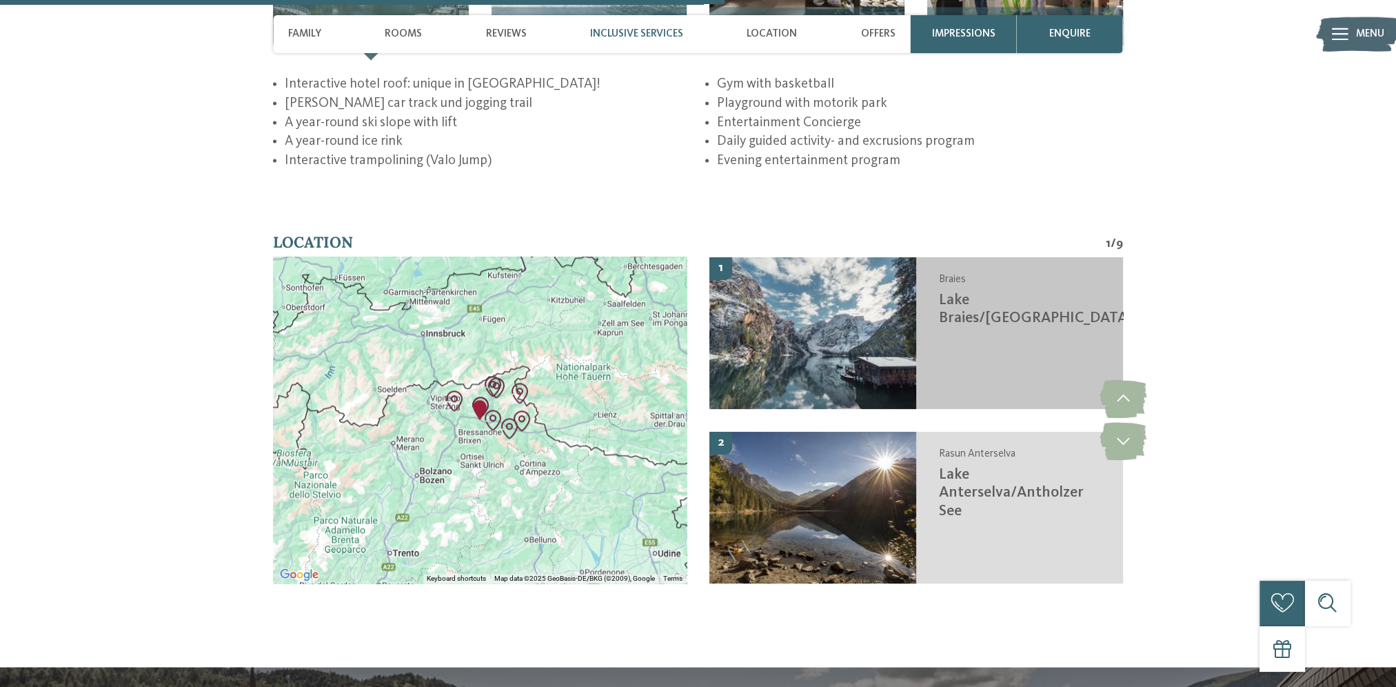
click at [853, 297] on img at bounding box center [812, 332] width 207 height 152
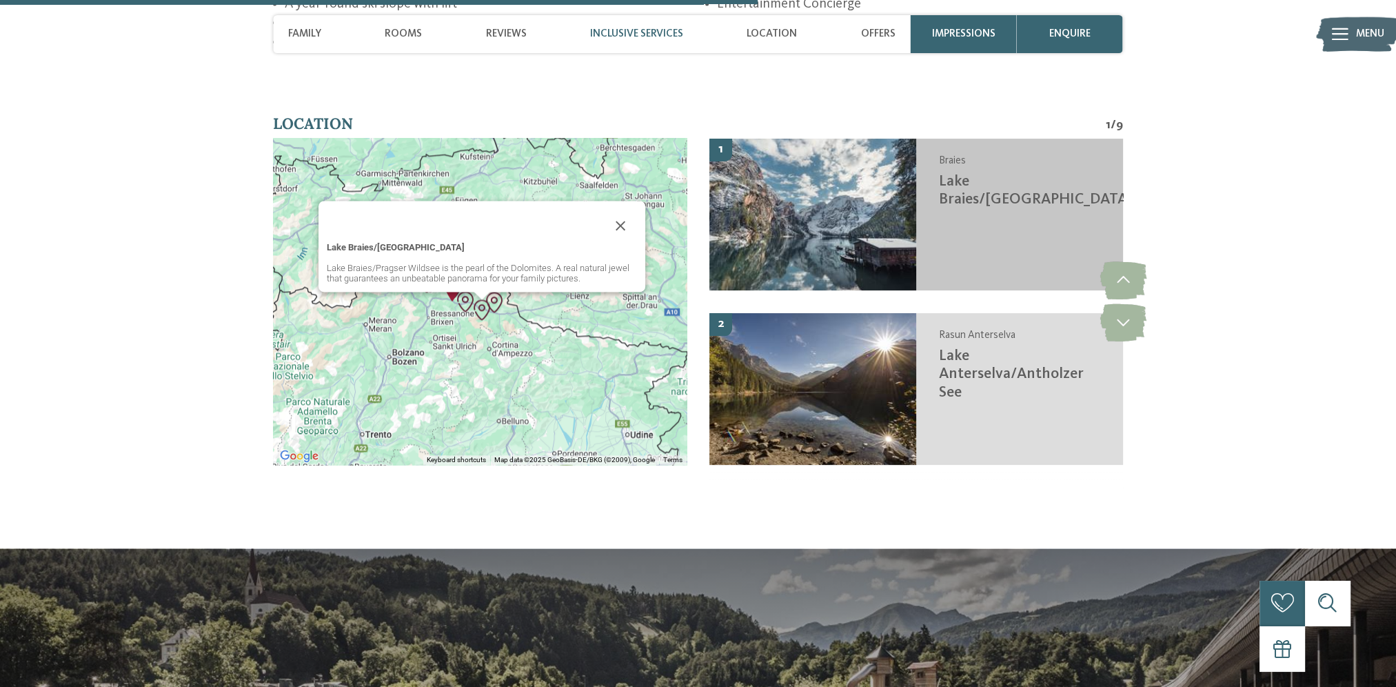
scroll to position [2739, 0]
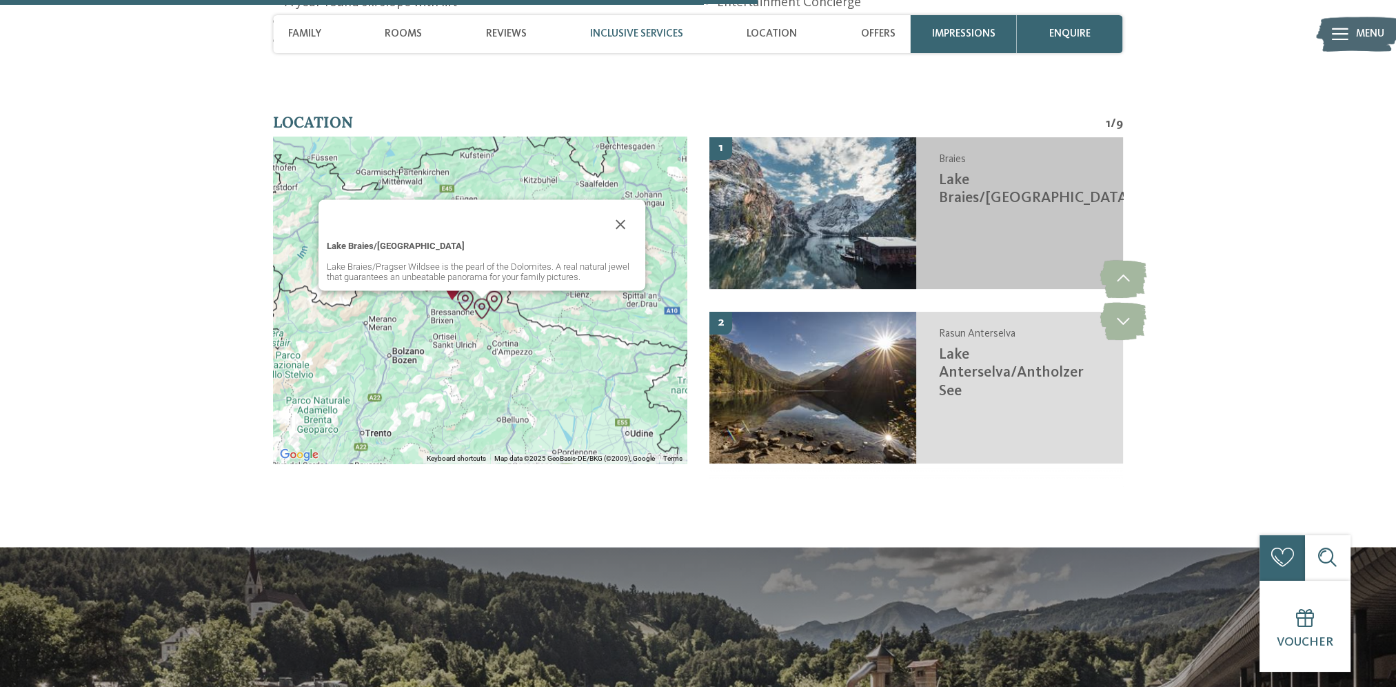
click at [973, 172] on span "Lake Braies/Pragser Wildsee" at bounding box center [1036, 188] width 194 height 33
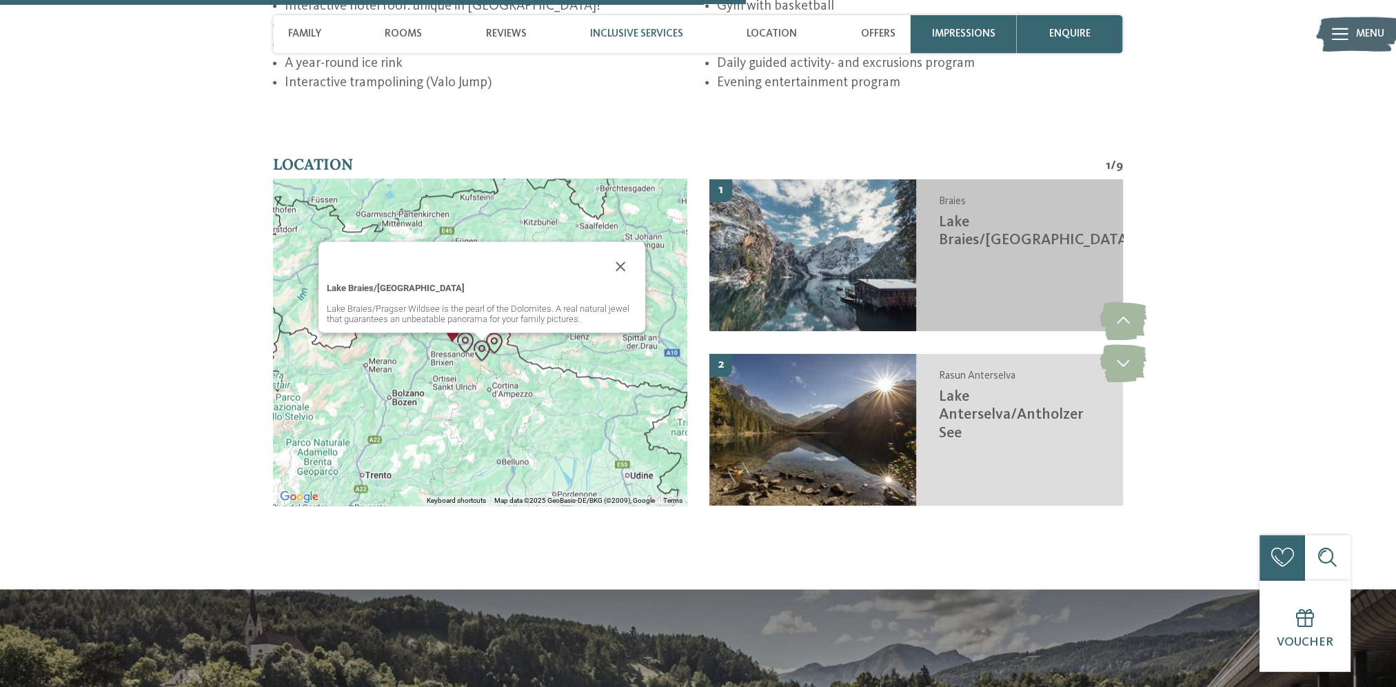
scroll to position [2670, 0]
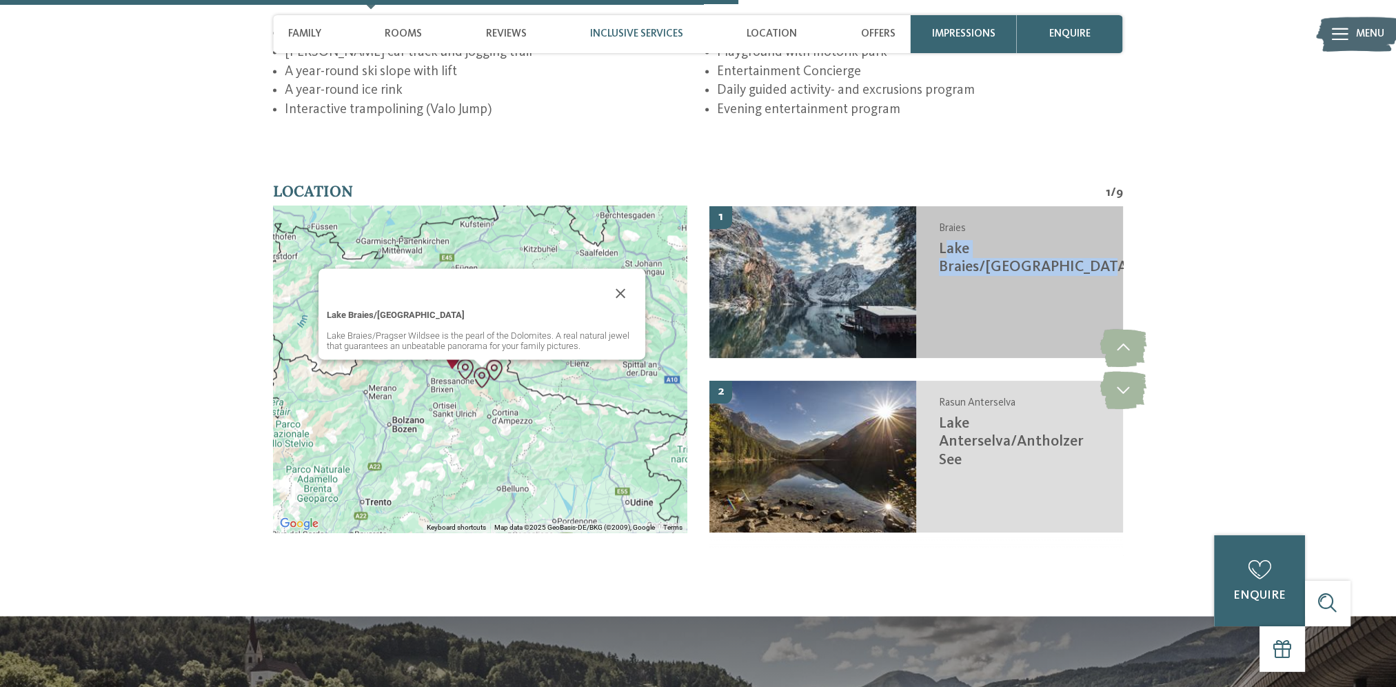
drag, startPoint x: 990, startPoint y: 227, endPoint x: 948, endPoint y: 205, distance: 46.6
click at [948, 241] on span "Lake Braies/Pragser Wildsee" at bounding box center [1036, 257] width 194 height 33
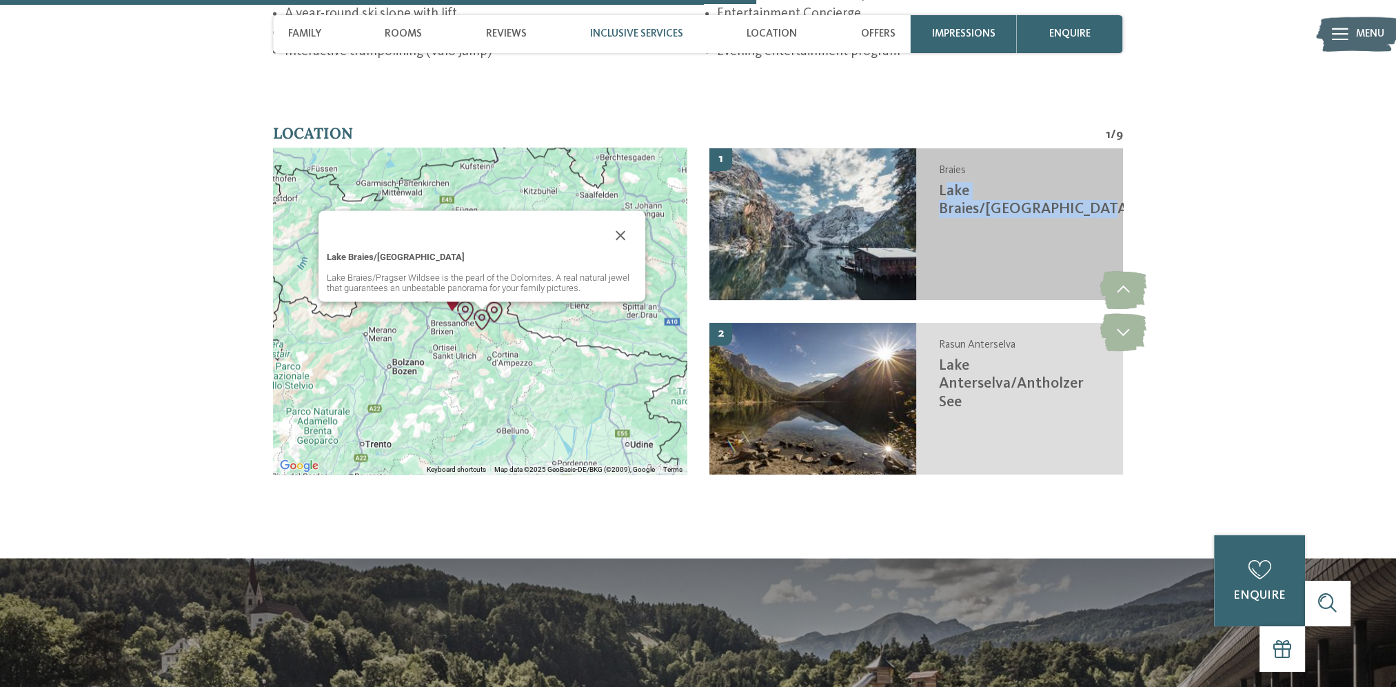
scroll to position [2739, 0]
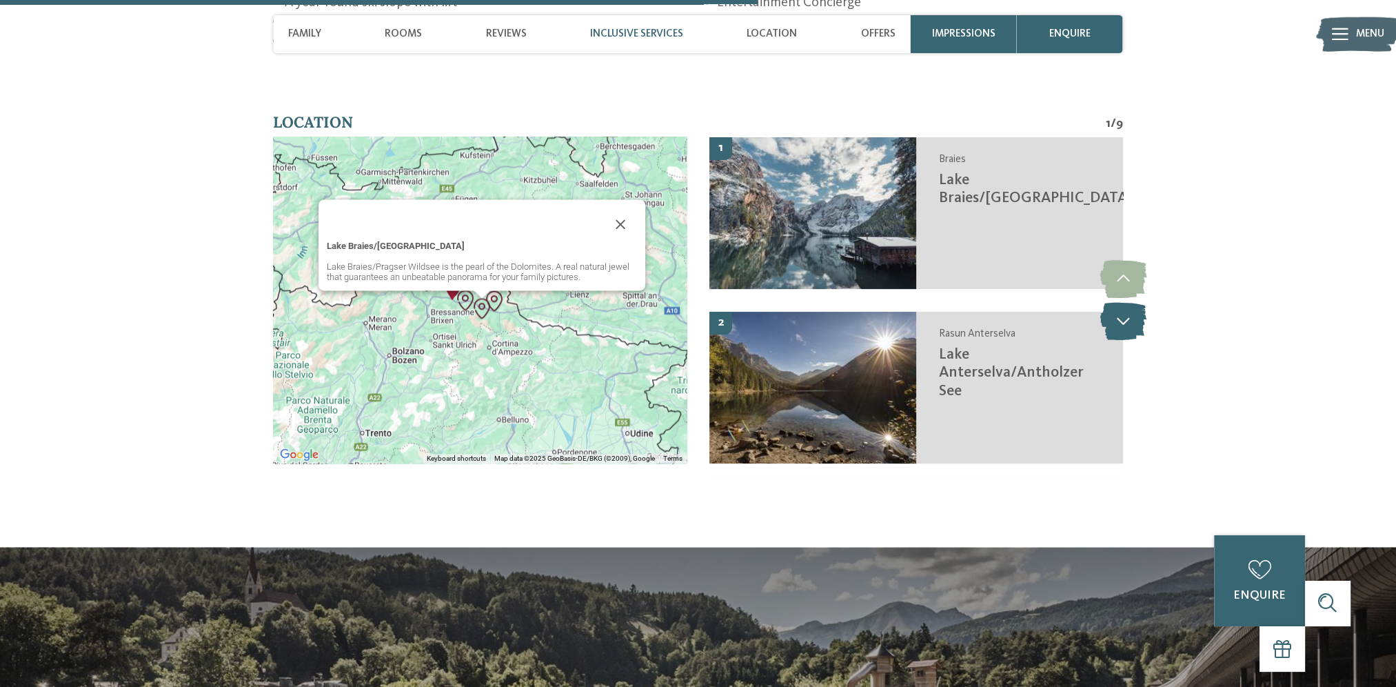
click at [1127, 302] on icon at bounding box center [1122, 321] width 46 height 38
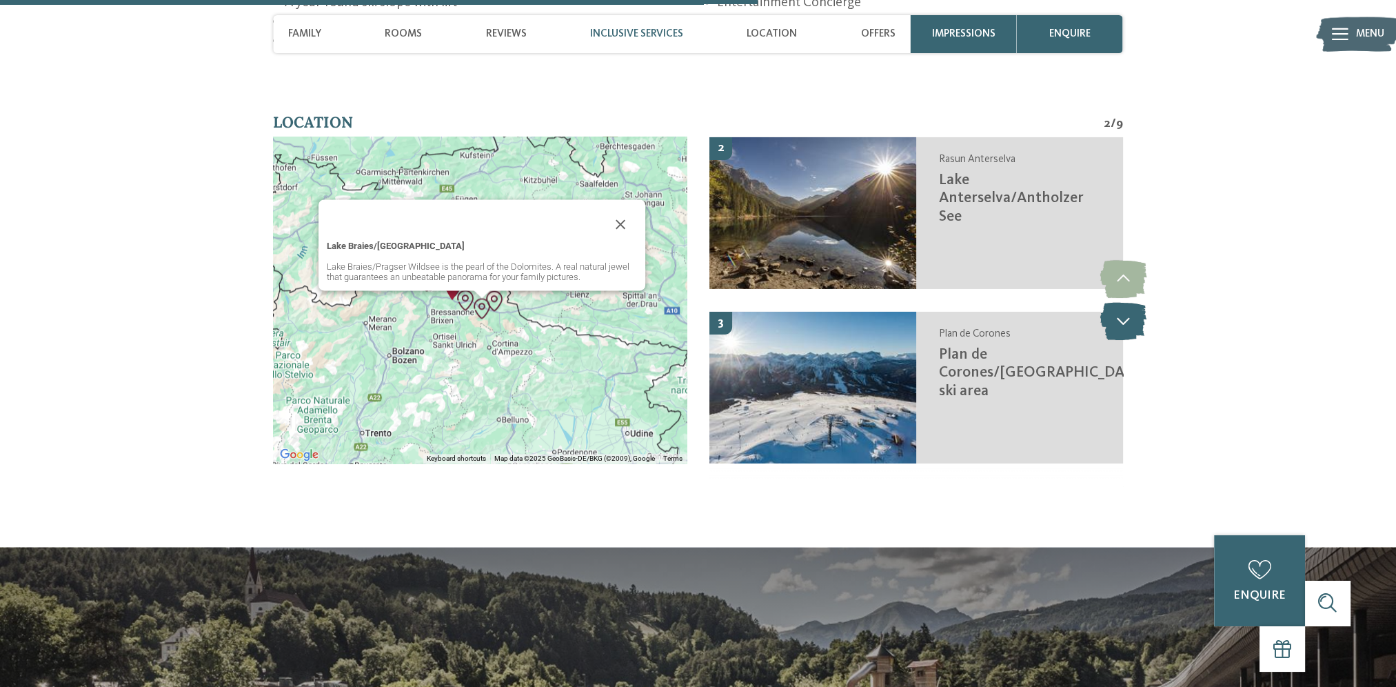
click at [1127, 302] on icon at bounding box center [1122, 321] width 46 height 38
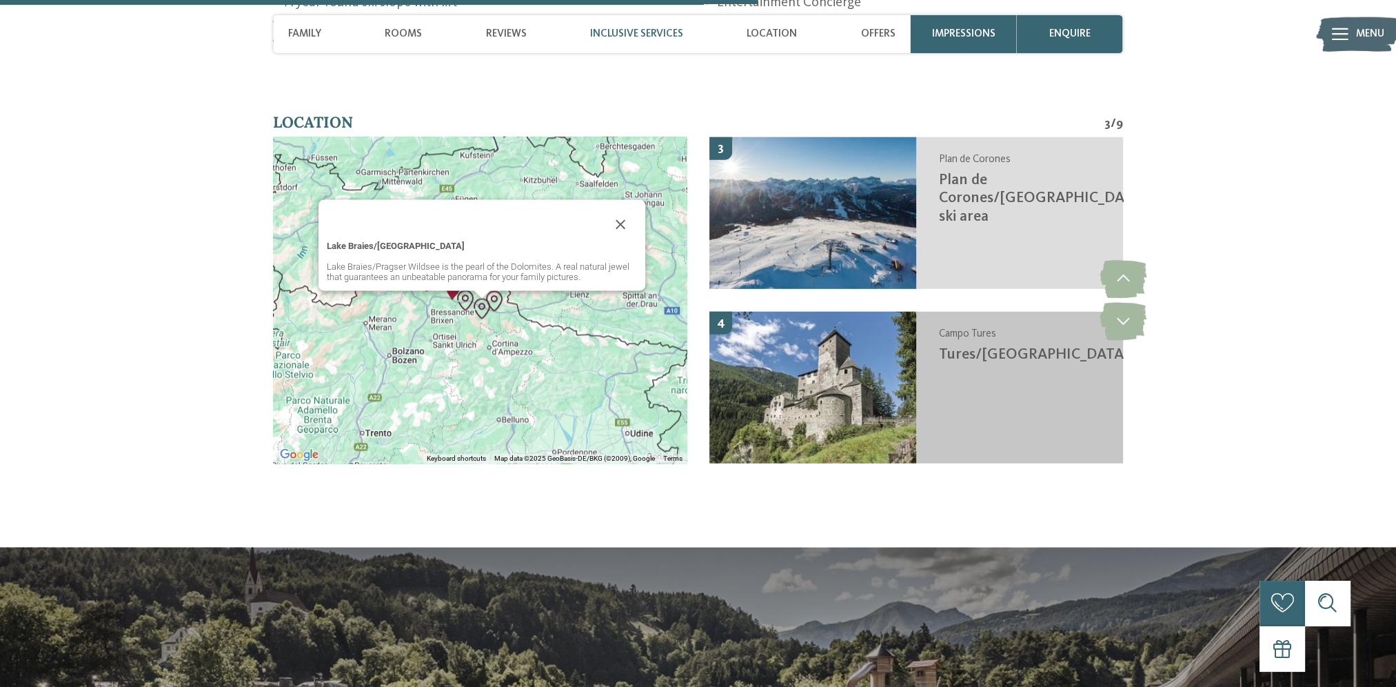
click at [817, 361] on img at bounding box center [812, 387] width 207 height 152
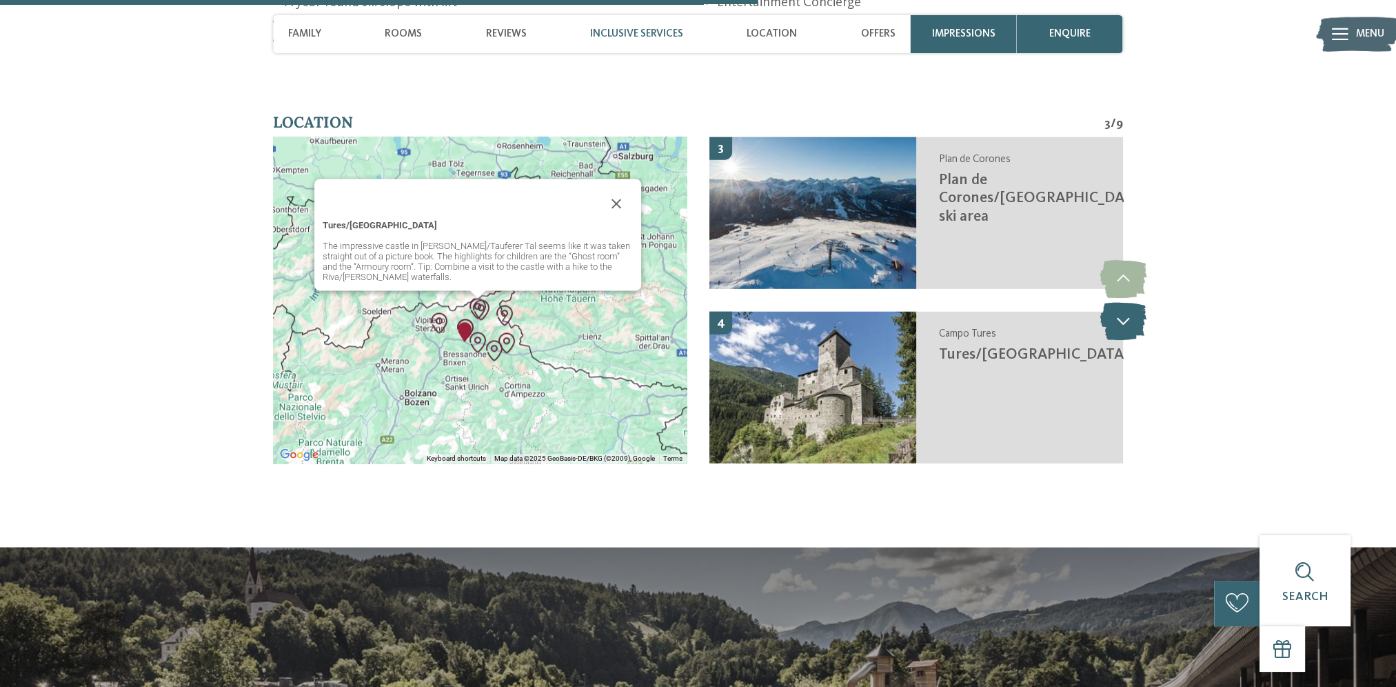
click at [1146, 302] on icon at bounding box center [1122, 321] width 46 height 38
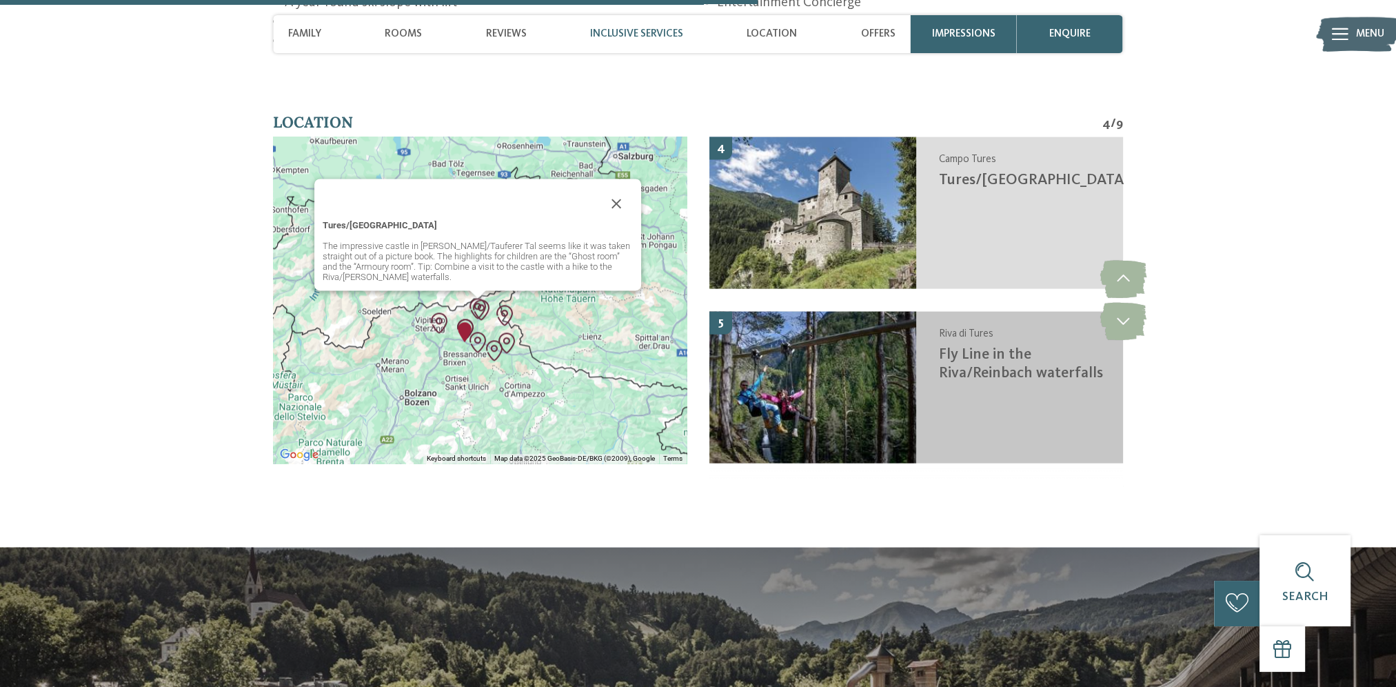
click at [982, 347] on span "Fly Line in the Riva/Reinbach waterfalls" at bounding box center [1021, 363] width 164 height 33
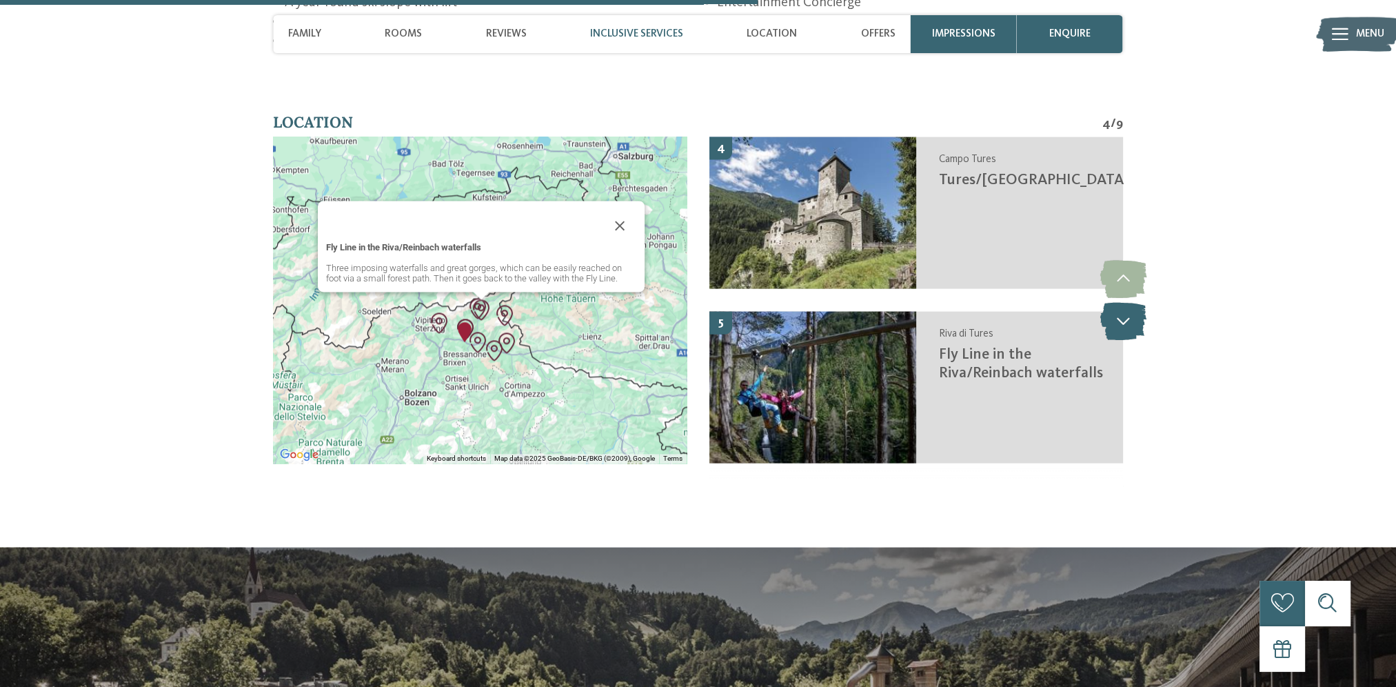
click at [1133, 302] on icon at bounding box center [1122, 321] width 46 height 38
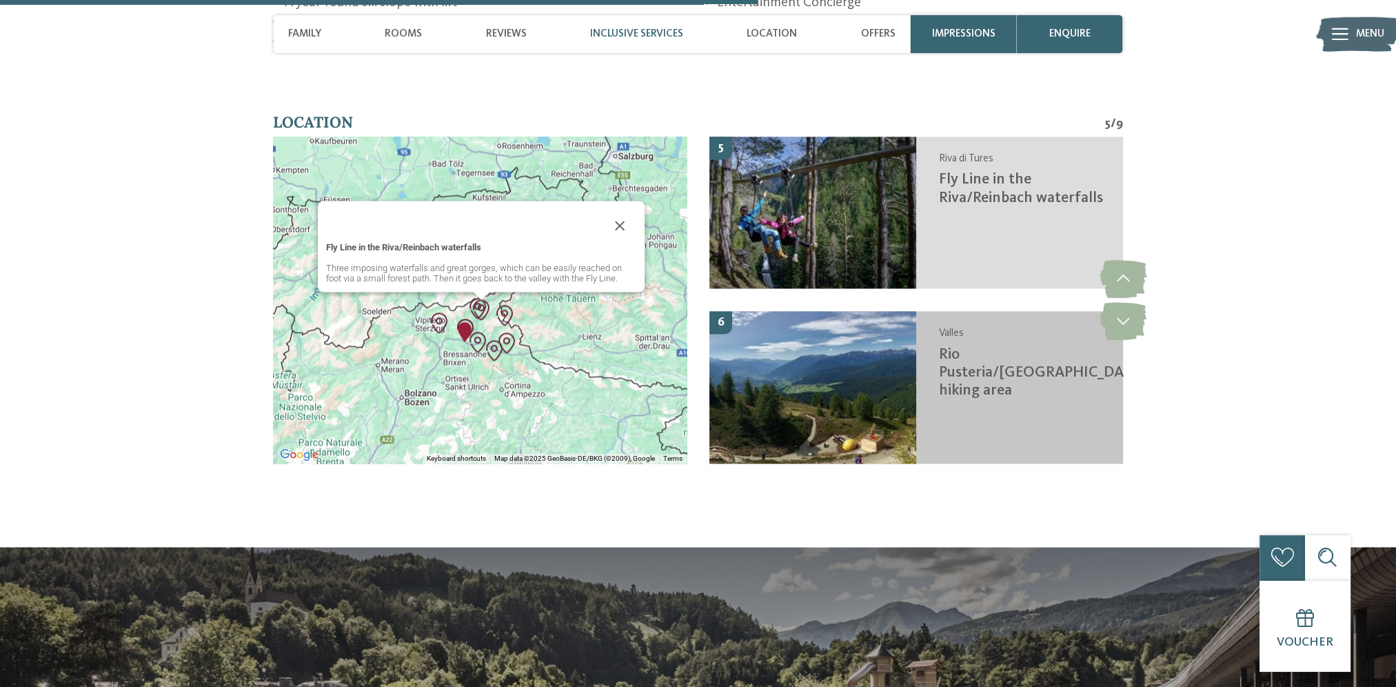
click at [1006, 347] on span "Rio Pusteria/Gitschberg Jochtal hiking area" at bounding box center [1042, 373] width 207 height 52
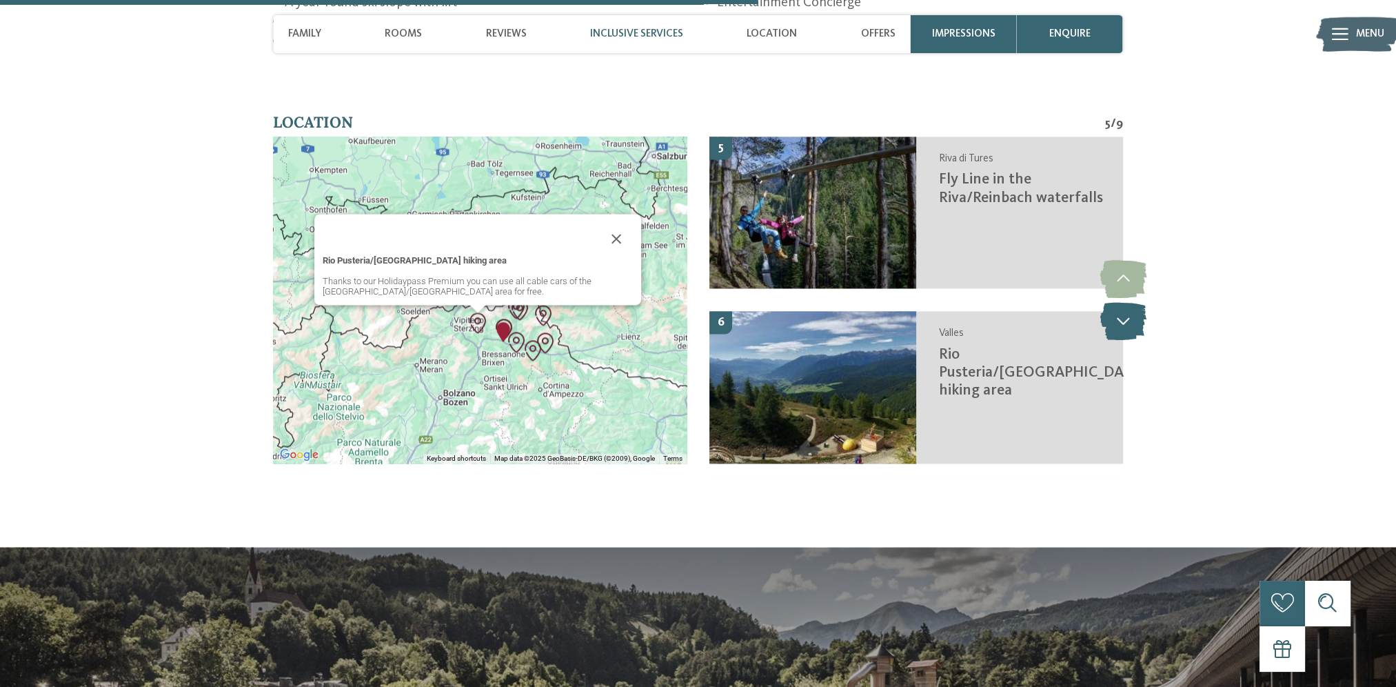
click at [1125, 302] on icon at bounding box center [1122, 321] width 46 height 38
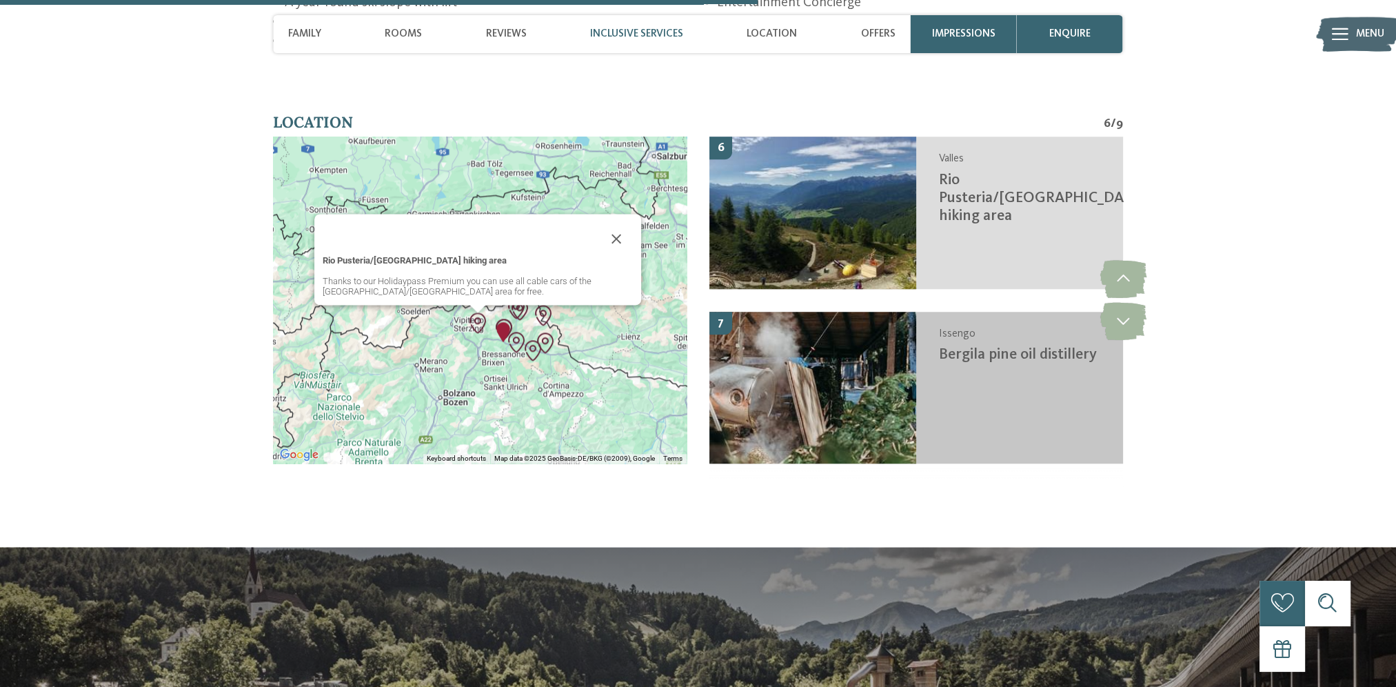
click at [957, 329] on div "Issengo Bergila pine oil distillery" at bounding box center [1019, 387] width 207 height 152
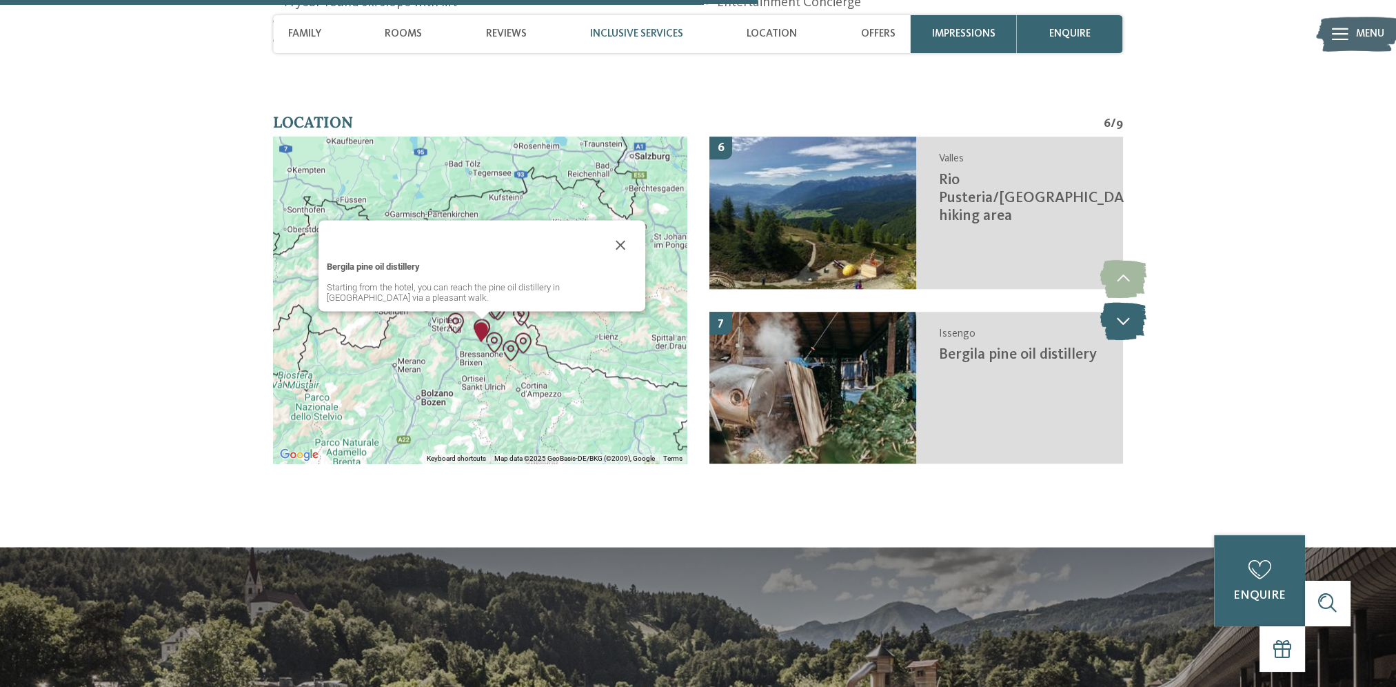
click at [1140, 302] on icon at bounding box center [1122, 321] width 46 height 38
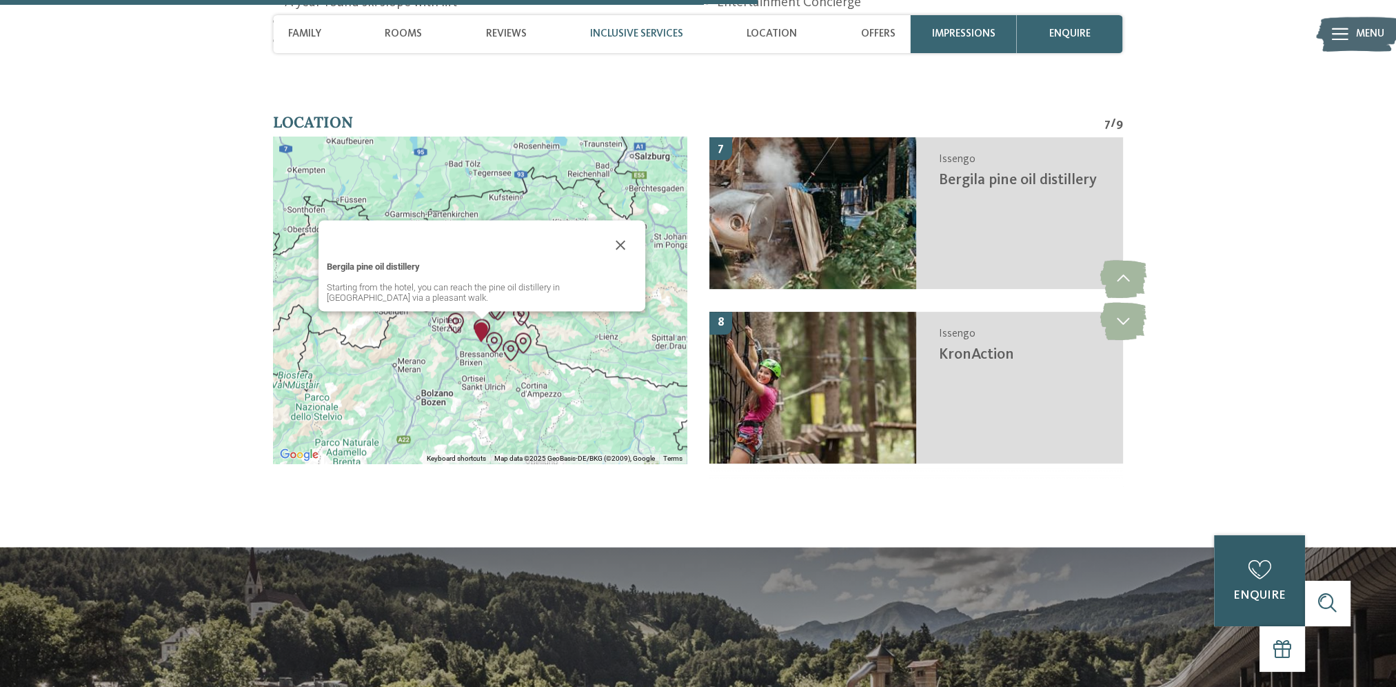
click at [1265, 585] on div "0 enquire 0 of 5 hotels added to the request enquire now" at bounding box center [1259, 580] width 91 height 91
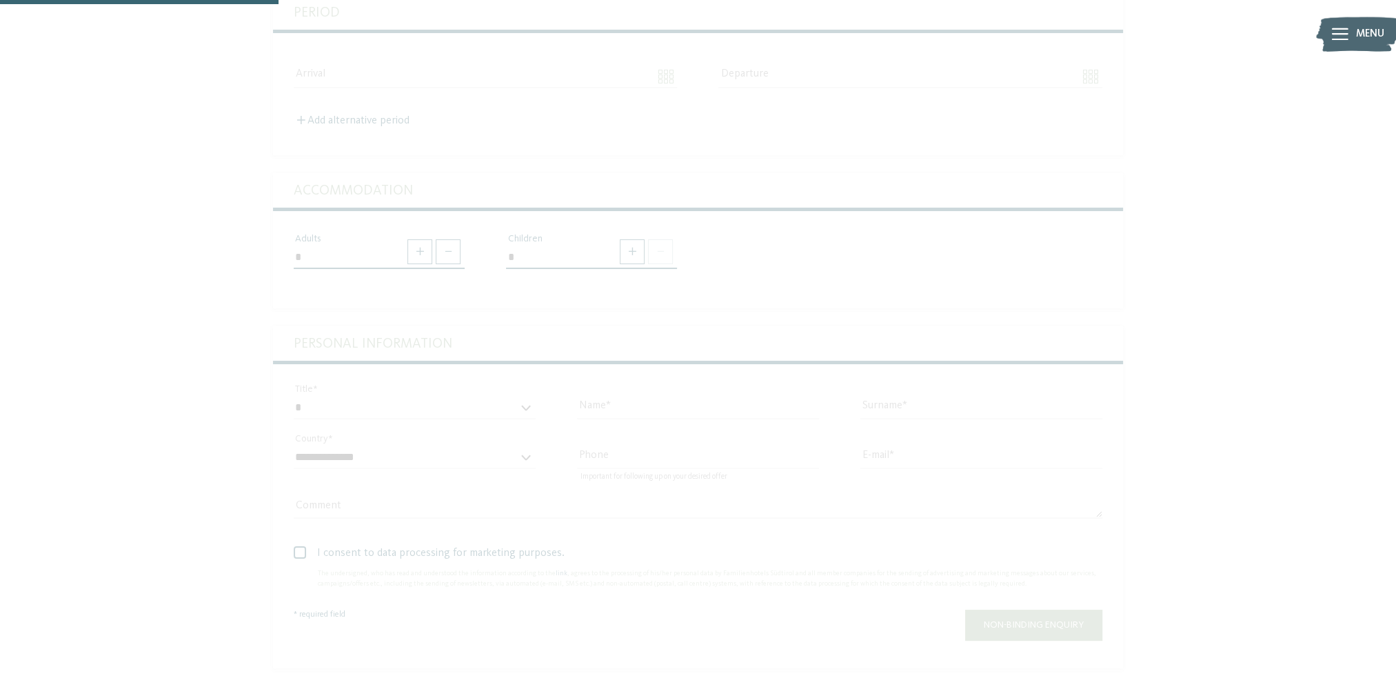
scroll to position [207, 0]
